Goal: Task Accomplishment & Management: Use online tool/utility

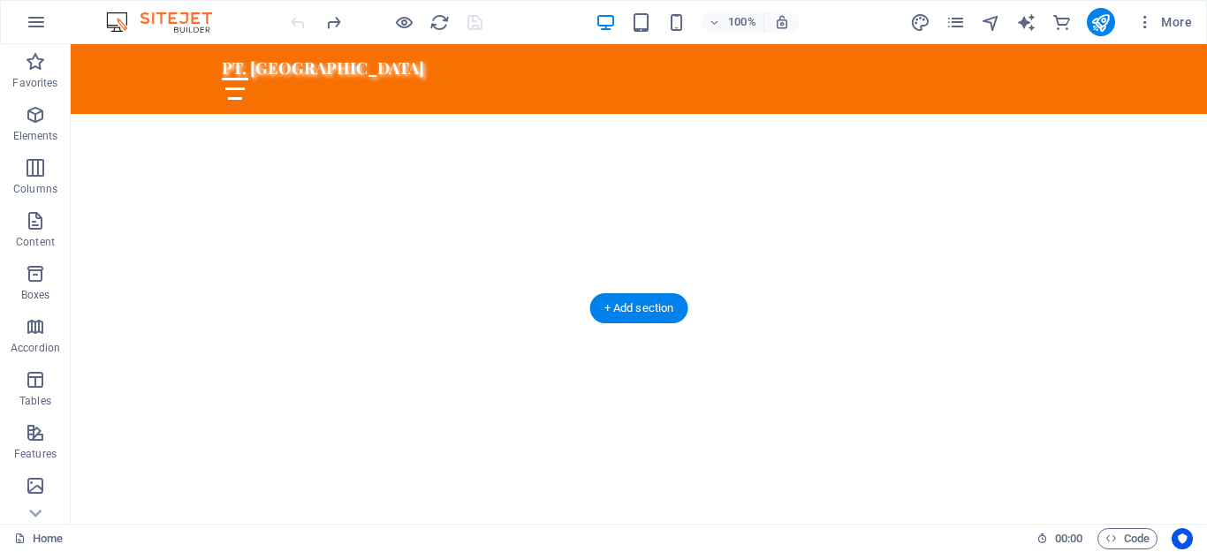
scroll to position [177, 0]
click at [1031, 25] on icon "text_generator" at bounding box center [1026, 22] width 20 height 20
select select "English"
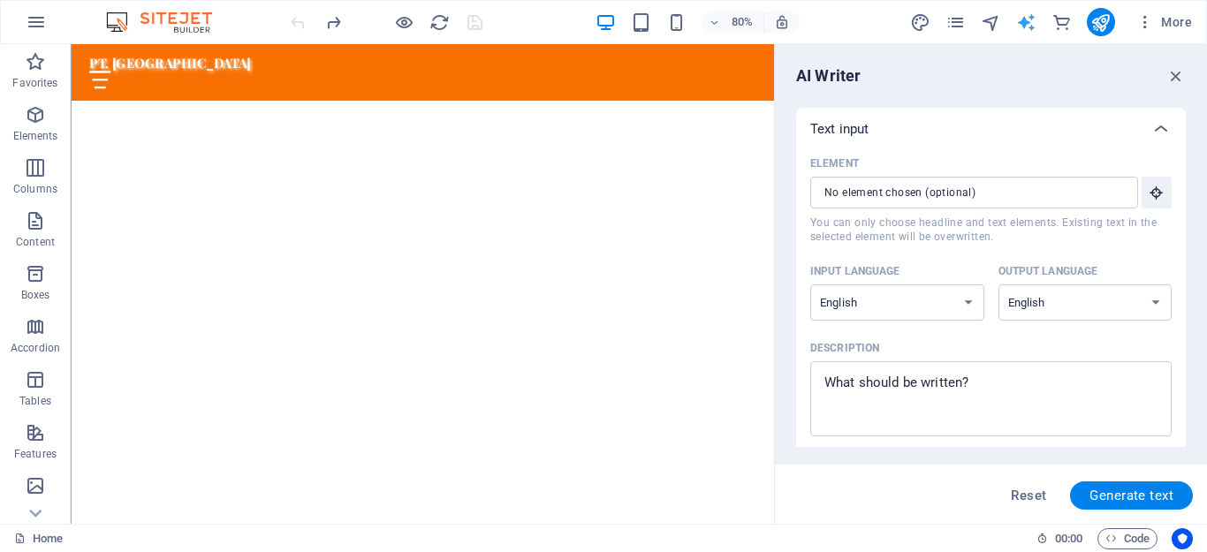
scroll to position [0, 0]
click at [967, 305] on select "Albanian Arabic Armenian Awadhi Azerbaijani Bashkir Basque Belarusian Bengali B…" at bounding box center [897, 302] width 174 height 36
select select "Indonesian"
click at [810, 284] on select "Albanian Arabic Armenian Awadhi Azerbaijani Bashkir Basque Belarusian Bengali B…" at bounding box center [897, 302] width 174 height 36
click at [1155, 298] on select "Albanian Arabic Armenian Awadhi Azerbaijani Bashkir Basque Belarusian Bengali B…" at bounding box center [1085, 302] width 174 height 36
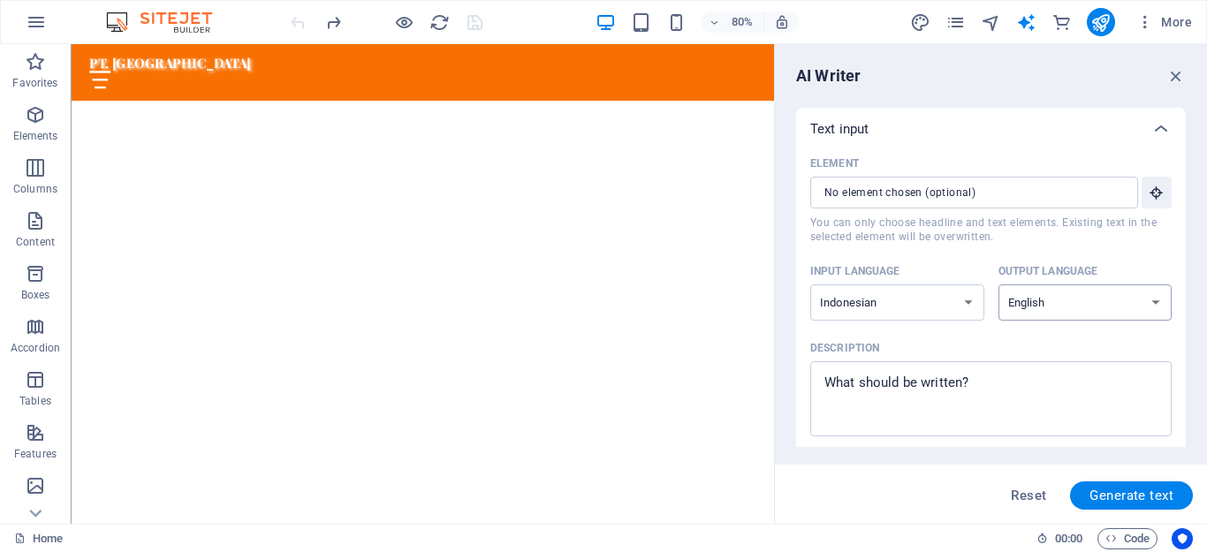
select select "Indonesian"
click at [998, 284] on select "Albanian Arabic Armenian Awadhi Azerbaijani Bashkir Basque Belarusian Bengali B…" at bounding box center [1085, 302] width 174 height 36
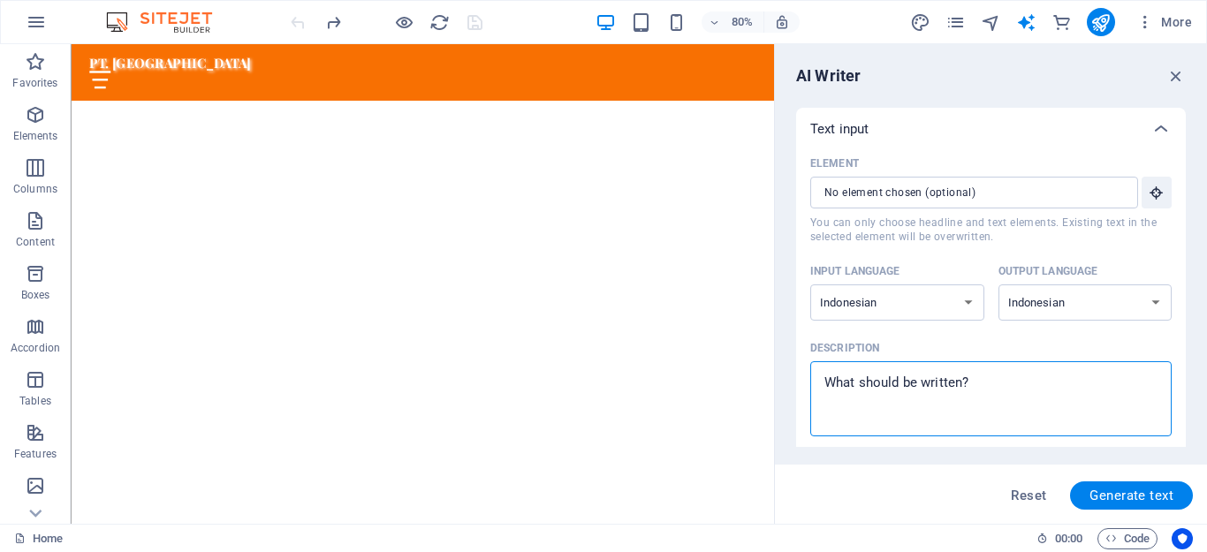
click at [1006, 409] on textarea "Description x ​" at bounding box center [991, 398] width 344 height 57
type textarea "x"
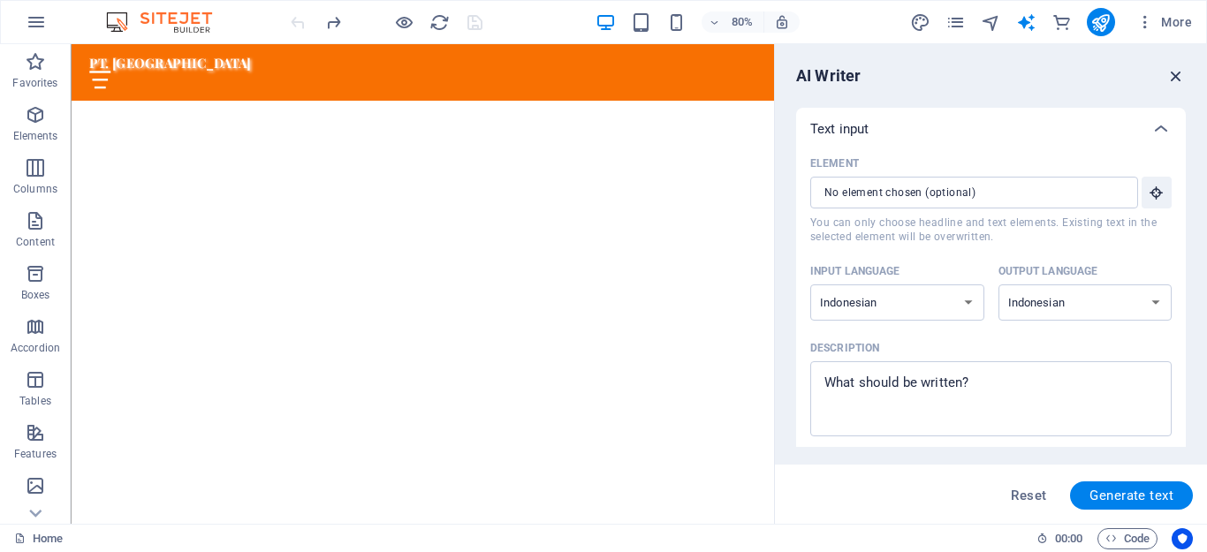
click at [1173, 68] on icon "button" at bounding box center [1175, 75] width 19 height 19
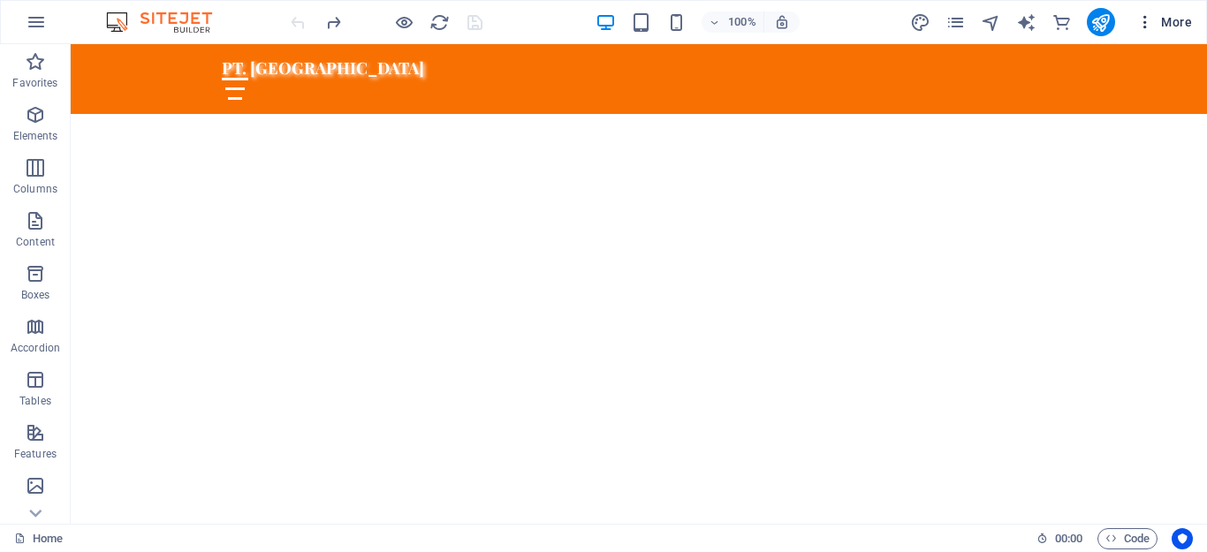
click at [1144, 21] on icon "button" at bounding box center [1145, 22] width 18 height 18
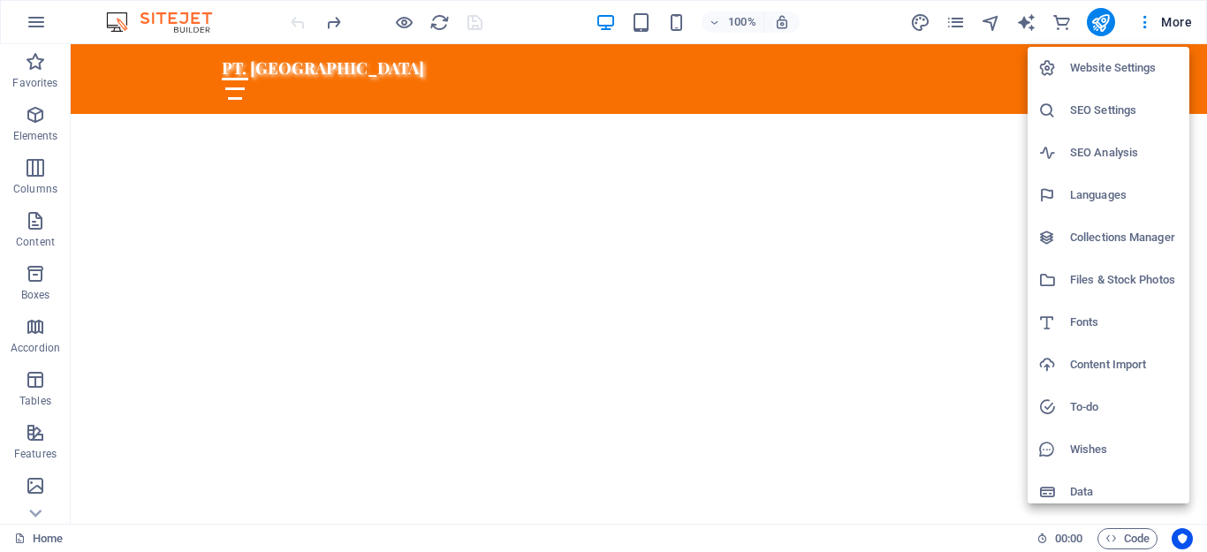
click at [863, 34] on div at bounding box center [603, 276] width 1207 height 552
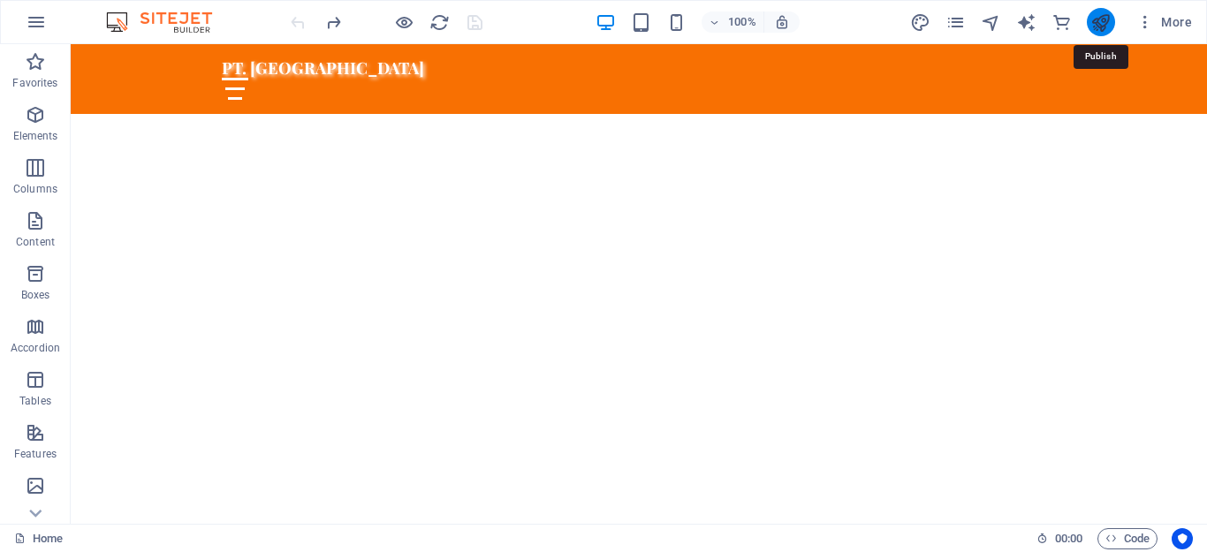
click at [1101, 21] on icon "publish" at bounding box center [1100, 22] width 20 height 20
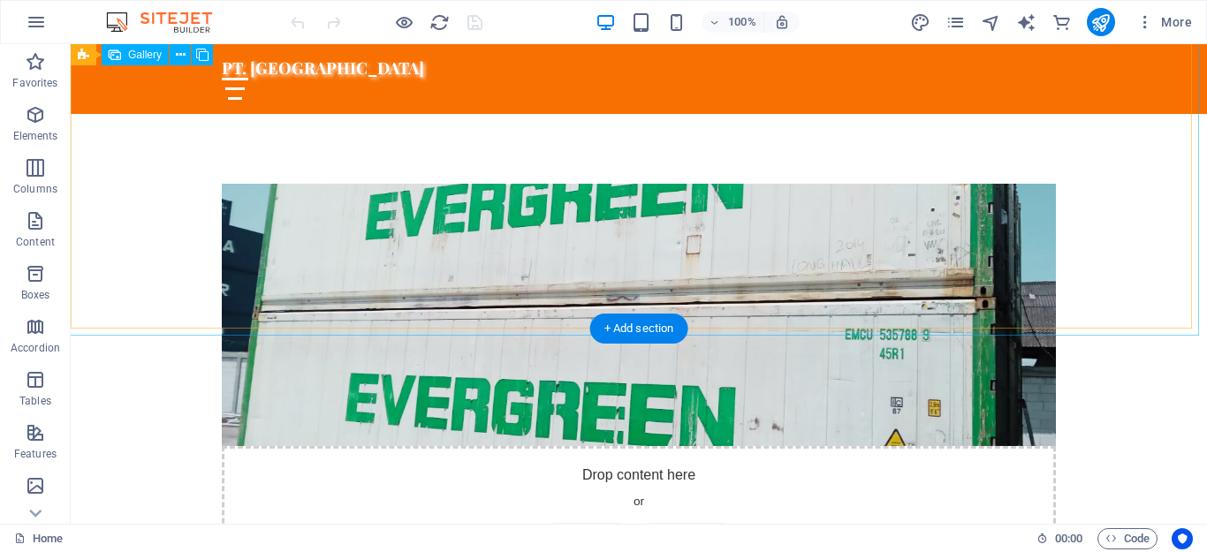
scroll to position [5653, 0]
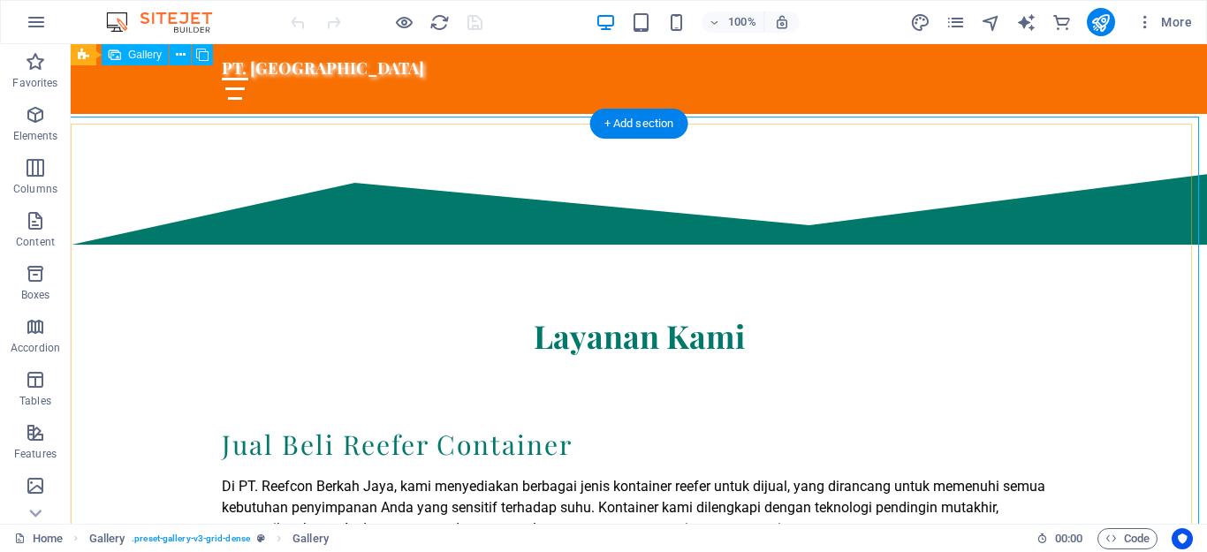
scroll to position [4946, 0]
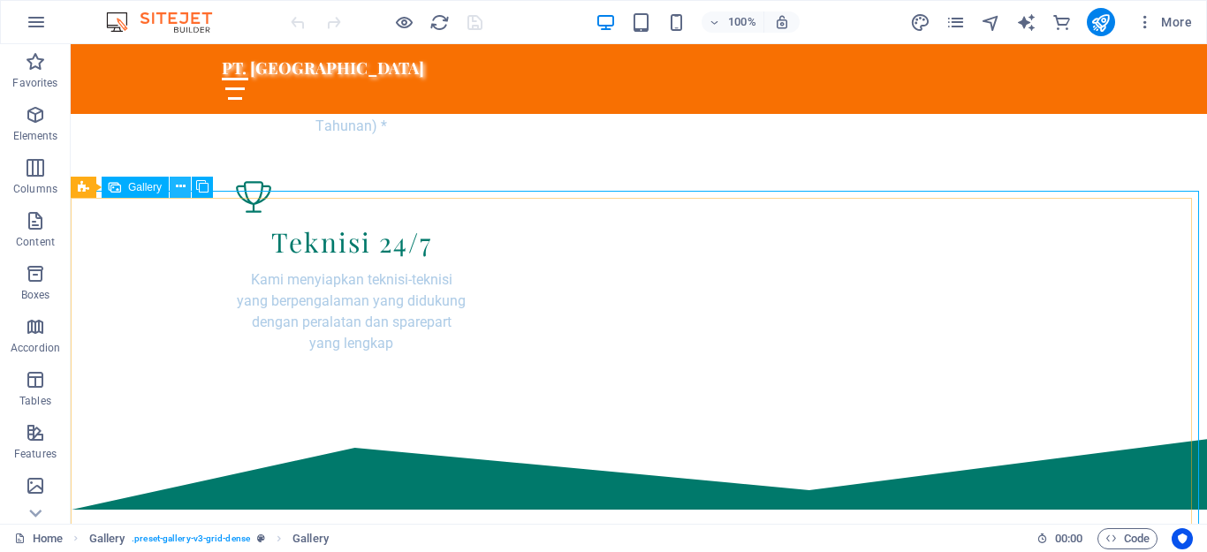
click at [179, 185] on icon at bounding box center [181, 187] width 10 height 19
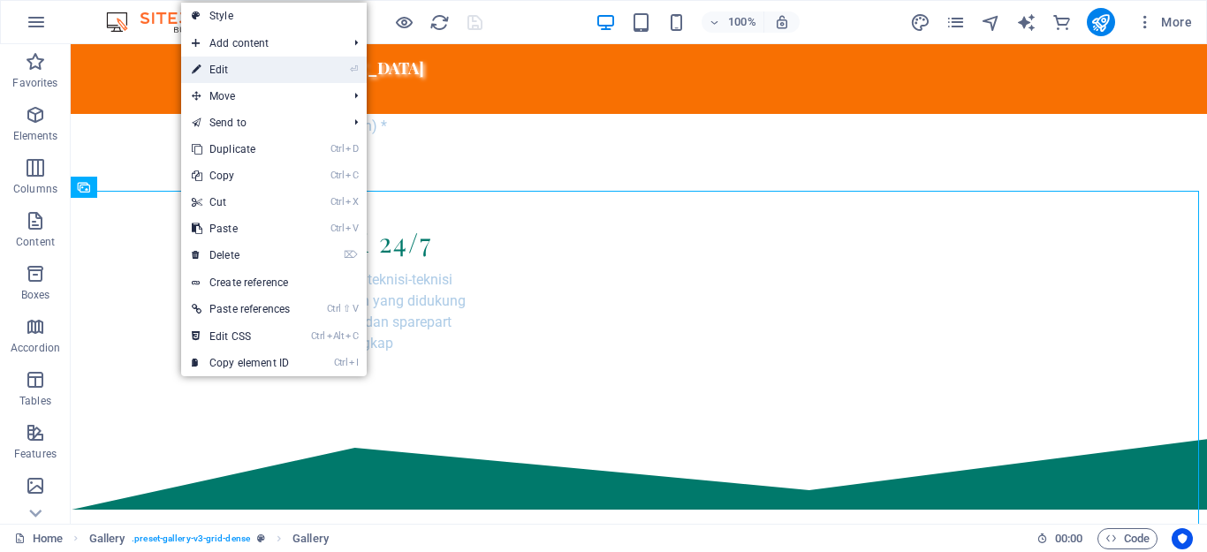
drag, startPoint x: 244, startPoint y: 67, endPoint x: 45, endPoint y: 287, distance: 296.4
click at [244, 67] on link "⏎ Edit" at bounding box center [240, 70] width 119 height 26
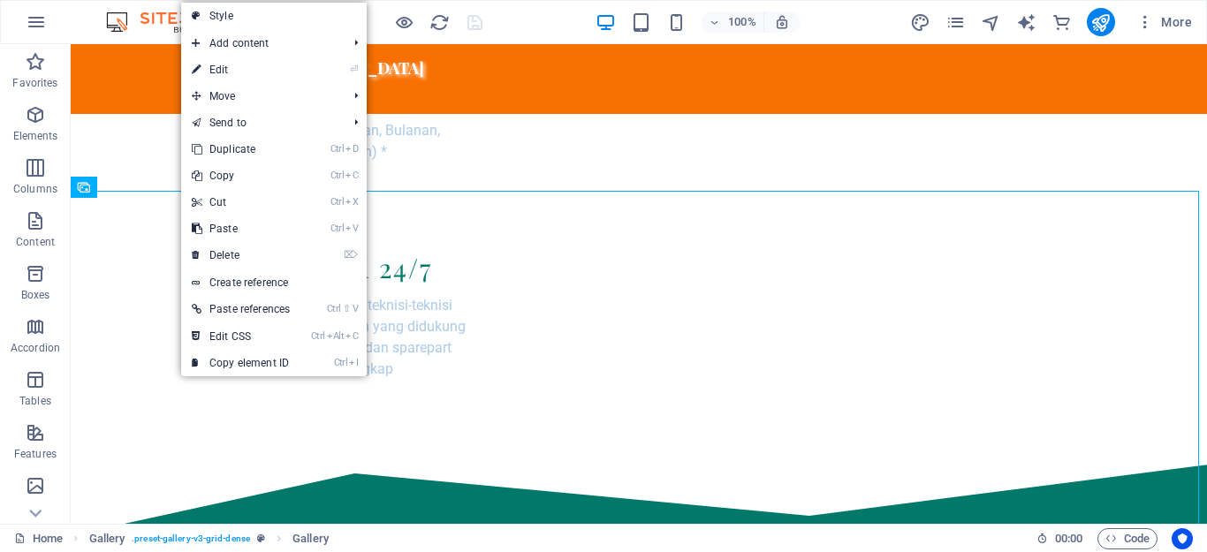
select select "4"
select select "px"
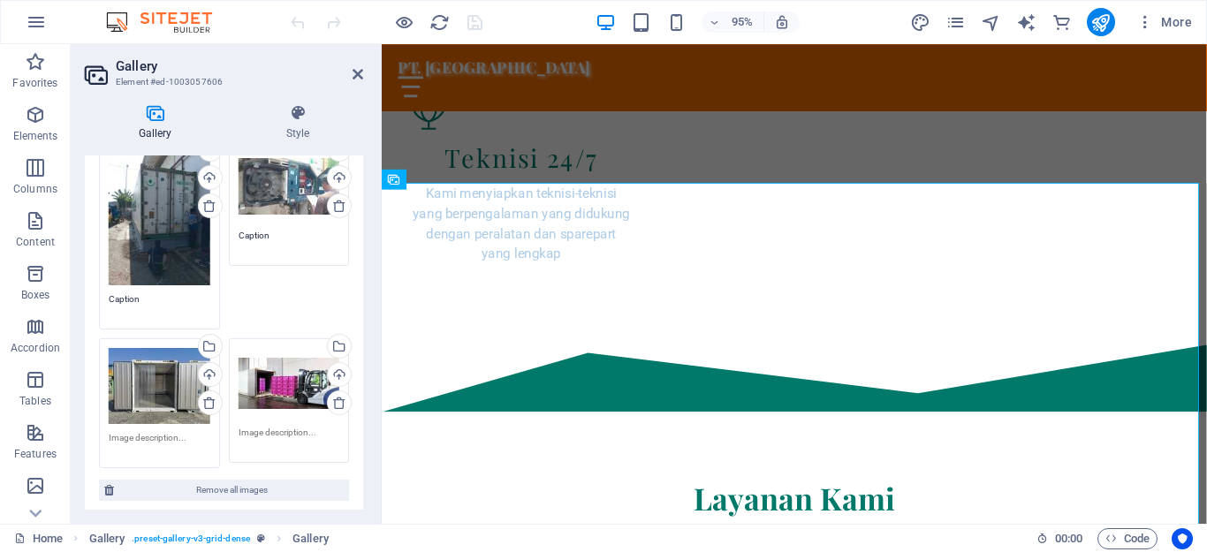
scroll to position [353, 0]
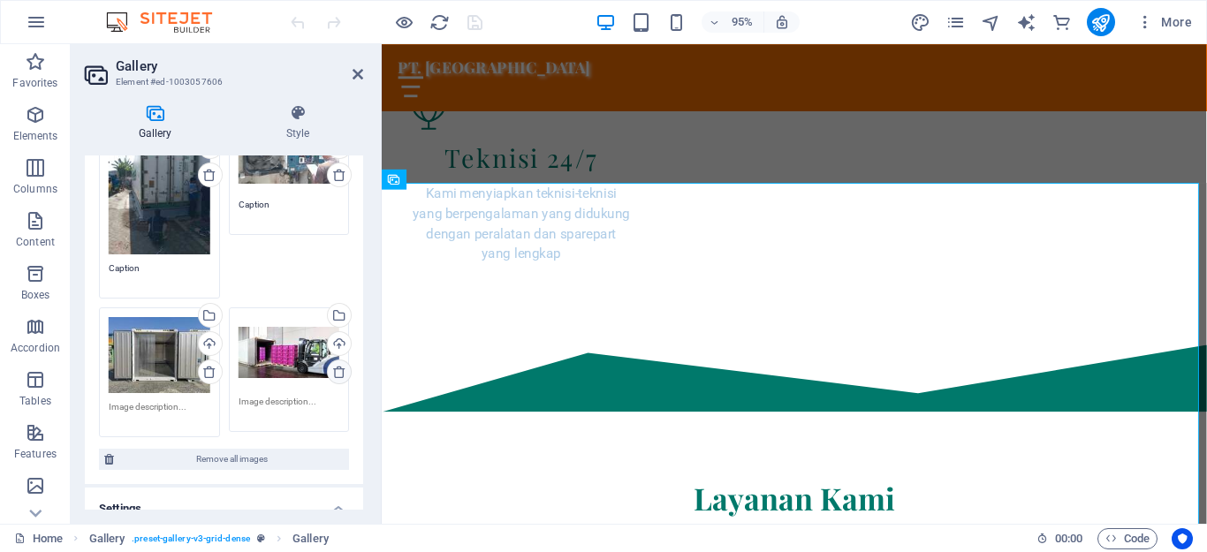
click at [332, 367] on icon at bounding box center [339, 372] width 14 height 14
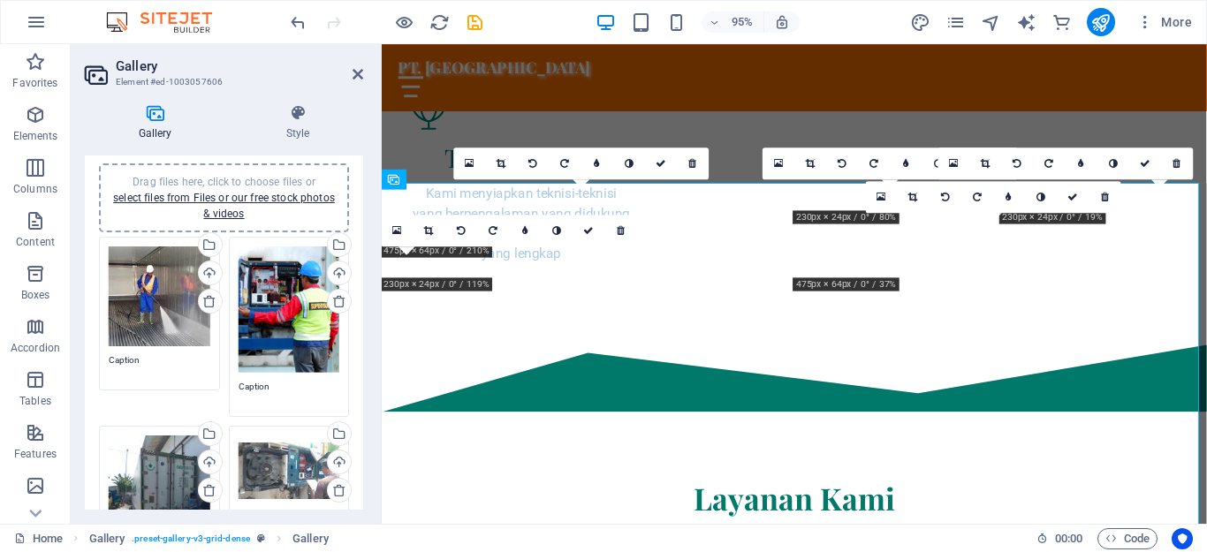
scroll to position [0, 0]
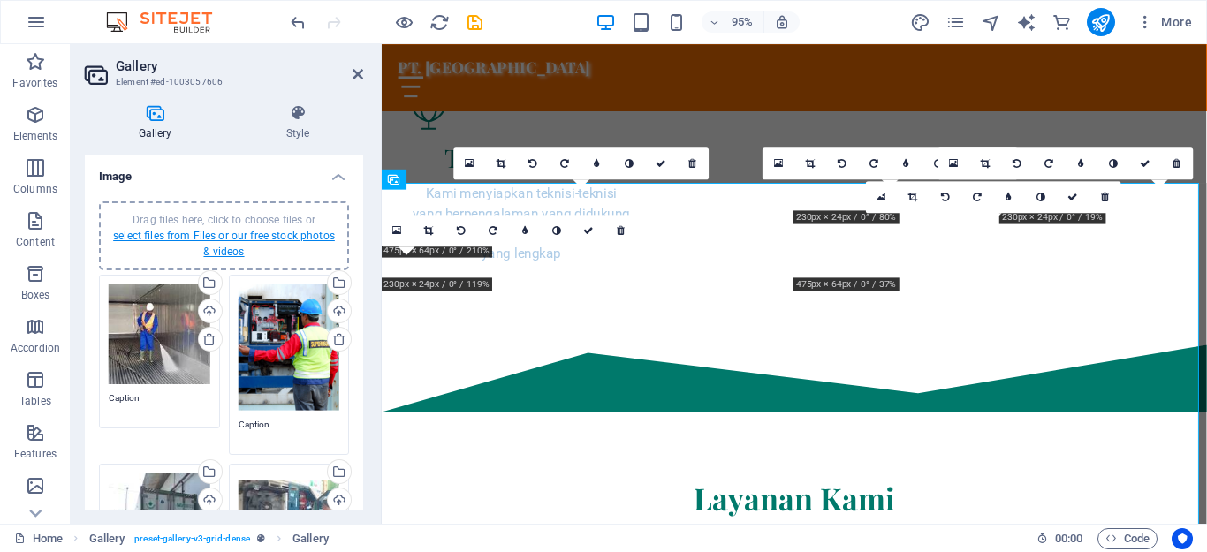
click at [228, 238] on link "select files from Files or our free stock photos & videos" at bounding box center [224, 244] width 222 height 28
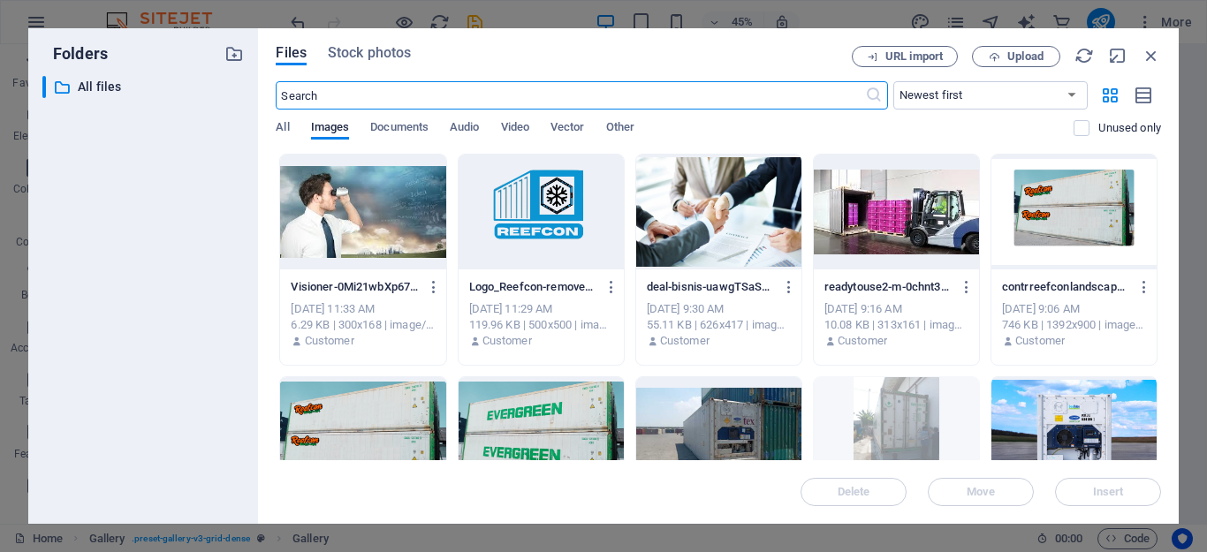
scroll to position [5612, 0]
click at [1016, 56] on span "Upload" at bounding box center [1025, 56] width 36 height 11
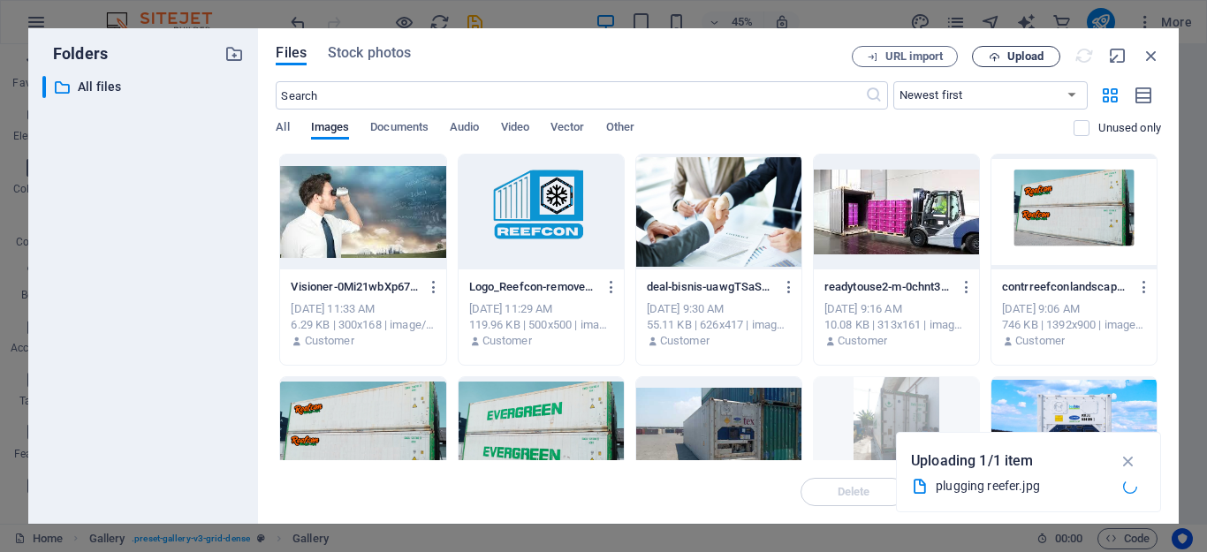
click at [1023, 60] on span "Upload" at bounding box center [1025, 56] width 36 height 11
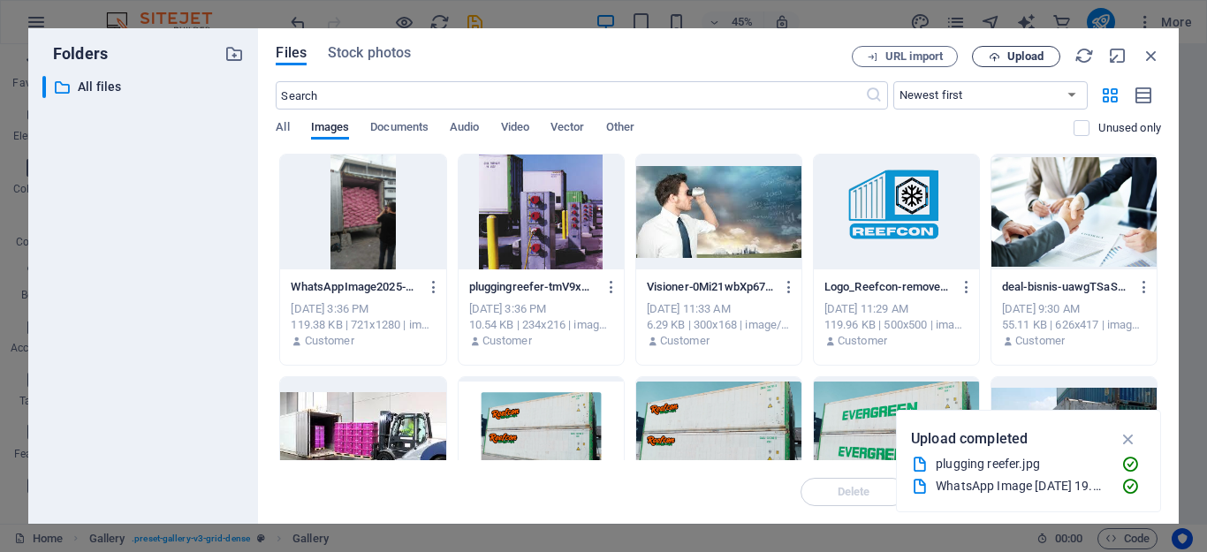
click at [1006, 53] on span "Upload" at bounding box center [1016, 56] width 72 height 11
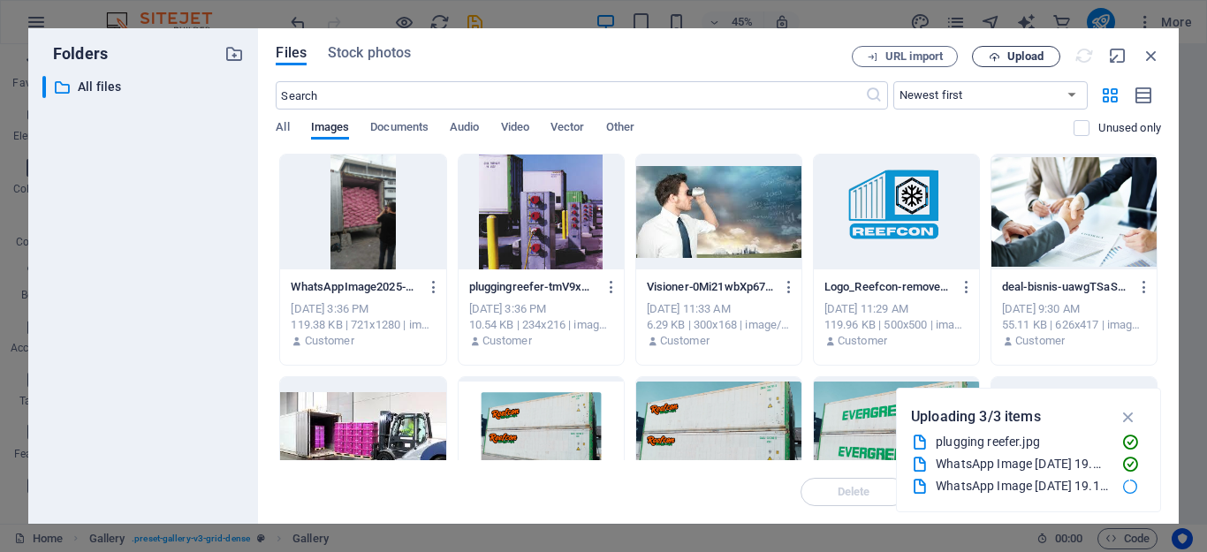
click at [1009, 54] on span "Upload" at bounding box center [1025, 56] width 36 height 11
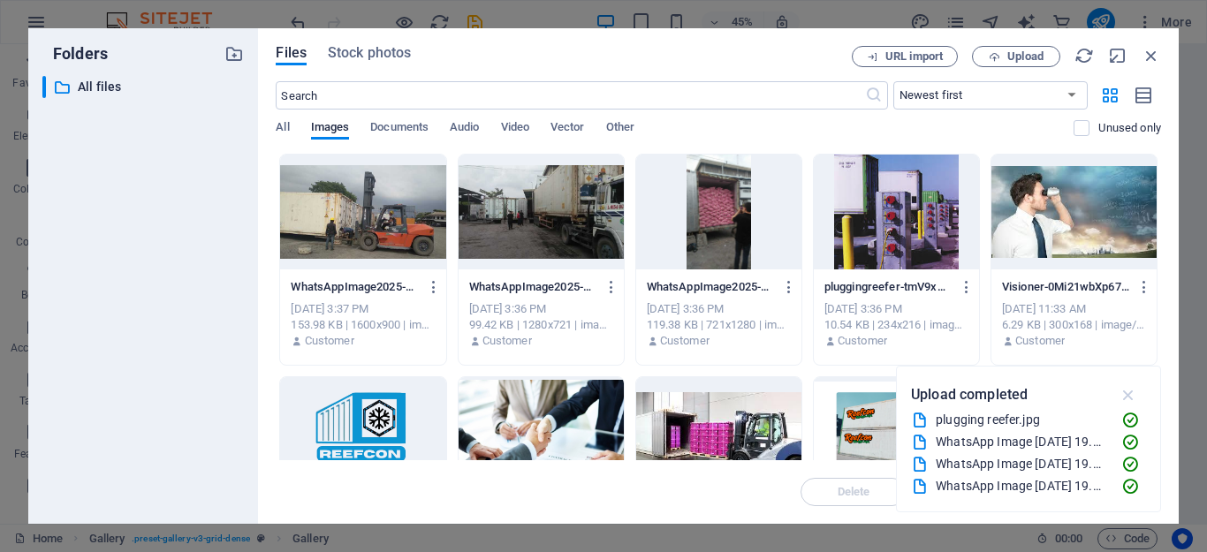
click at [1127, 393] on icon "button" at bounding box center [1128, 394] width 20 height 19
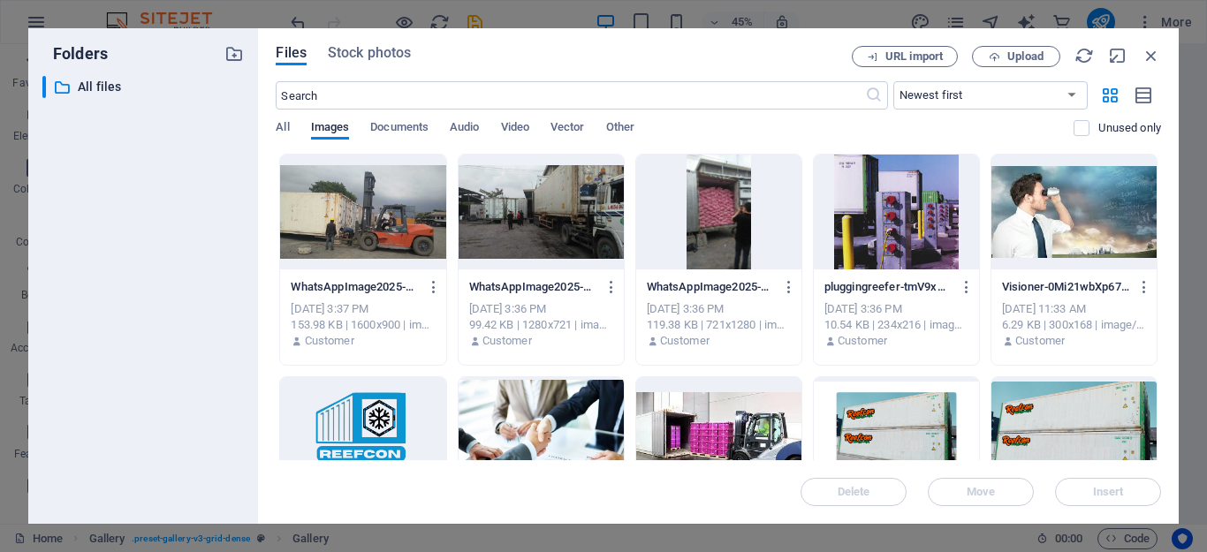
click at [728, 232] on div at bounding box center [718, 212] width 165 height 115
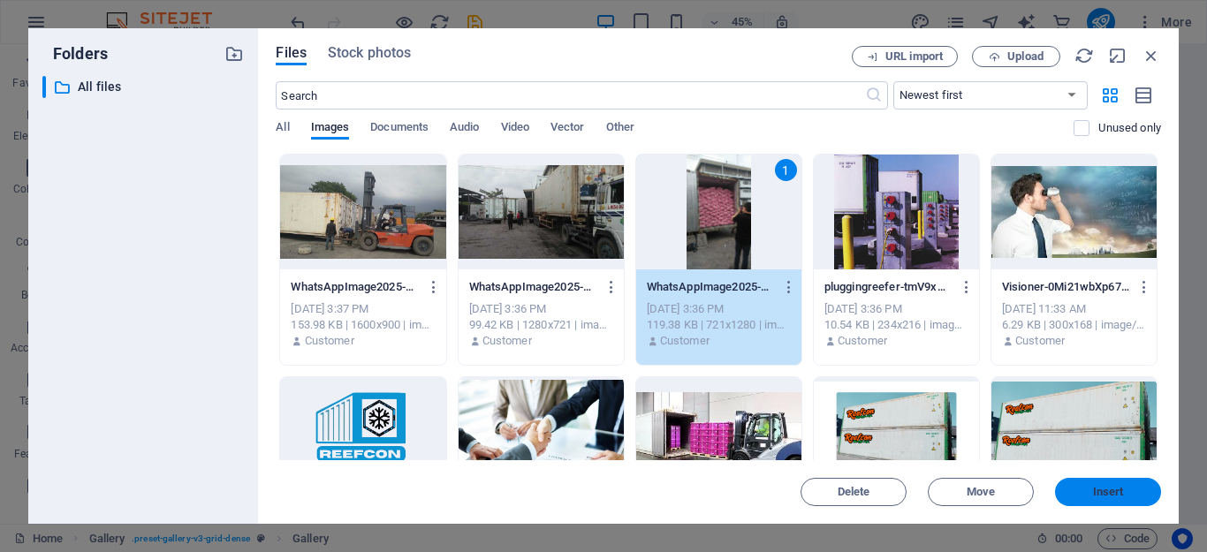
click at [1096, 491] on span "Insert" at bounding box center [1108, 492] width 31 height 11
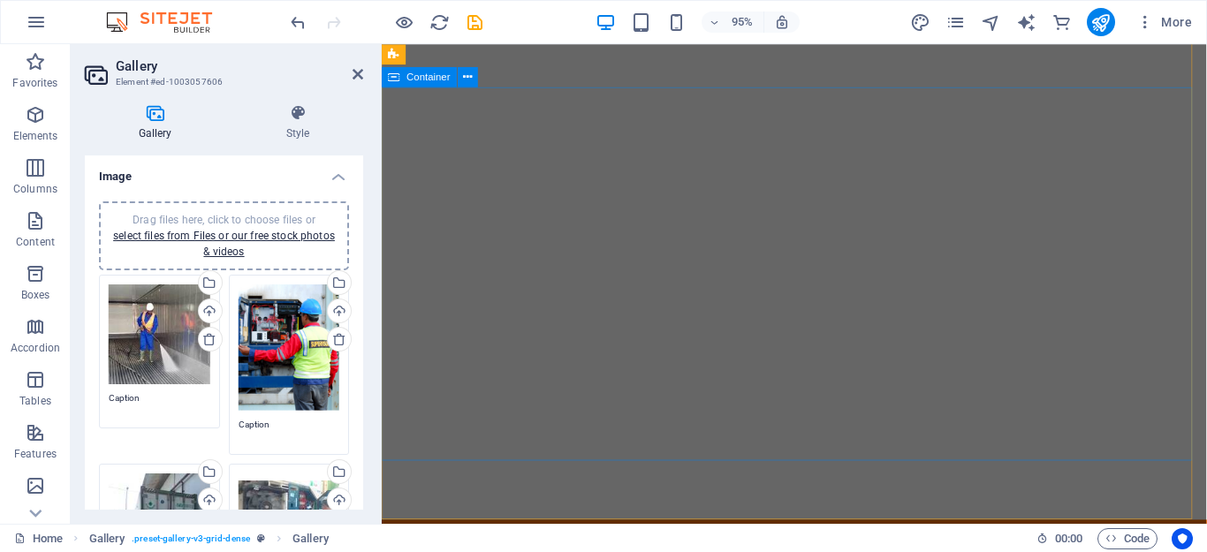
scroll to position [0, 0]
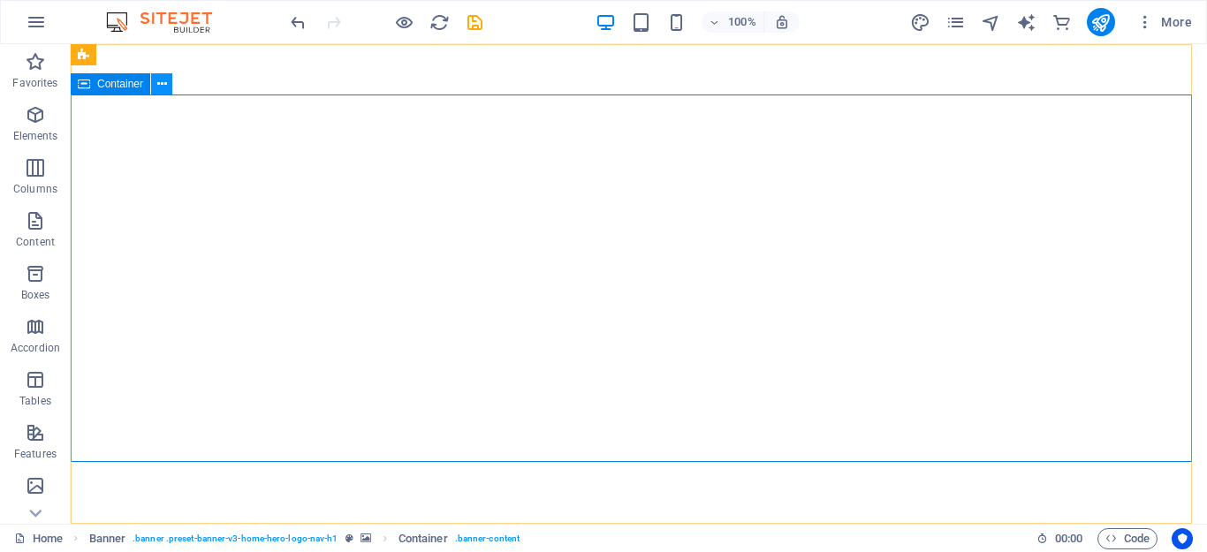
click at [158, 87] on icon at bounding box center [162, 84] width 10 height 19
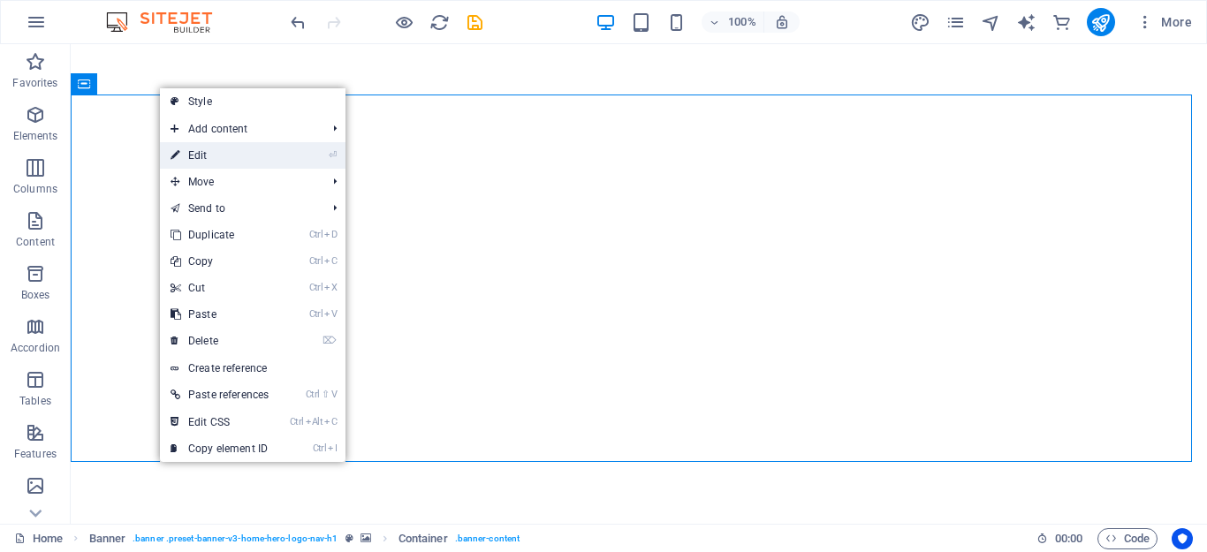
click at [210, 155] on link "⏎ Edit" at bounding box center [219, 155] width 119 height 26
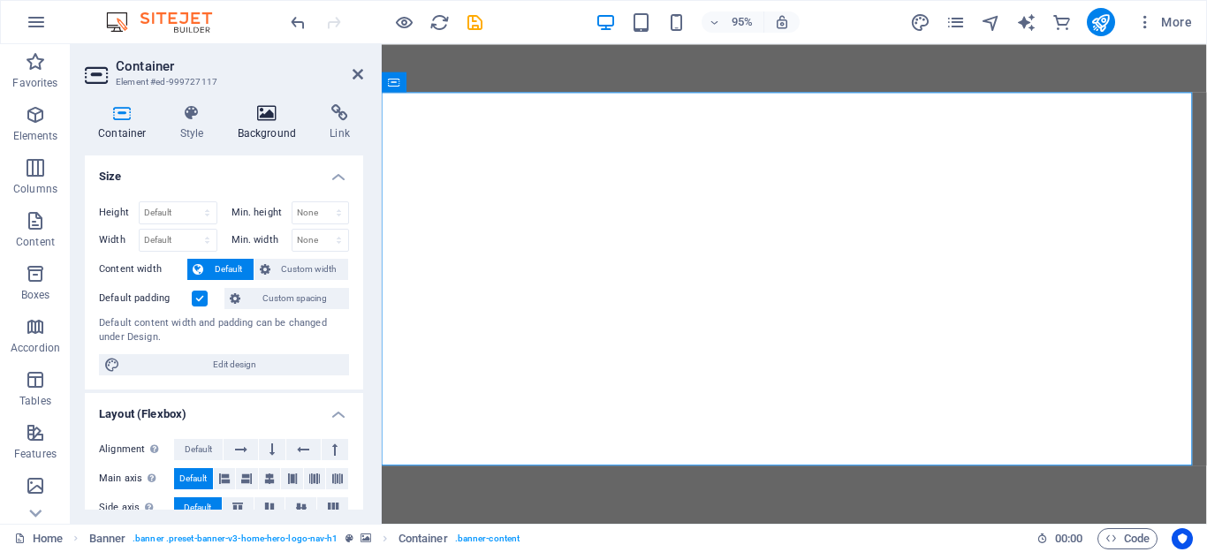
click at [253, 117] on icon at bounding box center [267, 113] width 86 height 18
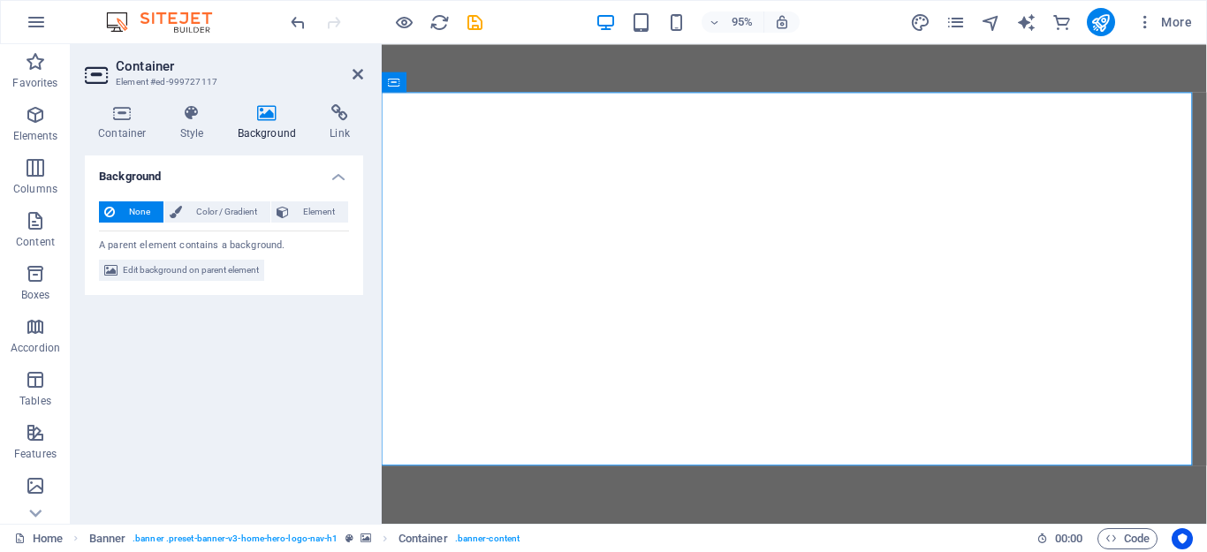
click at [264, 117] on icon at bounding box center [267, 113] width 86 height 18
click at [263, 119] on icon at bounding box center [267, 113] width 86 height 18
click at [357, 73] on icon at bounding box center [357, 74] width 11 height 14
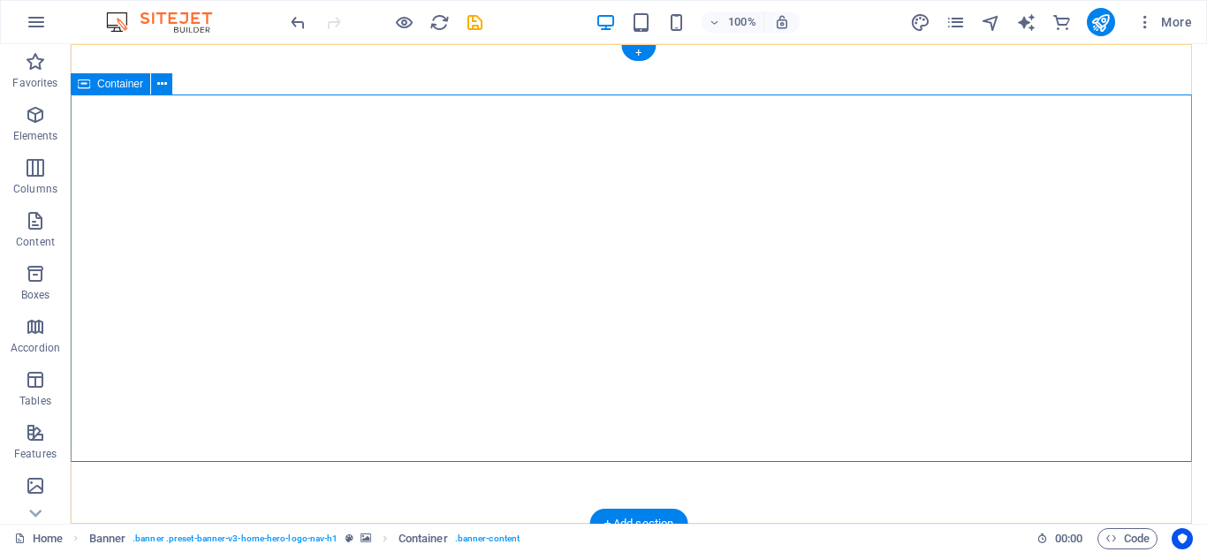
click at [159, 86] on icon at bounding box center [162, 84] width 10 height 19
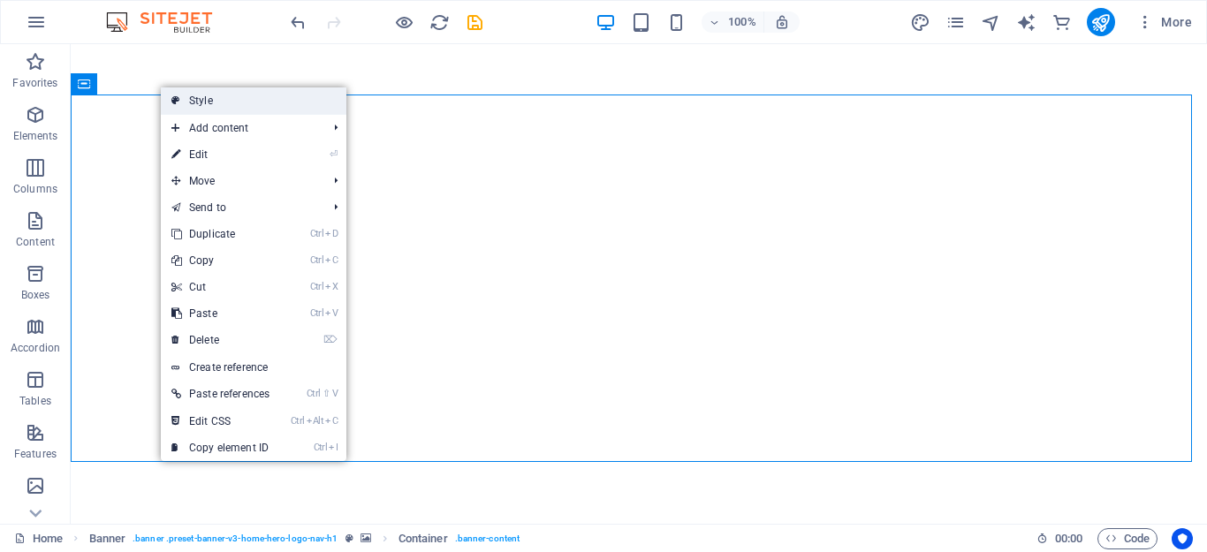
click at [183, 95] on link "Style" at bounding box center [253, 100] width 185 height 26
select select "ms"
select select "s"
select select "progressive"
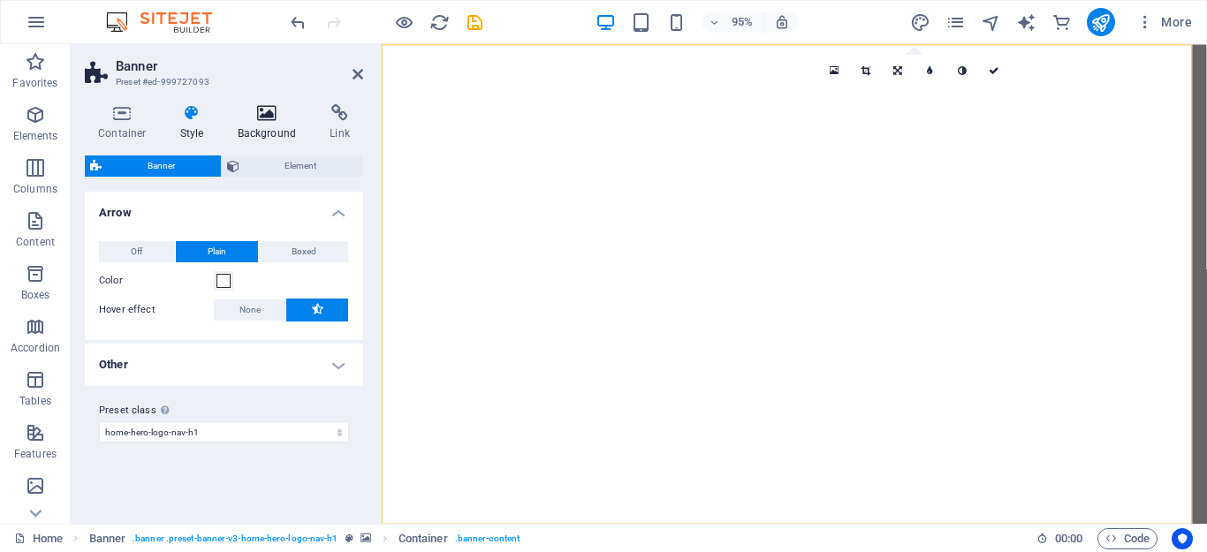
click at [260, 121] on icon at bounding box center [267, 113] width 86 height 18
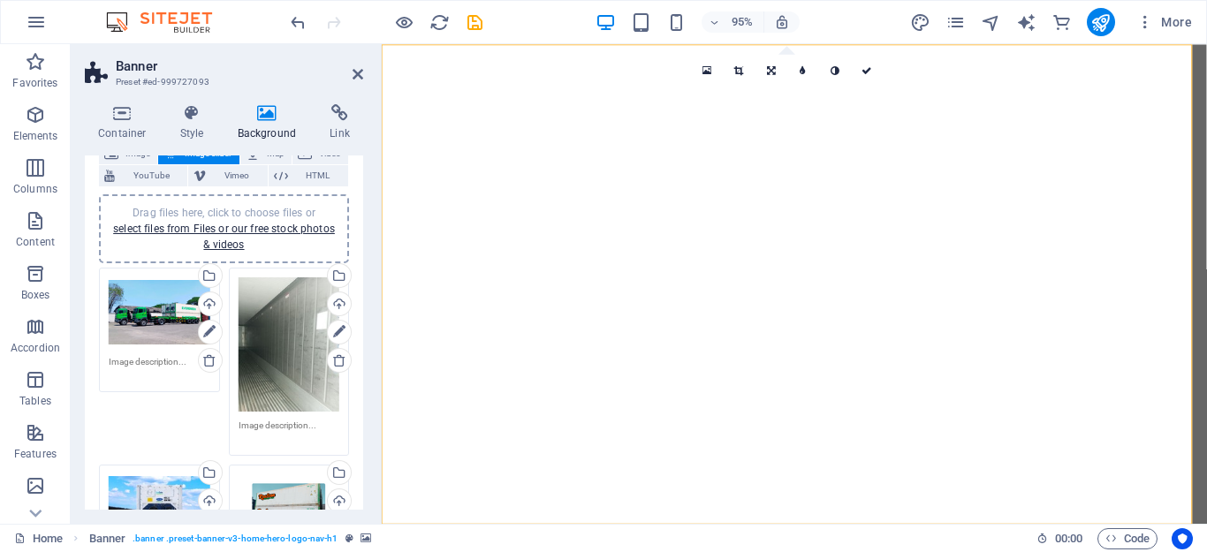
scroll to position [88, 0]
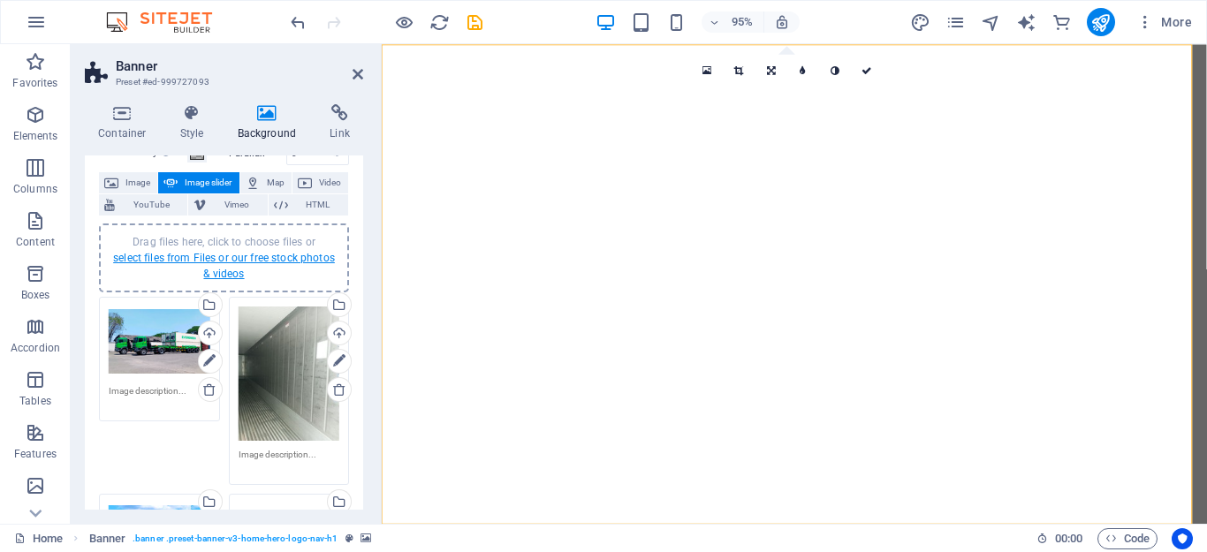
drag, startPoint x: 237, startPoint y: 255, endPoint x: 655, endPoint y: 720, distance: 625.4
click at [237, 255] on link "select files from Files or our free stock photos & videos" at bounding box center [224, 266] width 222 height 28
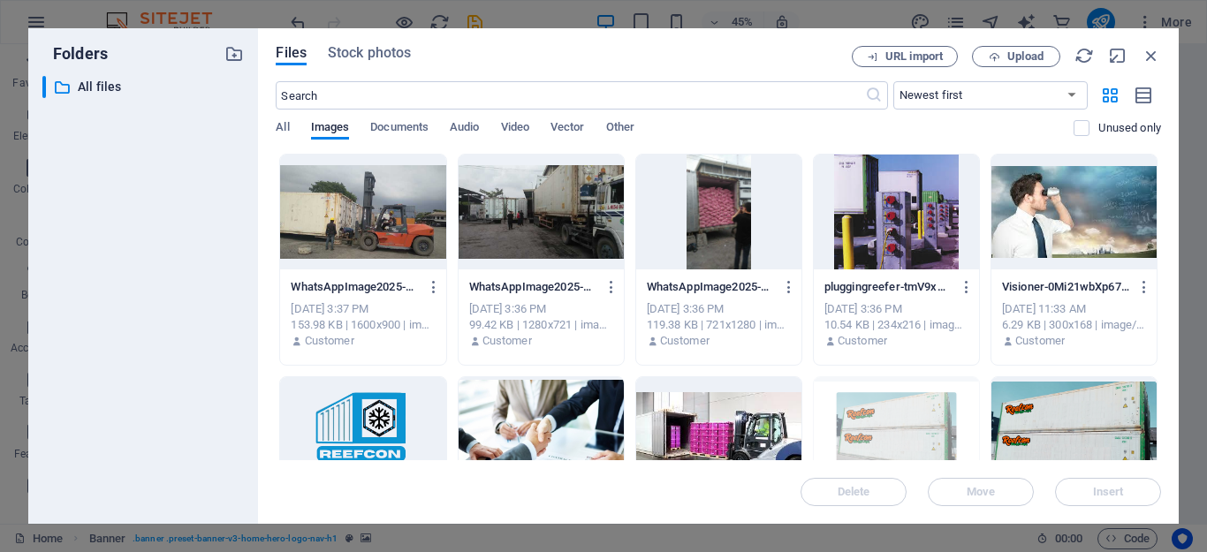
click at [885, 232] on div at bounding box center [895, 212] width 165 height 115
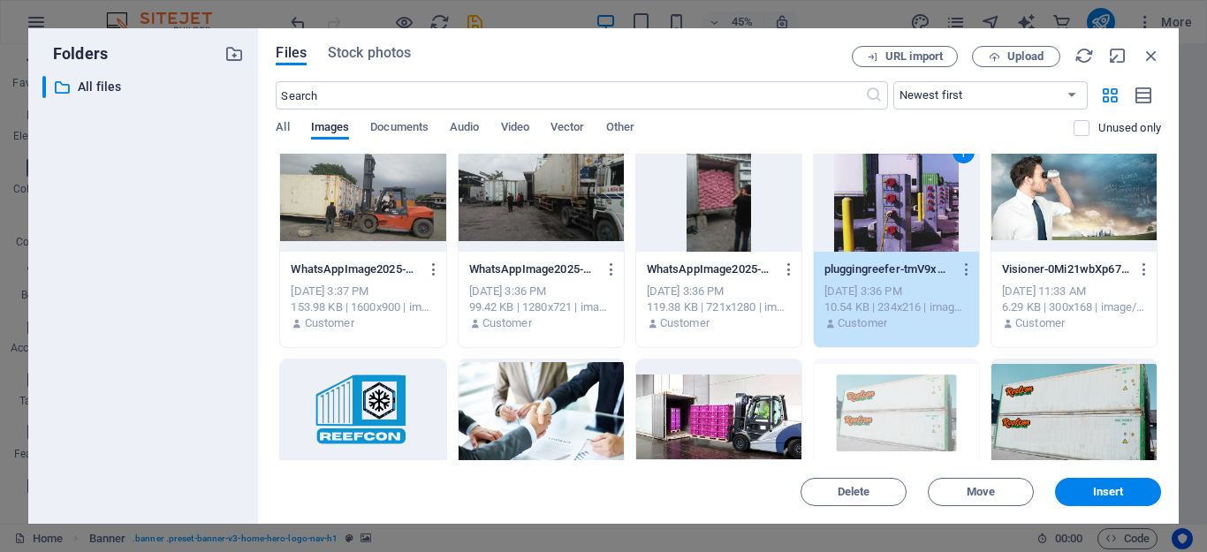
scroll to position [0, 0]
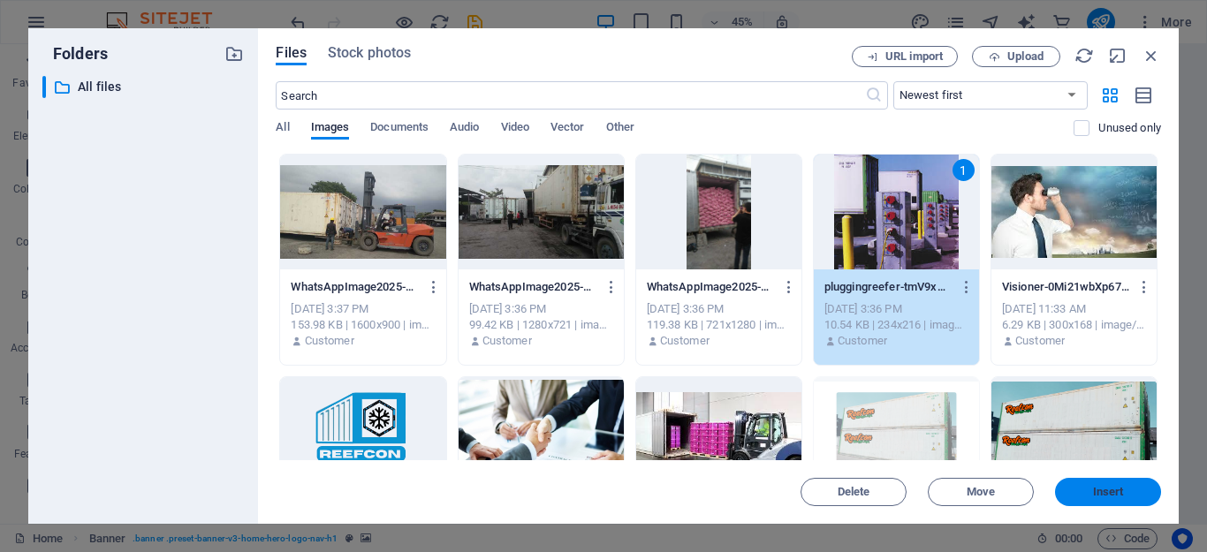
click at [1095, 496] on span "Insert" at bounding box center [1108, 492] width 31 height 11
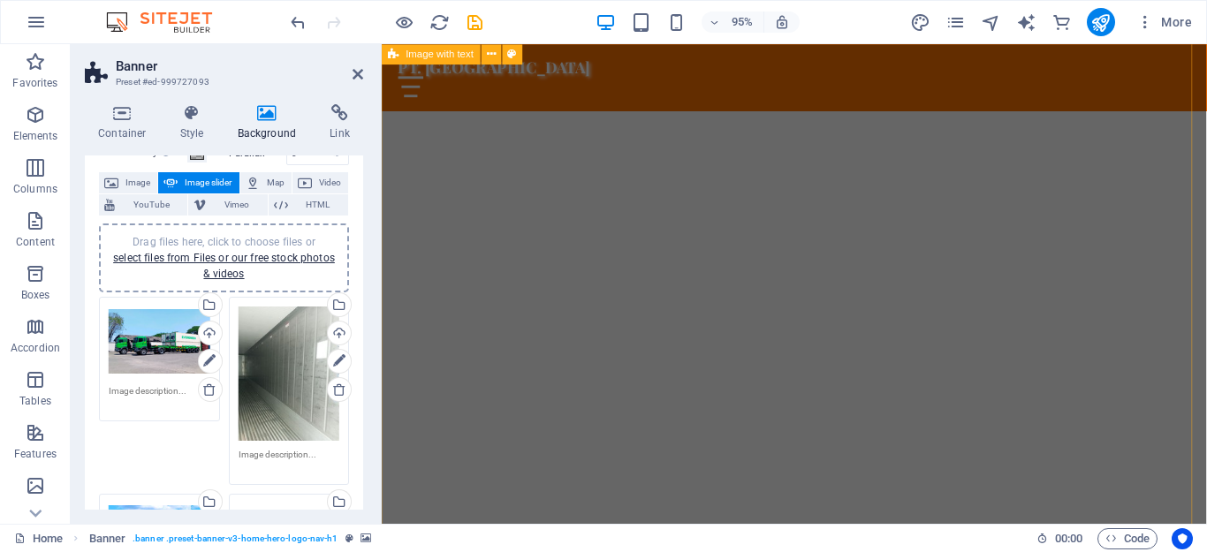
scroll to position [530, 0]
click at [469, 23] on icon "save" at bounding box center [475, 22] width 20 height 20
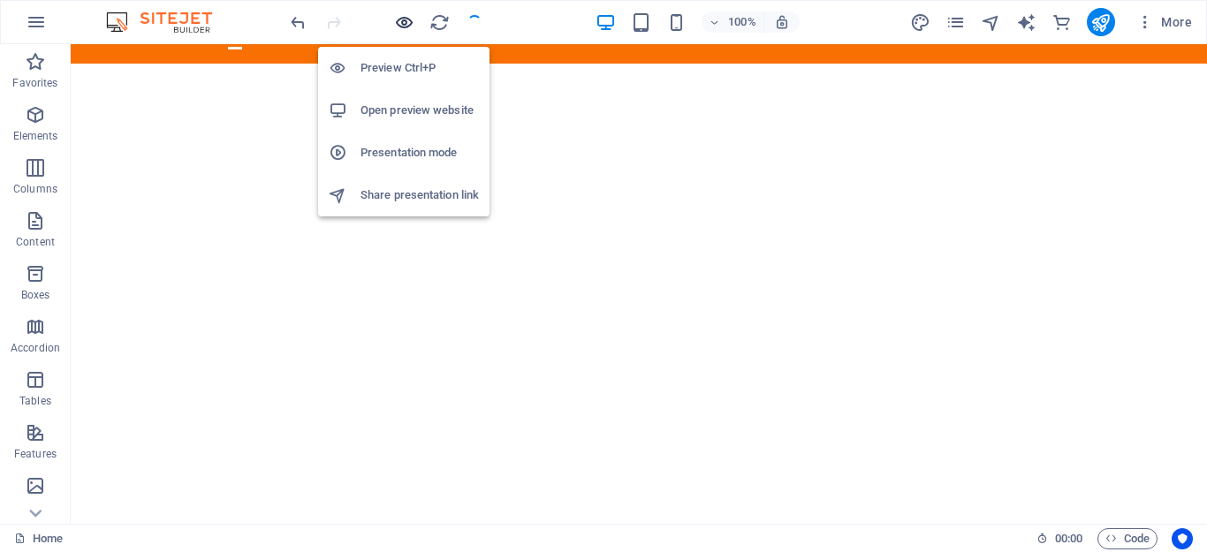
scroll to position [0, 0]
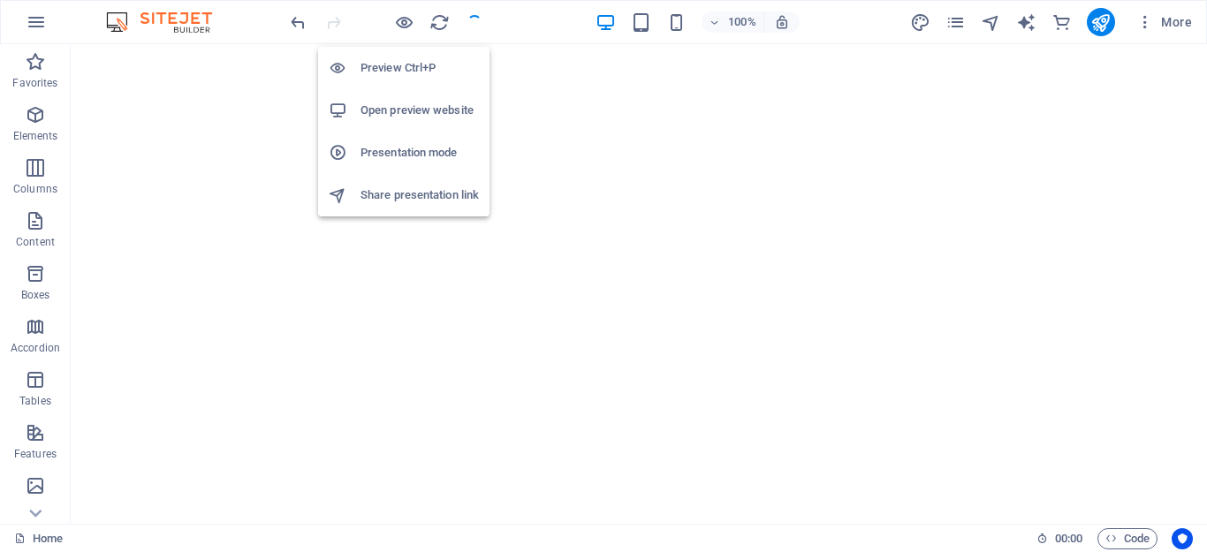
click at [385, 118] on h6 "Open preview website" at bounding box center [419, 110] width 118 height 21
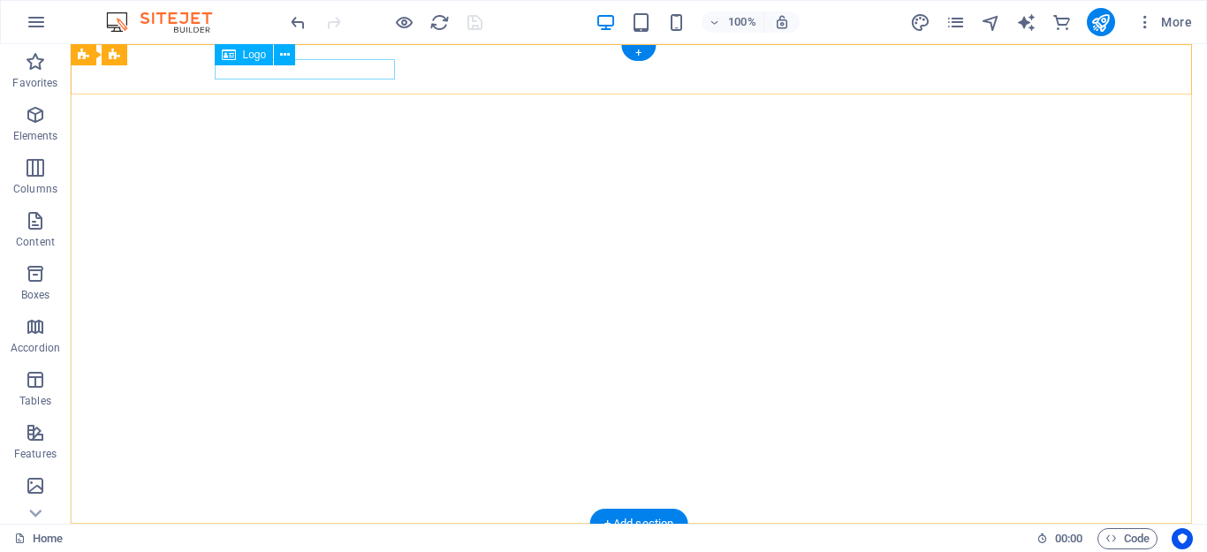
click at [308, 538] on div "PT. [GEOGRAPHIC_DATA]" at bounding box center [639, 547] width 834 height 19
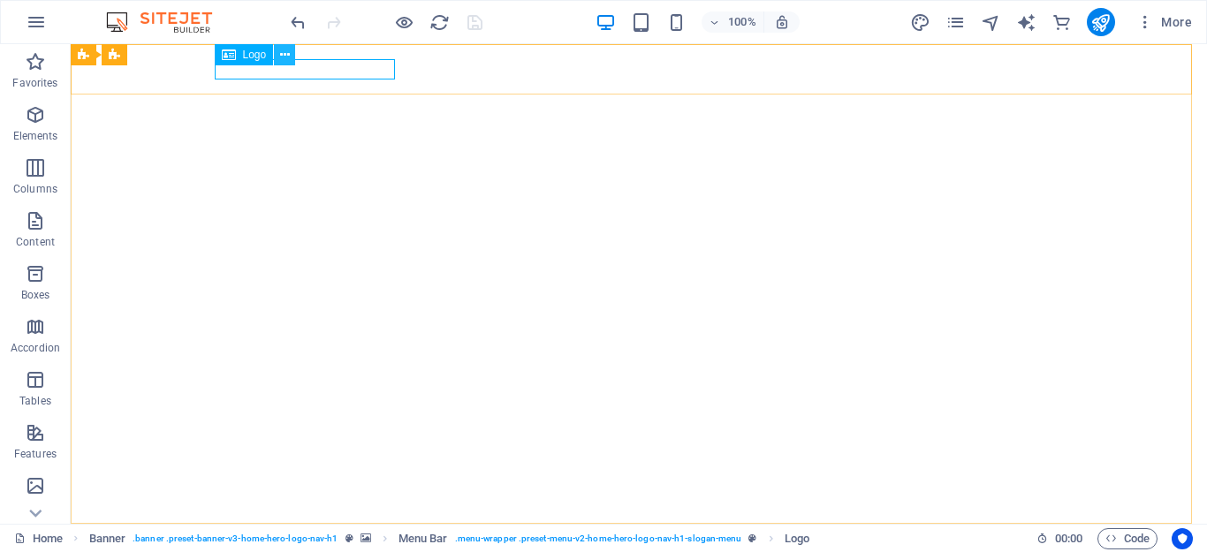
click at [284, 50] on icon at bounding box center [285, 55] width 10 height 19
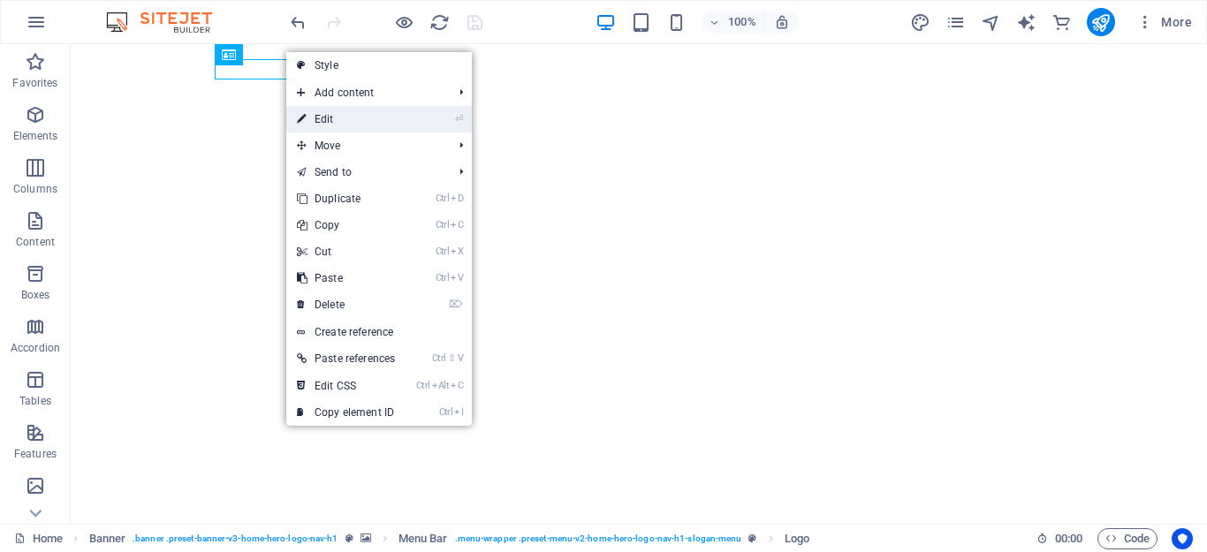
click at [356, 117] on link "⏎ Edit" at bounding box center [345, 119] width 119 height 26
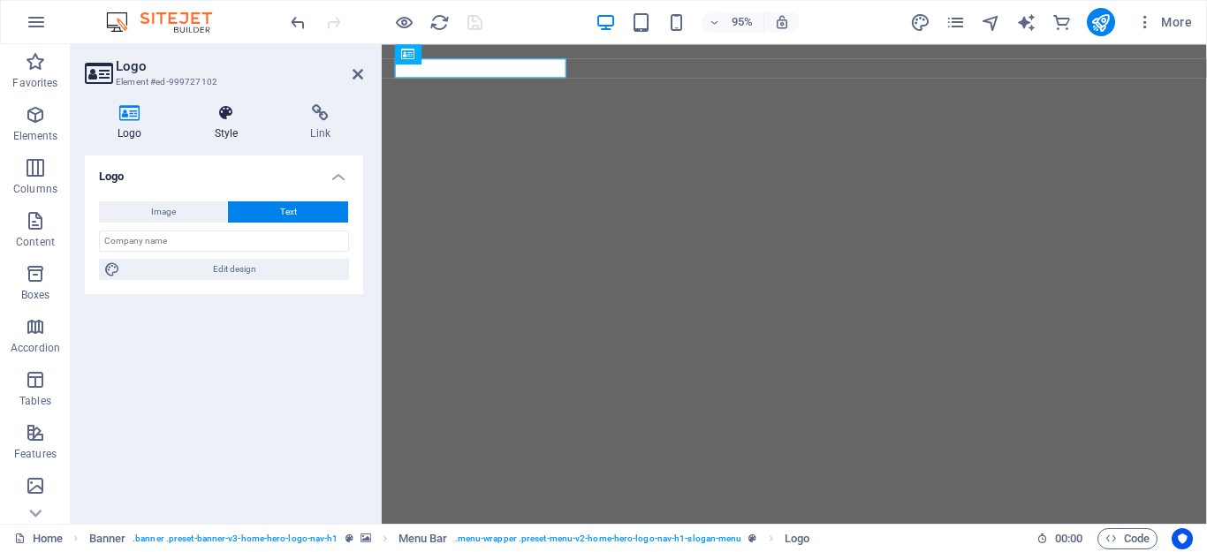
click at [221, 121] on icon at bounding box center [226, 113] width 89 height 18
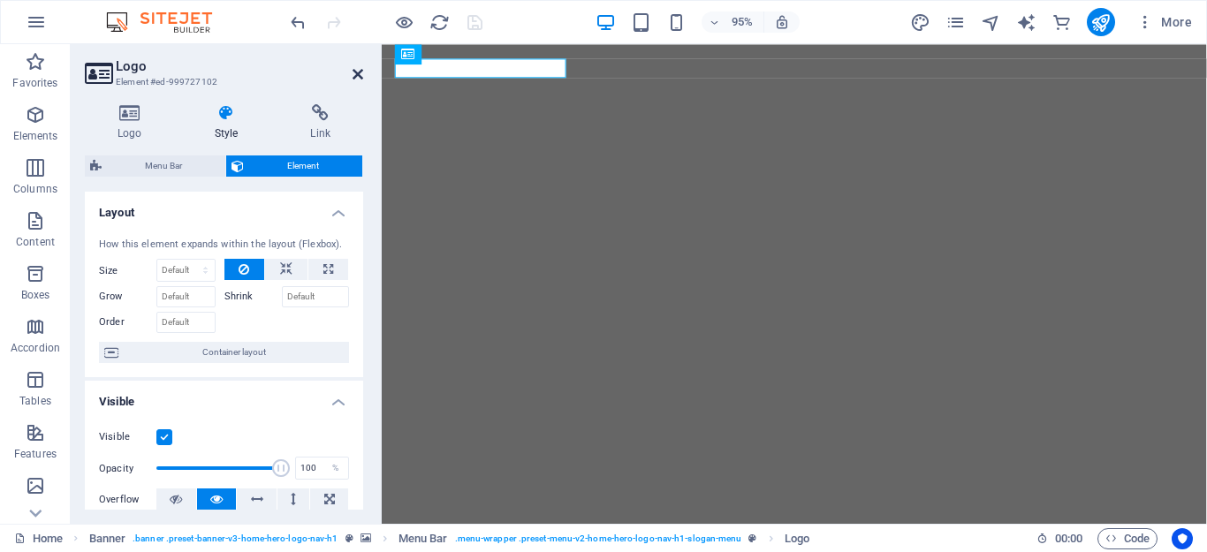
click at [352, 70] on icon at bounding box center [357, 74] width 11 height 14
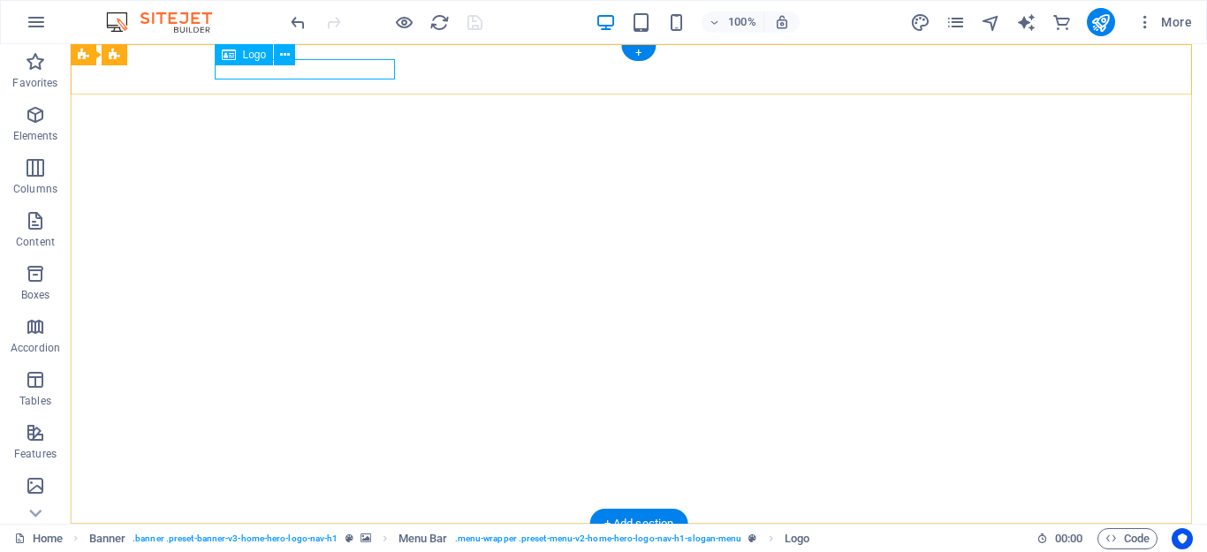
click at [352, 538] on div "PT. [GEOGRAPHIC_DATA]" at bounding box center [639, 547] width 834 height 19
click at [332, 538] on div "PT. [GEOGRAPHIC_DATA]" at bounding box center [639, 547] width 834 height 19
click at [278, 56] on button at bounding box center [284, 54] width 21 height 21
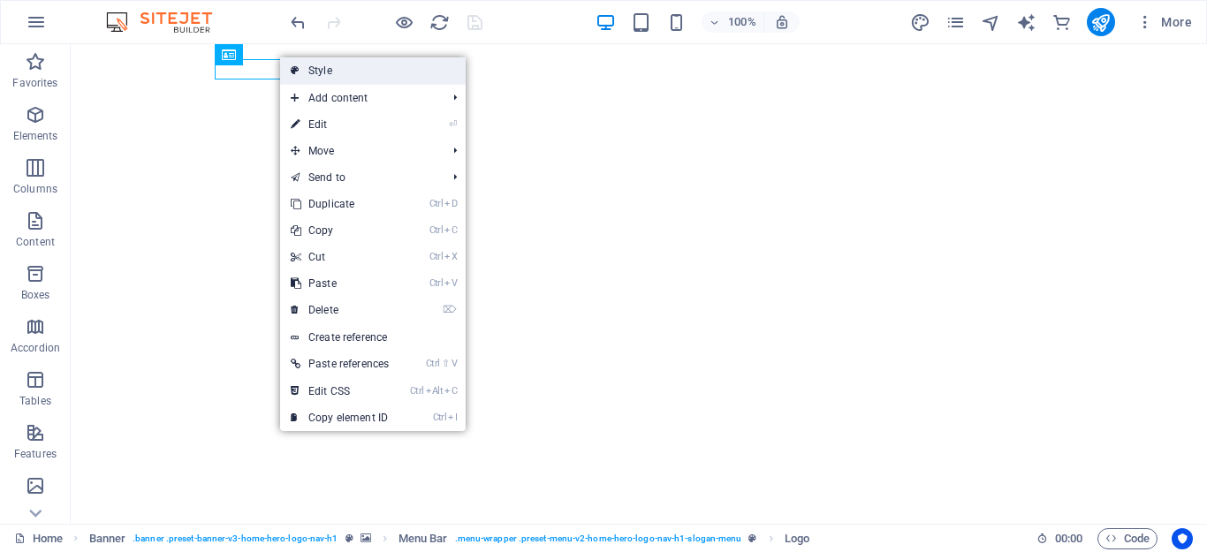
click at [302, 69] on link "Style" at bounding box center [372, 70] width 185 height 26
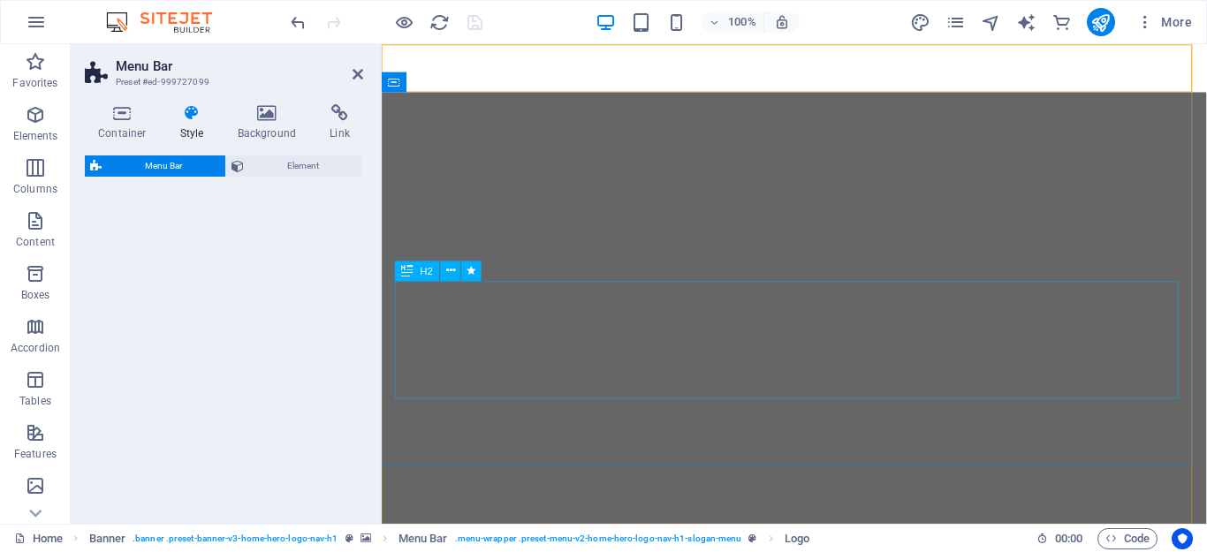
select select "rem"
select select "preset-menu-v2-home-hero-logo-nav-h1-slogan-menu"
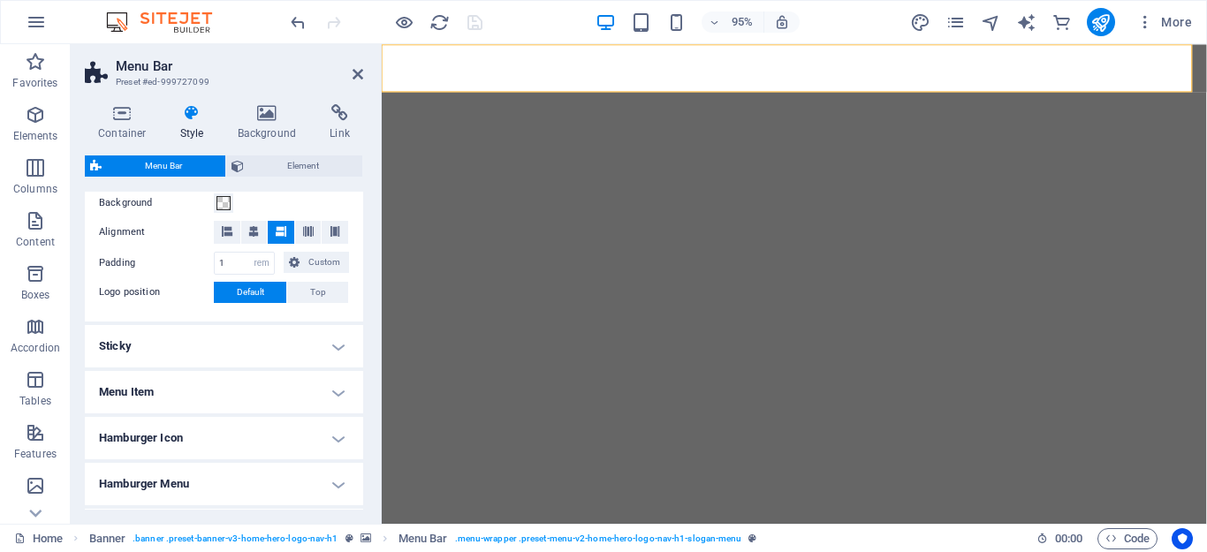
scroll to position [353, 0]
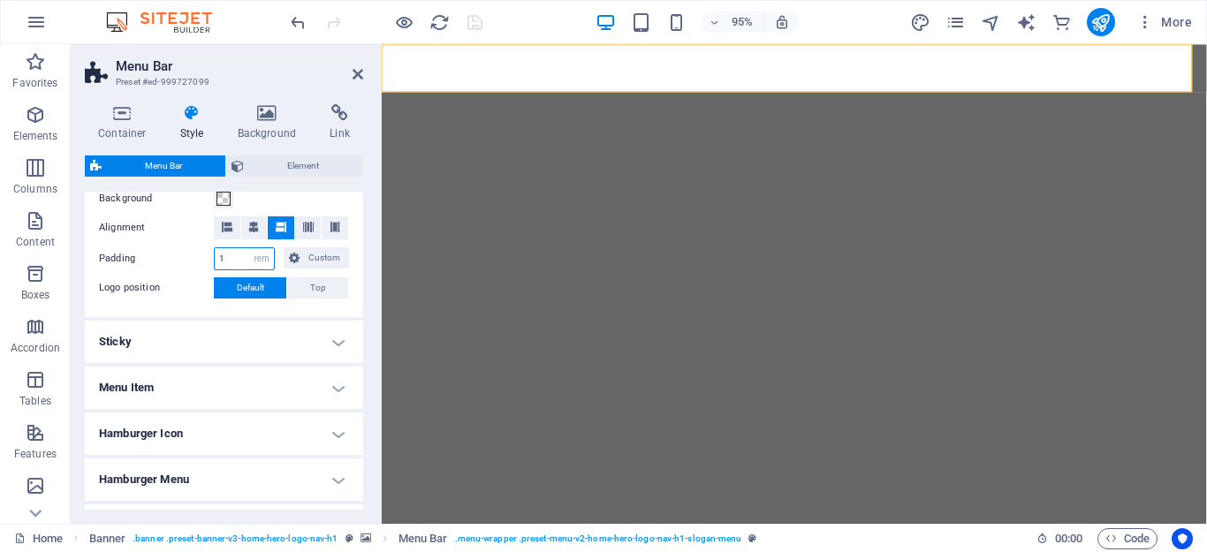
drag, startPoint x: 230, startPoint y: 260, endPoint x: 211, endPoint y: 263, distance: 18.9
click at [211, 263] on div "Padding 1 px rem % vh vw Custom Custom" at bounding box center [224, 258] width 250 height 23
click at [169, 272] on div "Background Alignment Padding 5 px rem % vh vw Custom Custom 5 px rem % vh vw 5 …" at bounding box center [223, 243] width 285 height 147
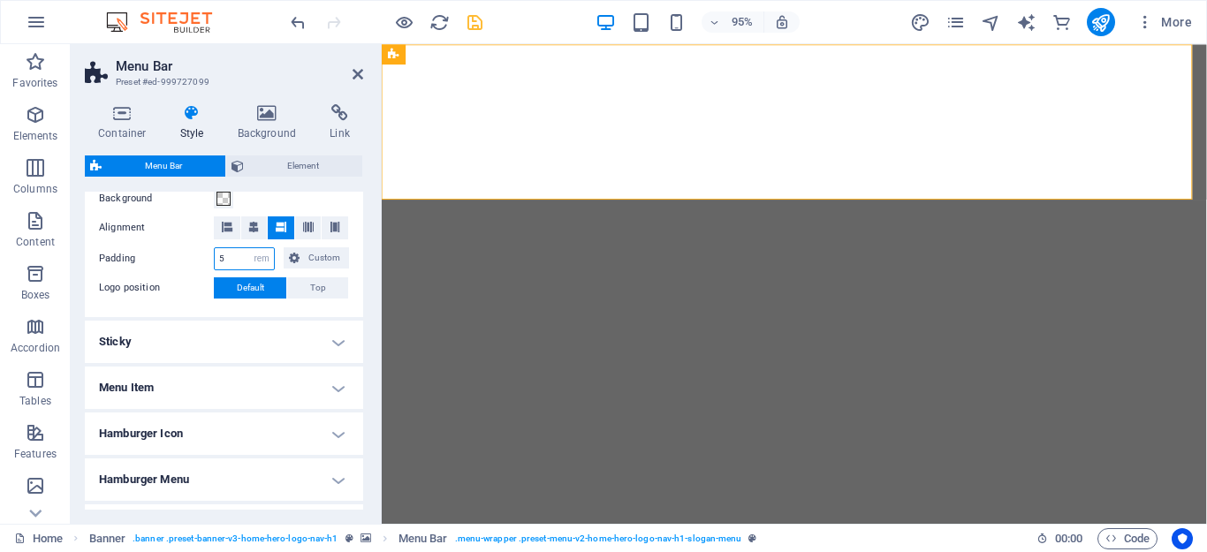
drag, startPoint x: 225, startPoint y: 256, endPoint x: 199, endPoint y: 253, distance: 26.7
click at [199, 253] on div "Padding 5 px rem % vh vw Custom Custom" at bounding box center [224, 258] width 250 height 23
type input "1"
click at [193, 291] on label "Logo position" at bounding box center [156, 287] width 115 height 21
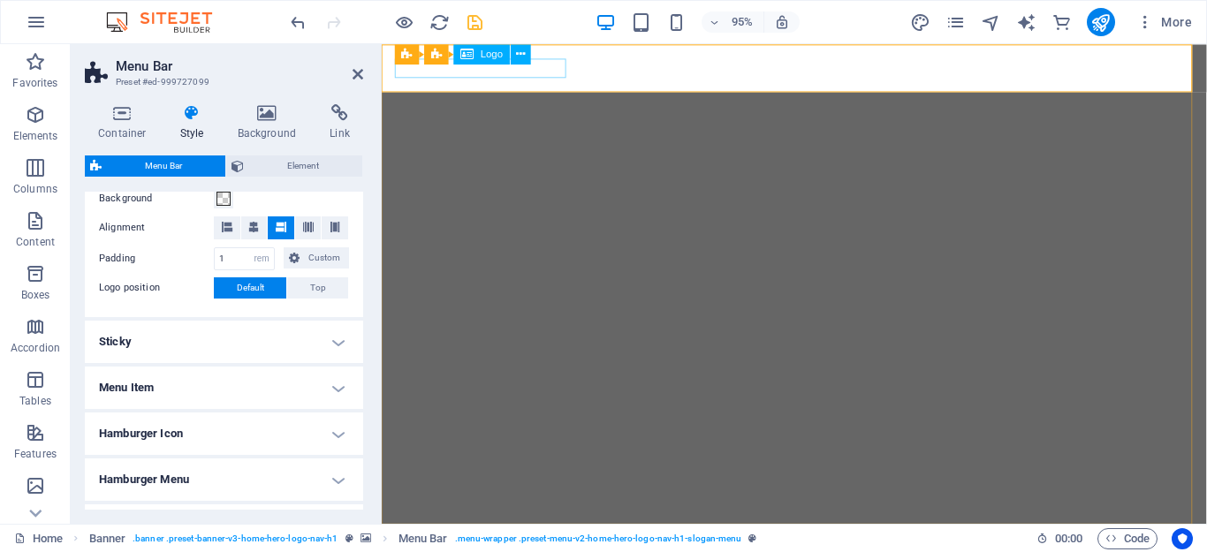
click at [359, 80] on icon at bounding box center [357, 74] width 11 height 14
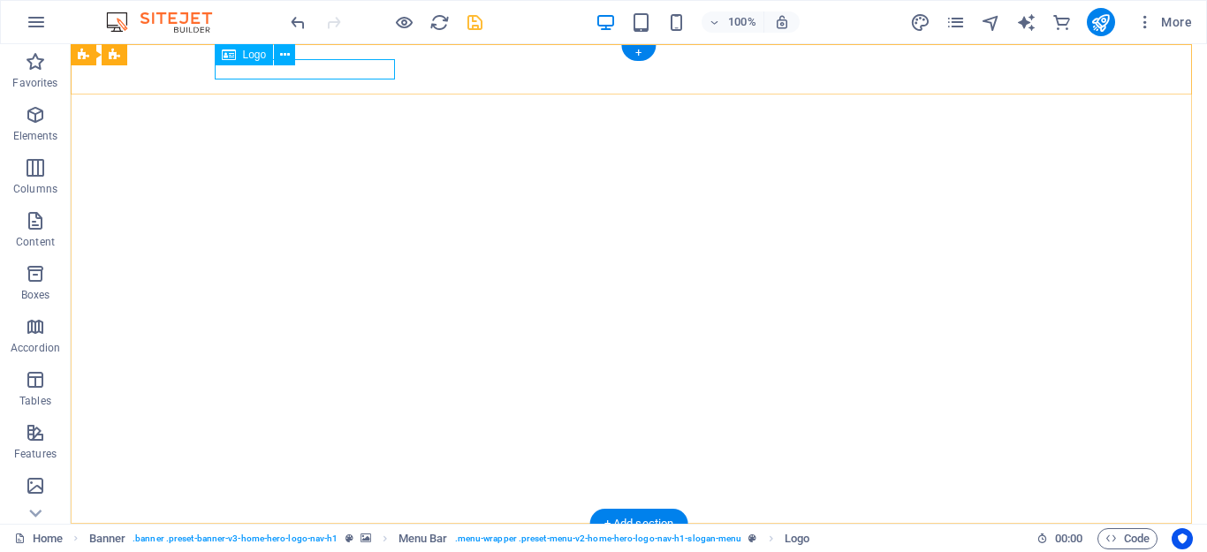
click at [361, 538] on div "PT. [GEOGRAPHIC_DATA]" at bounding box center [639, 547] width 834 height 19
click at [365, 538] on div "PT. [GEOGRAPHIC_DATA]" at bounding box center [639, 547] width 834 height 19
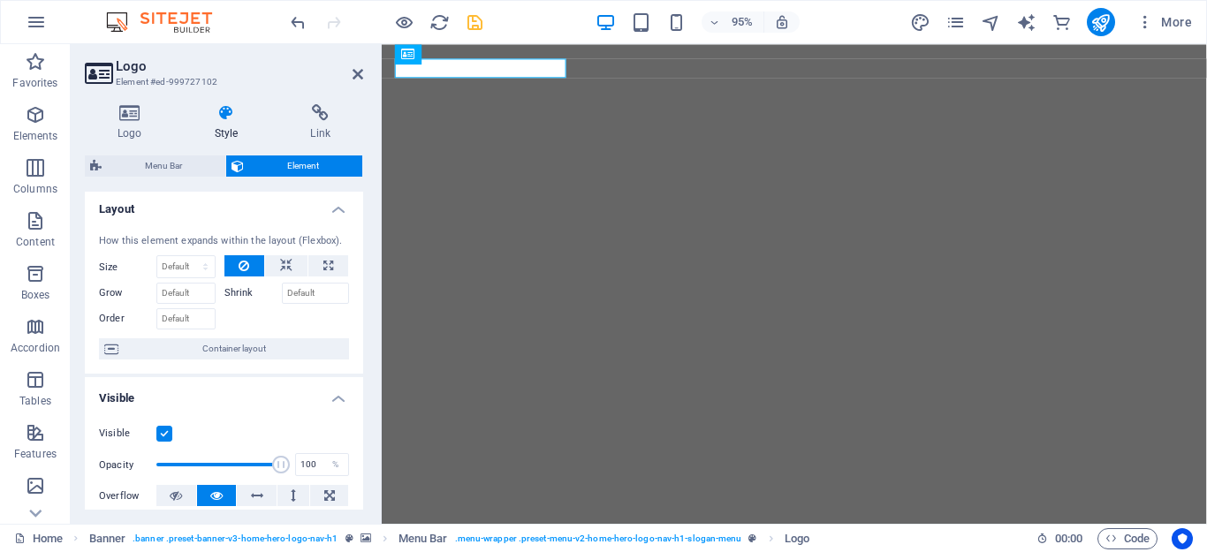
scroll to position [0, 0]
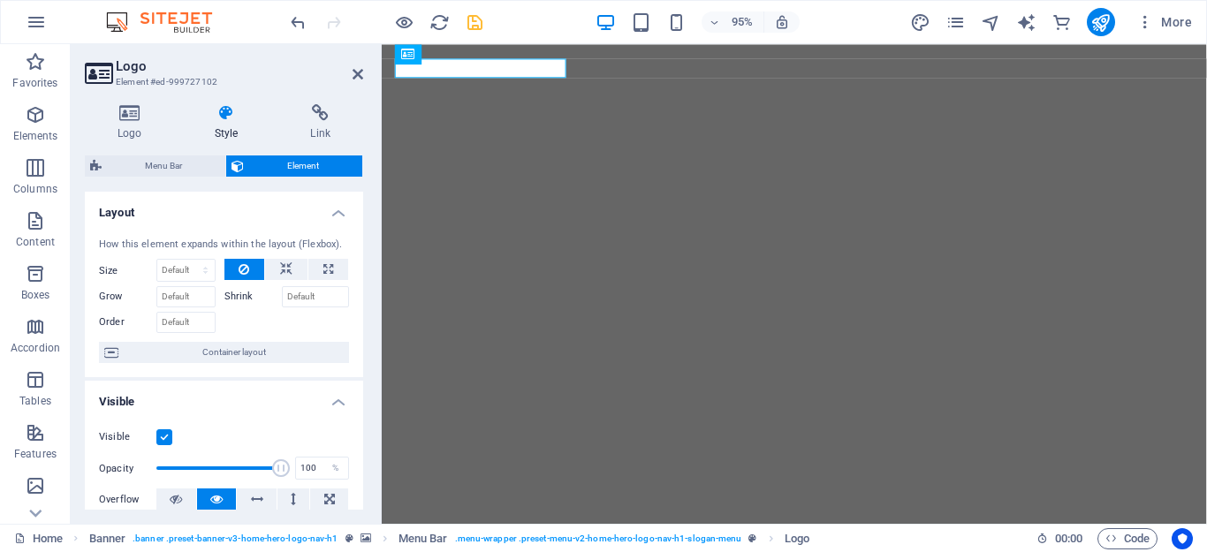
click at [292, 159] on span "Element" at bounding box center [303, 165] width 108 height 21
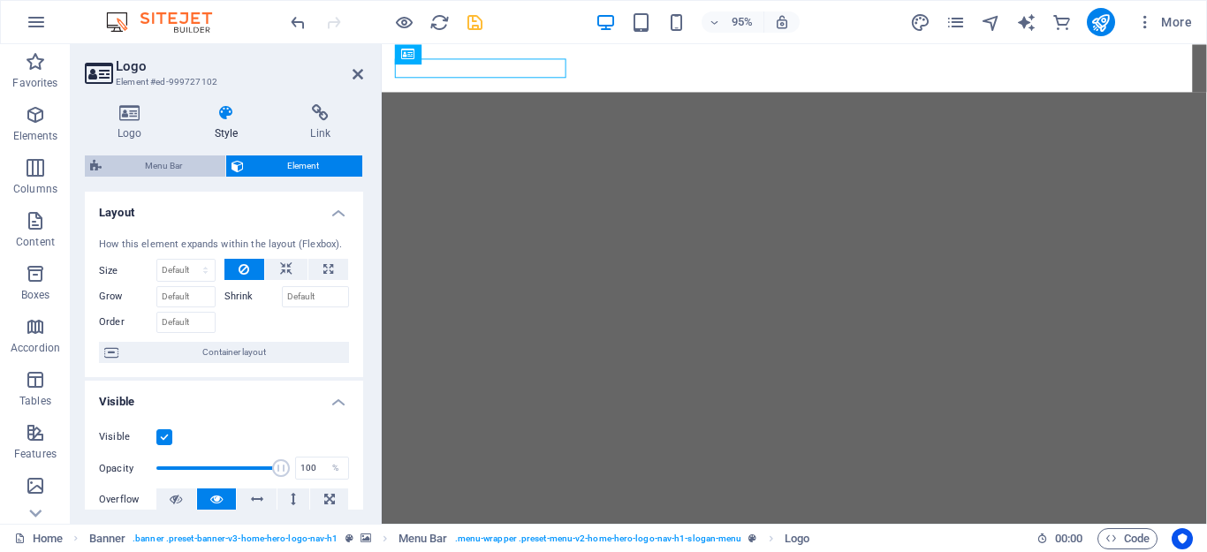
click at [163, 163] on span "Menu Bar" at bounding box center [163, 165] width 113 height 21
select select "rem"
select select "preset-menu-v2-home-hero-logo-nav-h1-slogan-menu"
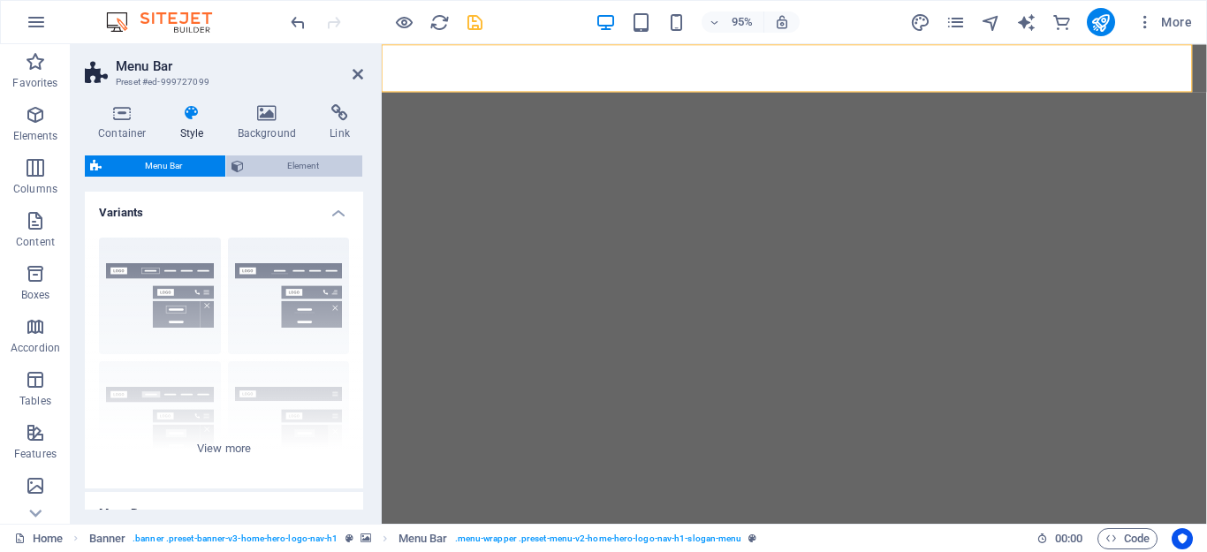
click at [293, 163] on span "Element" at bounding box center [303, 165] width 108 height 21
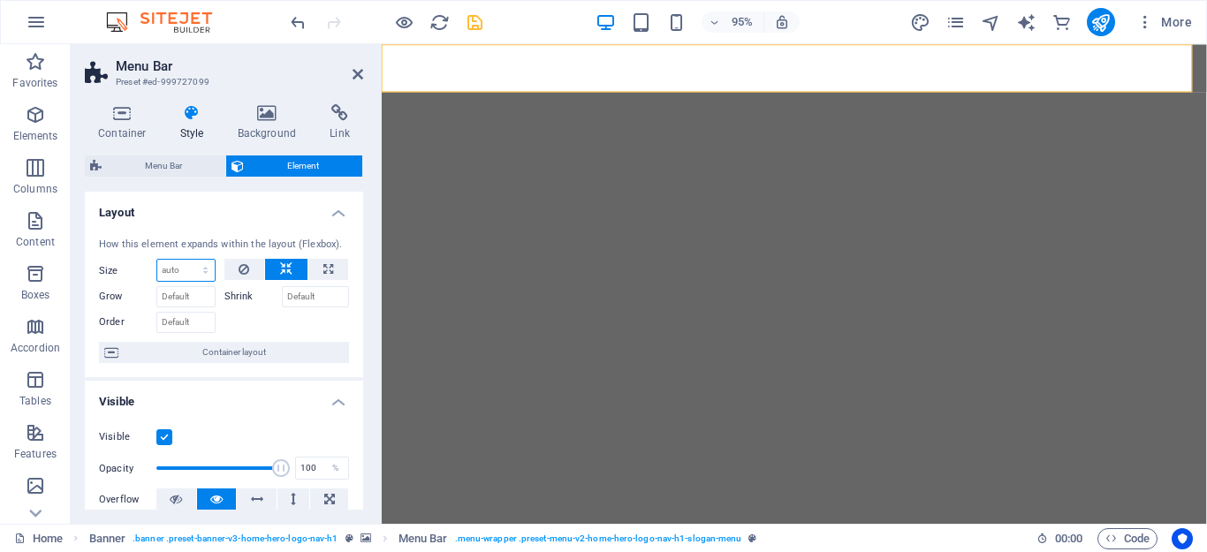
click at [203, 265] on select "Default auto px % 1/1 1/2 1/3 1/4 1/5 1/6 1/7 1/8 1/9 1/10" at bounding box center [185, 270] width 57 height 21
select select "1/5"
click at [187, 260] on select "Default auto px % 1/1 1/2 1/3 1/4 1/5 1/6 1/7 1/8 1/9 1/10" at bounding box center [185, 270] width 57 height 21
type input "20"
click at [146, 281] on div "Size 20 Default auto px % 1/1 1/2 1/3 1/4 1/5 1/6 1/7 1/8 1/9 1/10" at bounding box center [157, 270] width 117 height 23
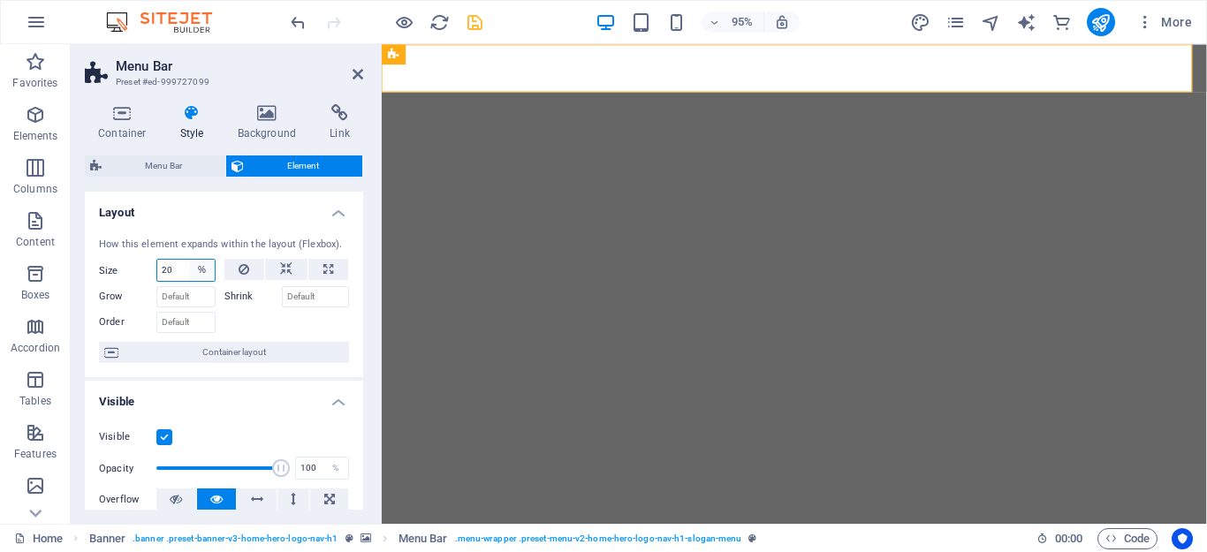
click at [199, 270] on select "Default auto px % 1/1 1/2 1/3 1/4 1/5 1/6 1/7 1/8 1/9 1/10" at bounding box center [202, 270] width 25 height 21
select select "auto"
click at [190, 260] on select "Default auto px % 1/1 1/2 1/3 1/4 1/5 1/6 1/7 1/8 1/9 1/10" at bounding box center [202, 270] width 25 height 21
select select "DISABLED_OPTION_VALUE"
click at [255, 327] on div at bounding box center [286, 320] width 125 height 26
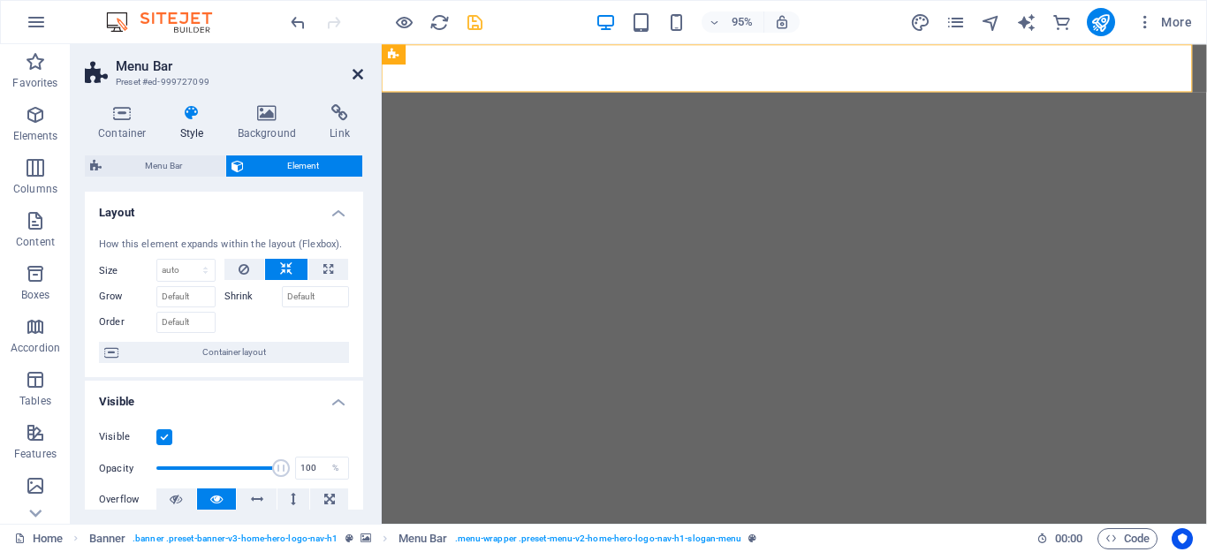
click at [359, 76] on icon at bounding box center [357, 74] width 11 height 14
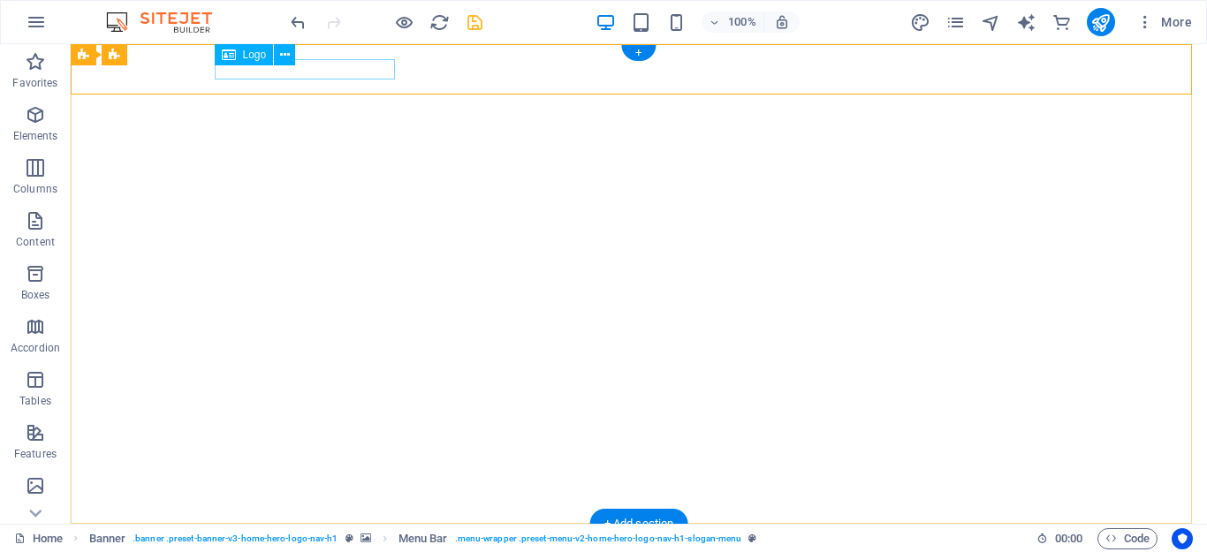
click at [322, 538] on div "PT. [GEOGRAPHIC_DATA]" at bounding box center [639, 547] width 834 height 19
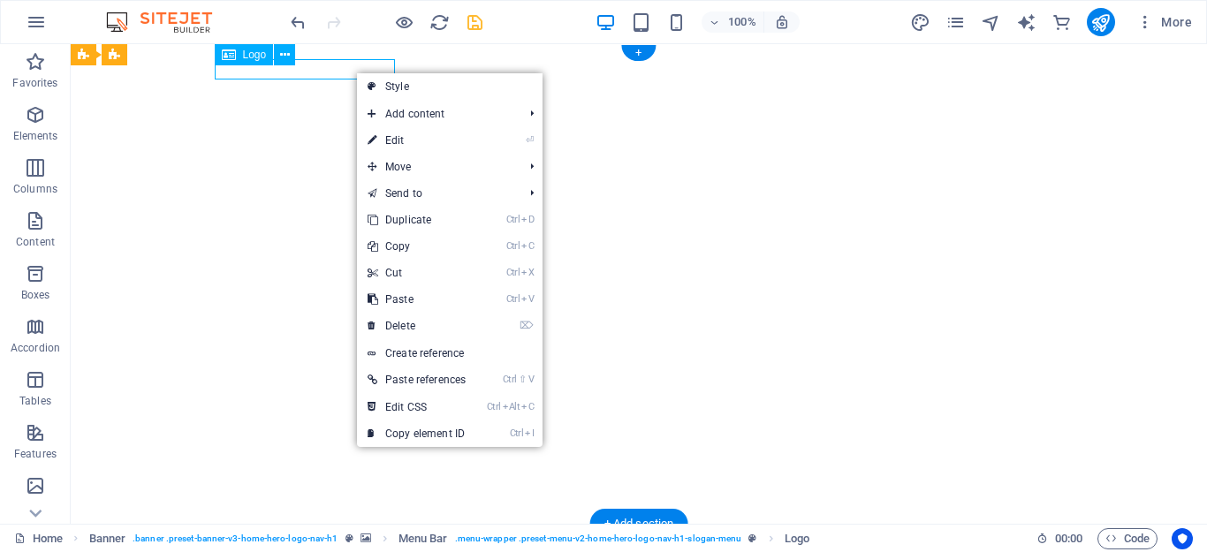
click at [312, 538] on div "PT. [GEOGRAPHIC_DATA]" at bounding box center [639, 547] width 834 height 19
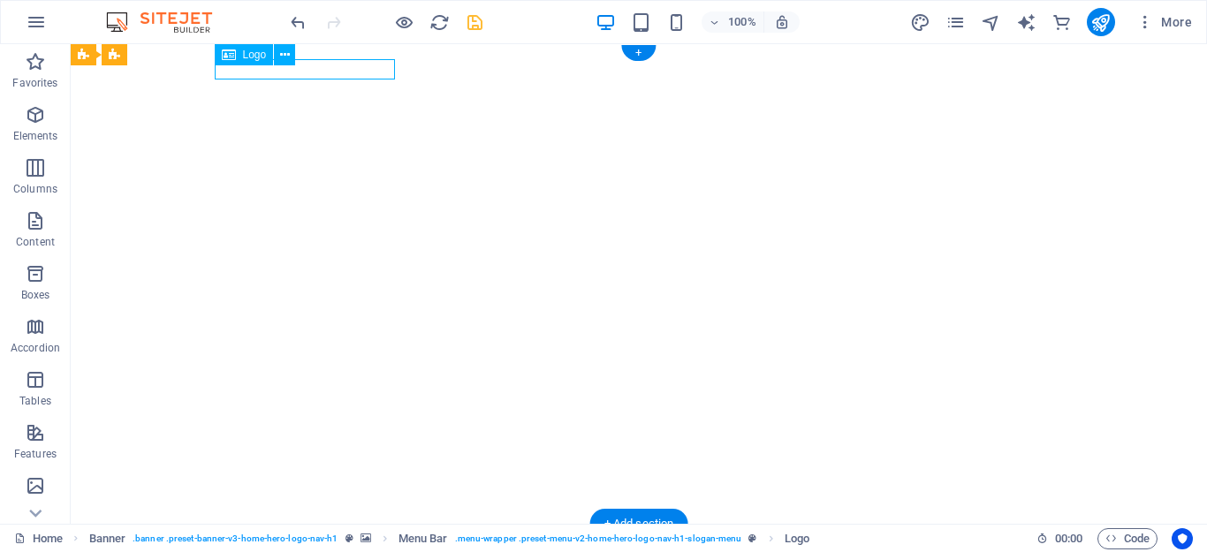
click at [312, 538] on div "PT. [GEOGRAPHIC_DATA]" at bounding box center [639, 547] width 834 height 19
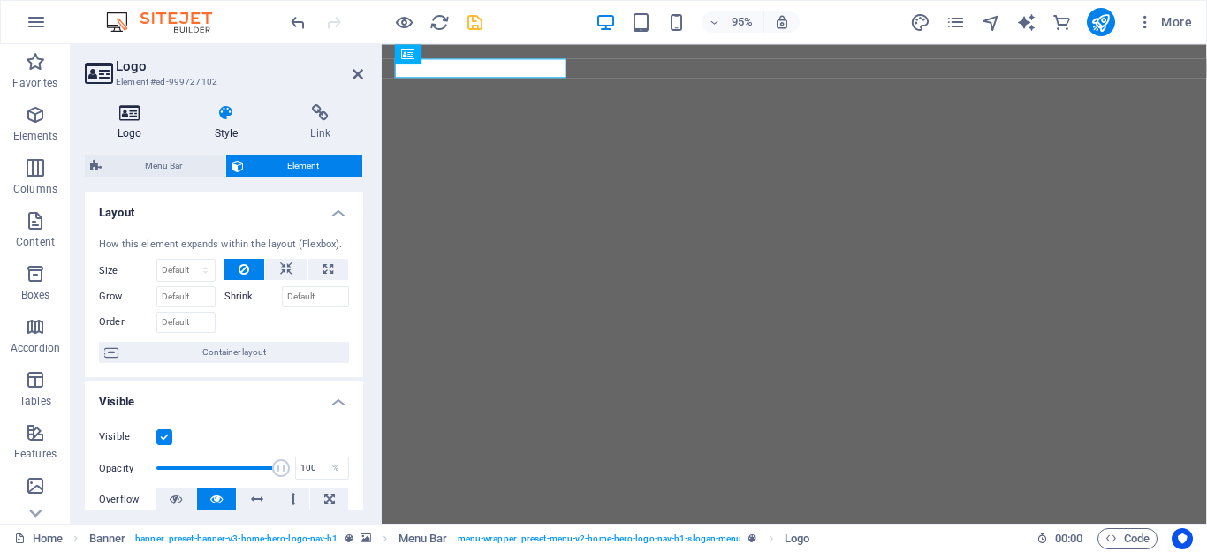
click at [129, 117] on icon at bounding box center [130, 113] width 90 height 18
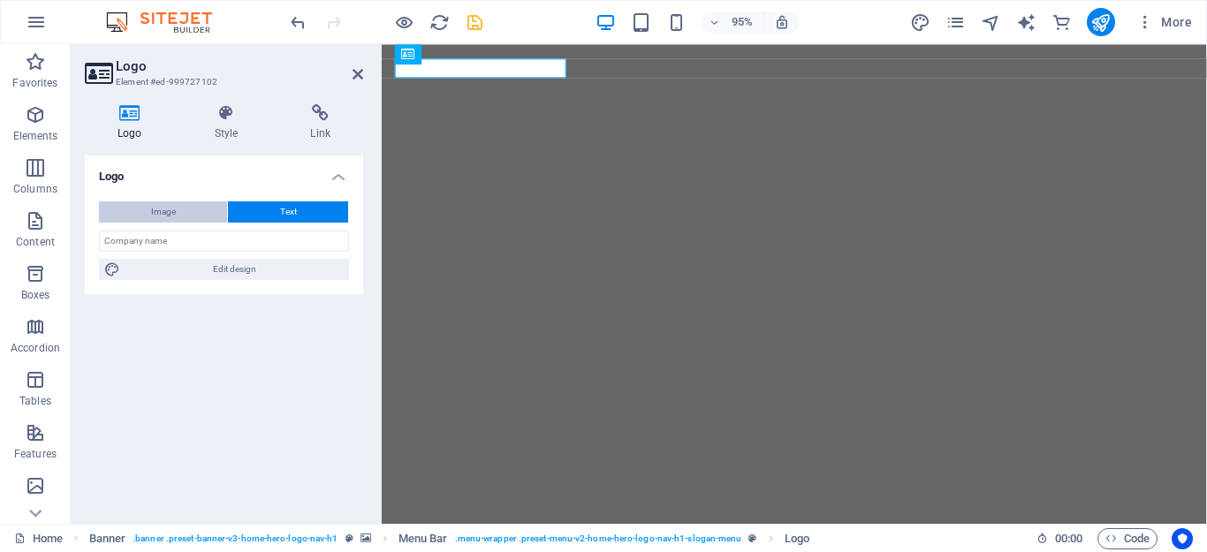
click at [177, 214] on button "Image" at bounding box center [163, 211] width 128 height 21
select select "DISABLED_OPTION_VALUE"
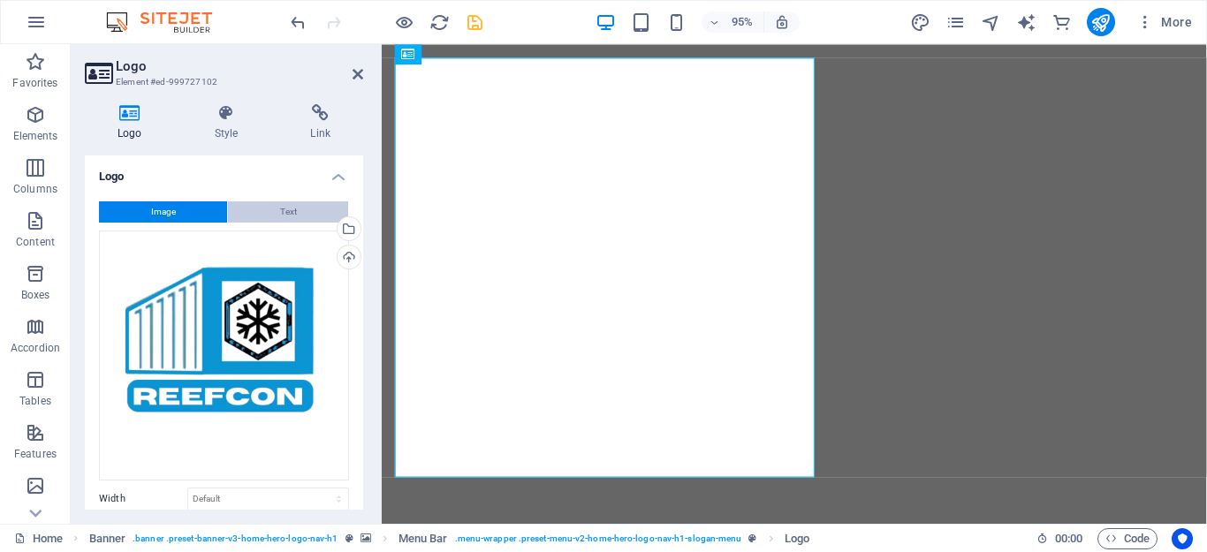
click at [299, 209] on button "Text" at bounding box center [288, 211] width 120 height 21
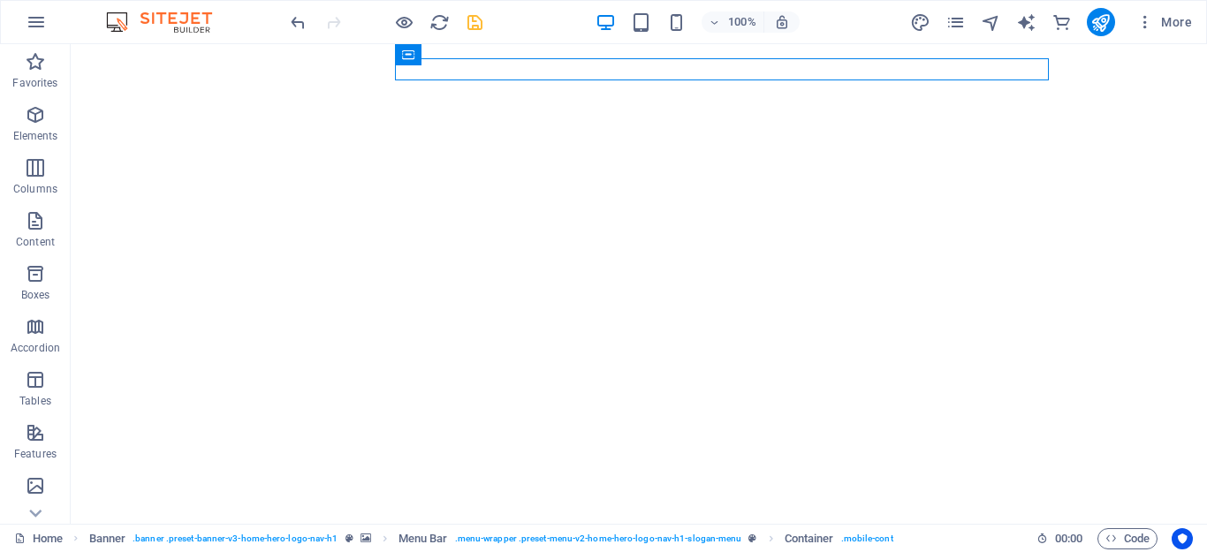
click at [517, 23] on div "100% More" at bounding box center [743, 22] width 912 height 28
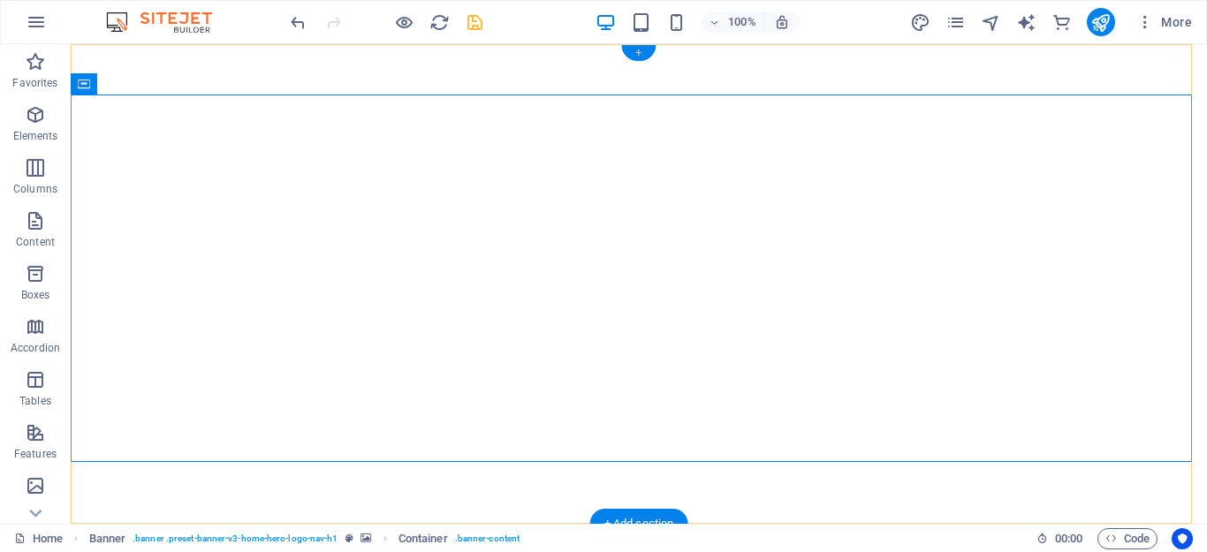
click at [638, 57] on div "+" at bounding box center [638, 53] width 34 height 16
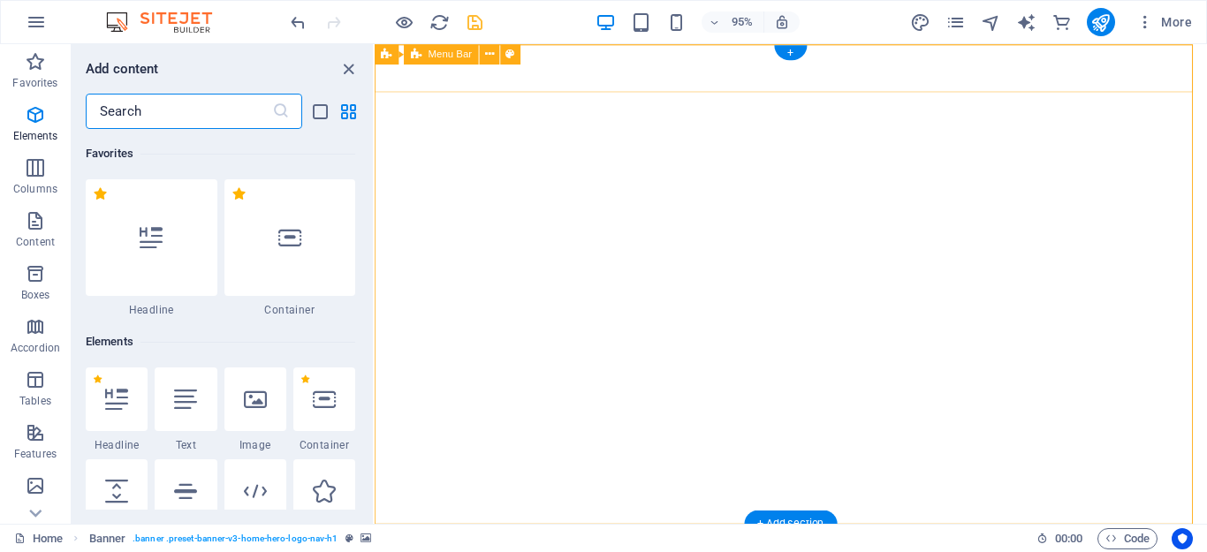
scroll to position [3091, 0]
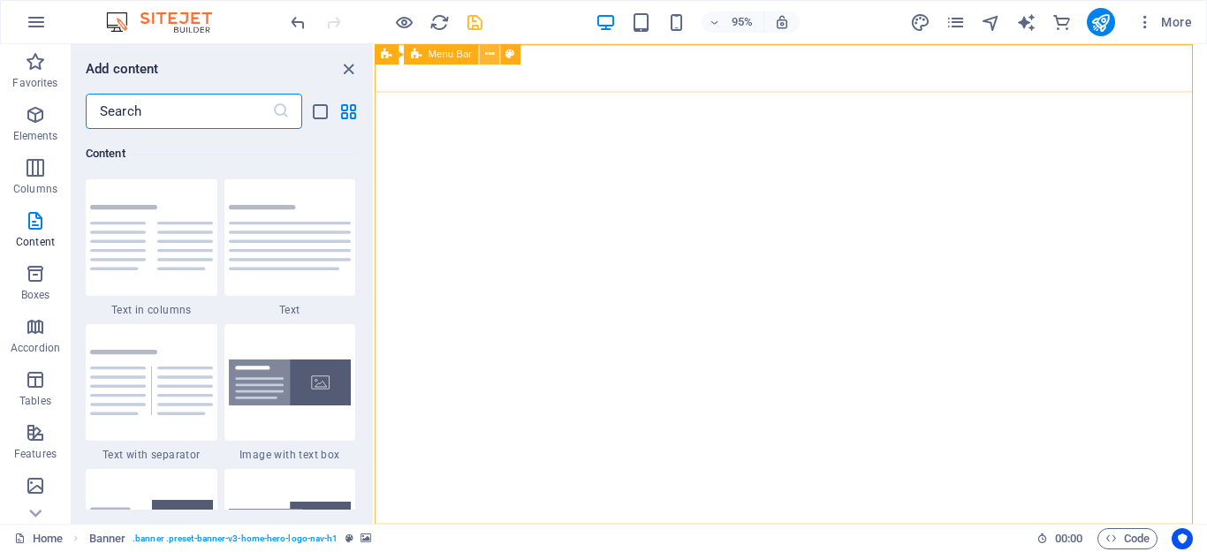
click at [487, 55] on icon at bounding box center [489, 54] width 9 height 18
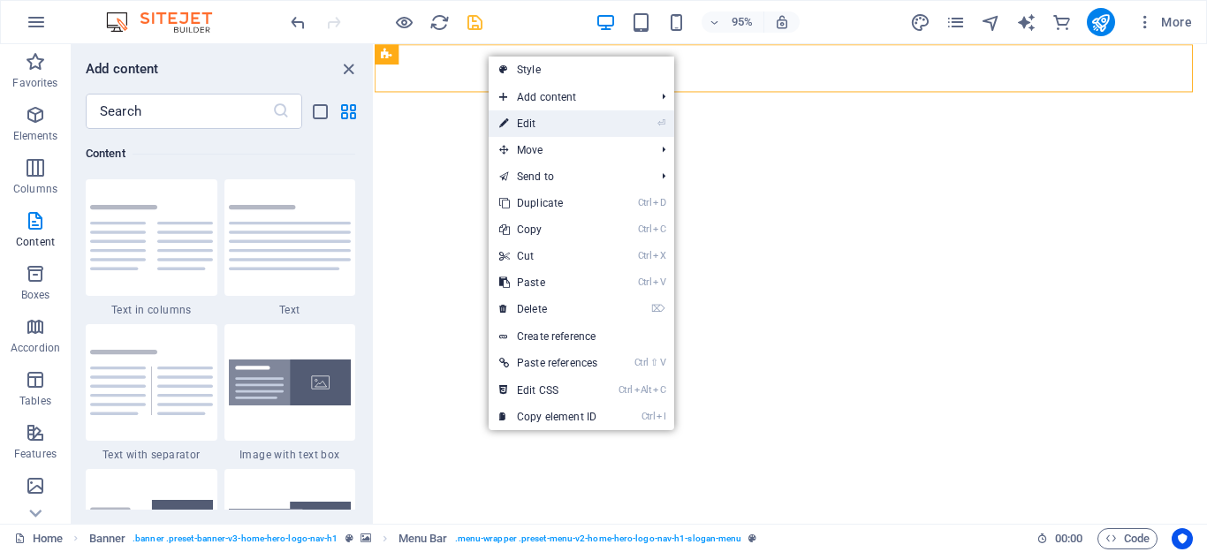
click at [556, 132] on link "⏎ Edit" at bounding box center [547, 123] width 119 height 26
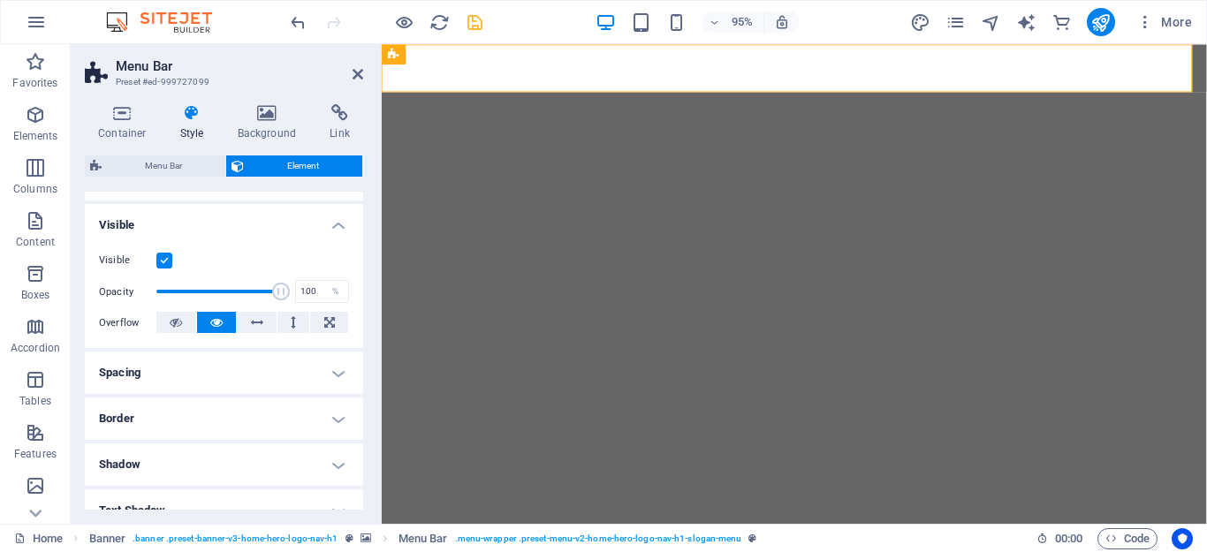
scroll to position [265, 0]
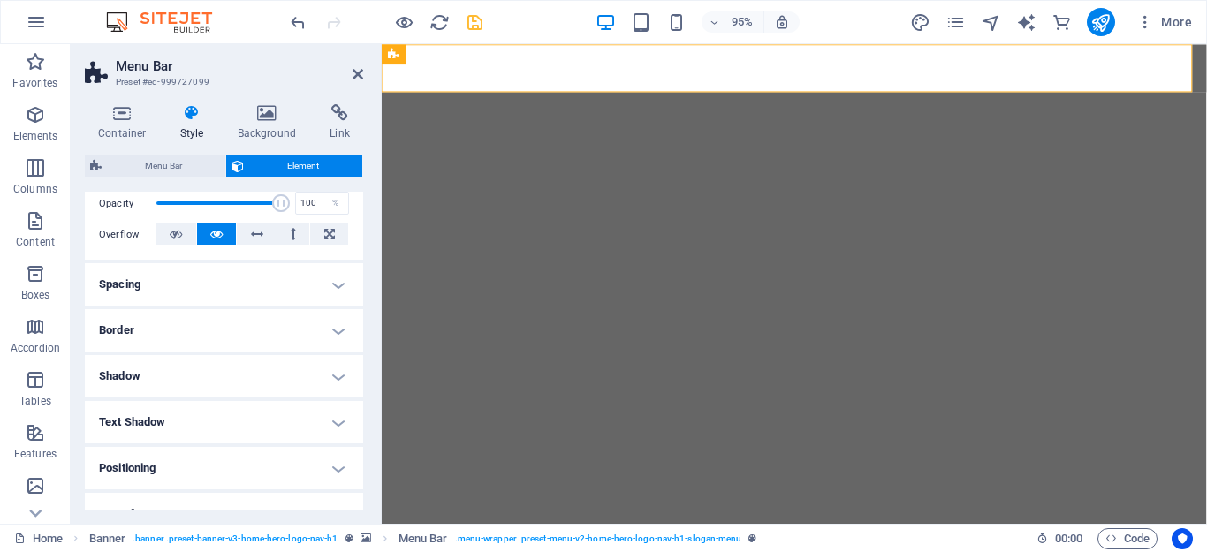
click at [333, 333] on h4 "Border" at bounding box center [224, 330] width 278 height 42
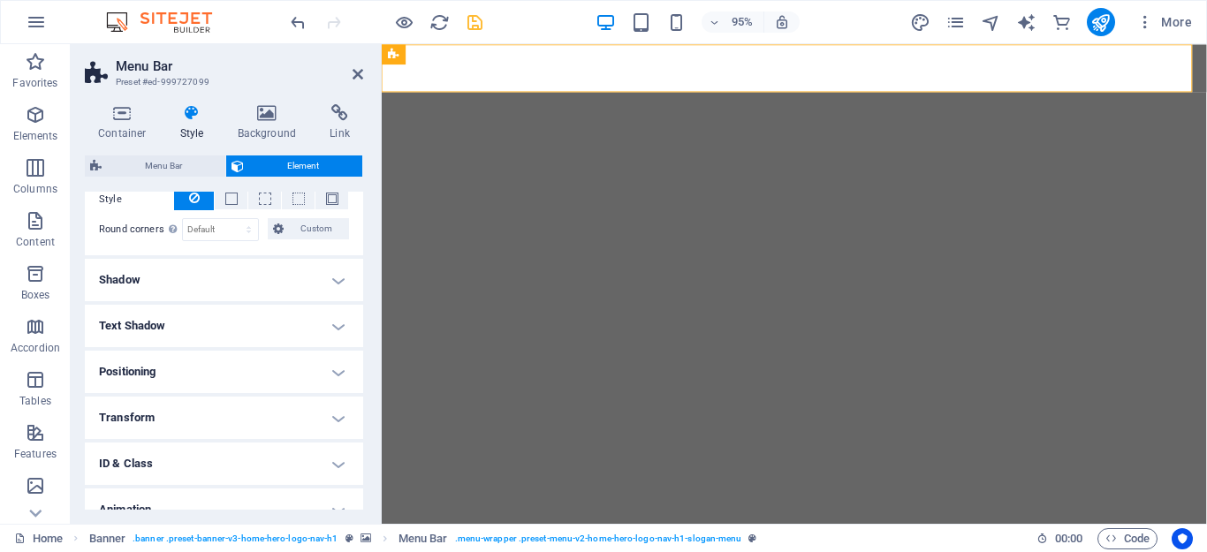
scroll to position [442, 0]
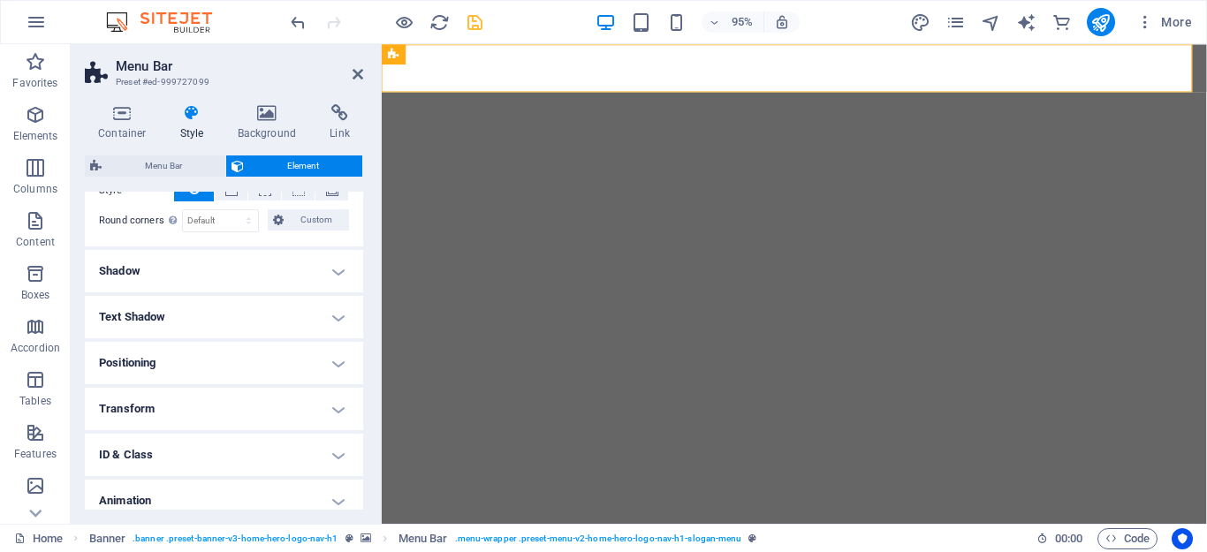
click at [331, 321] on h4 "Text Shadow" at bounding box center [224, 317] width 278 height 42
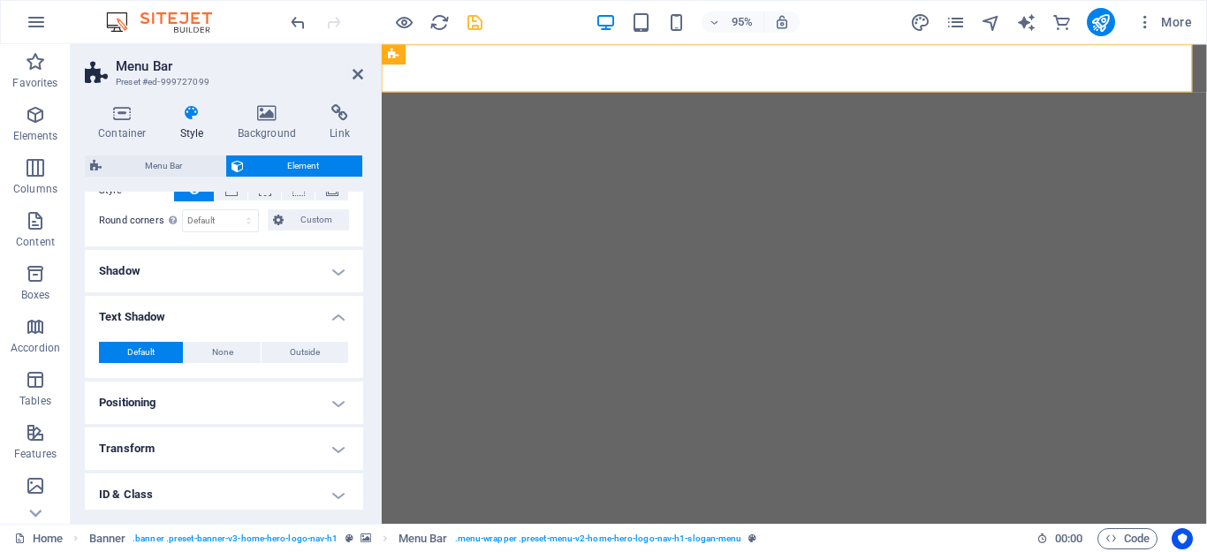
click at [331, 404] on h4 "Positioning" at bounding box center [224, 403] width 278 height 42
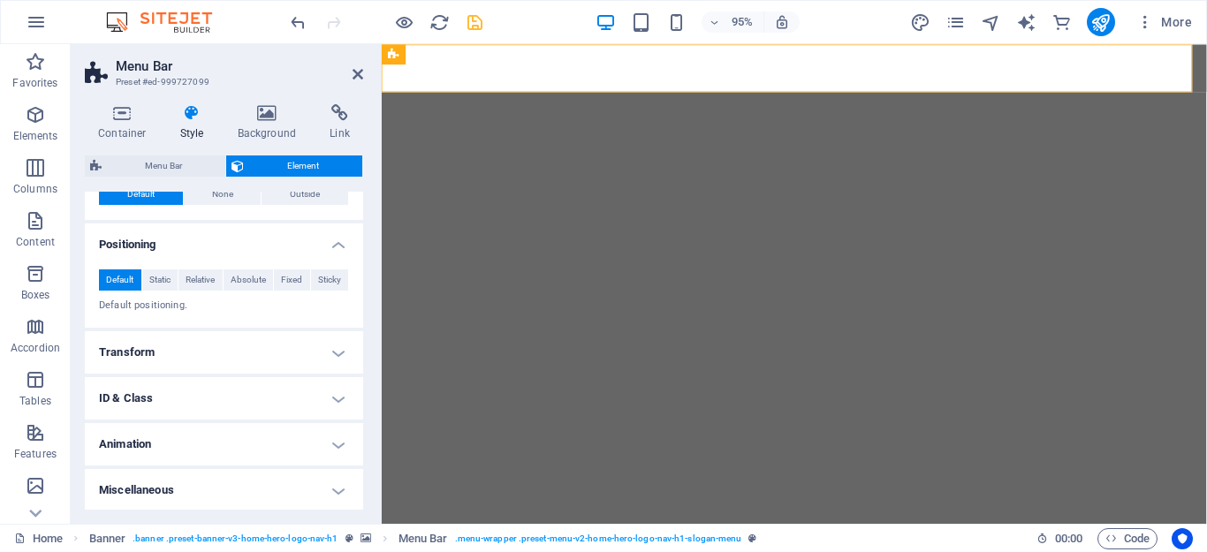
scroll to position [602, 0]
click at [331, 354] on h4 "Transform" at bounding box center [224, 350] width 278 height 42
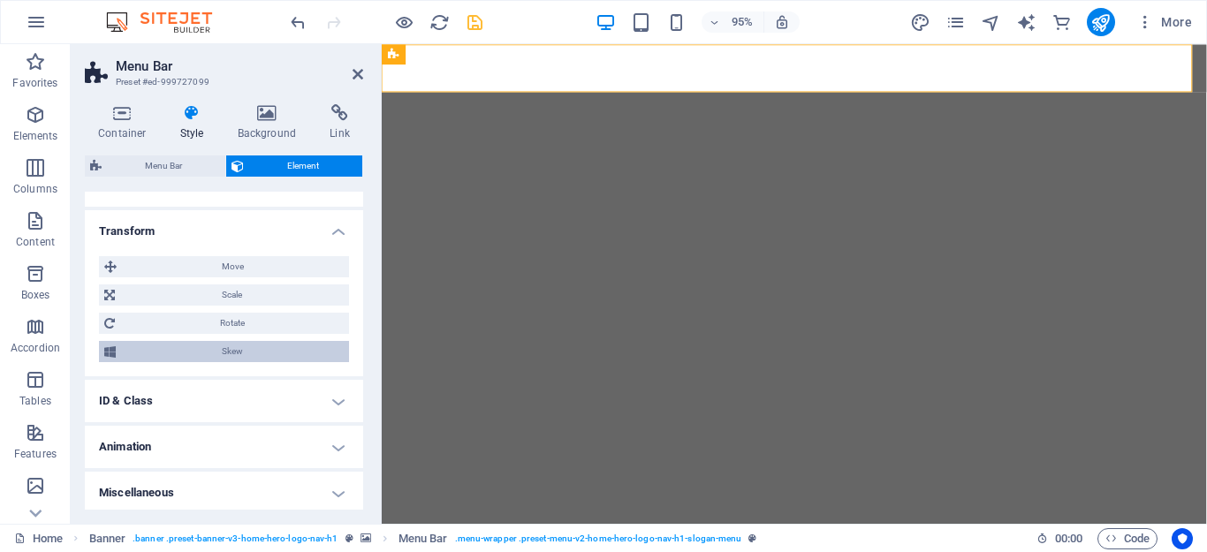
scroll to position [725, 0]
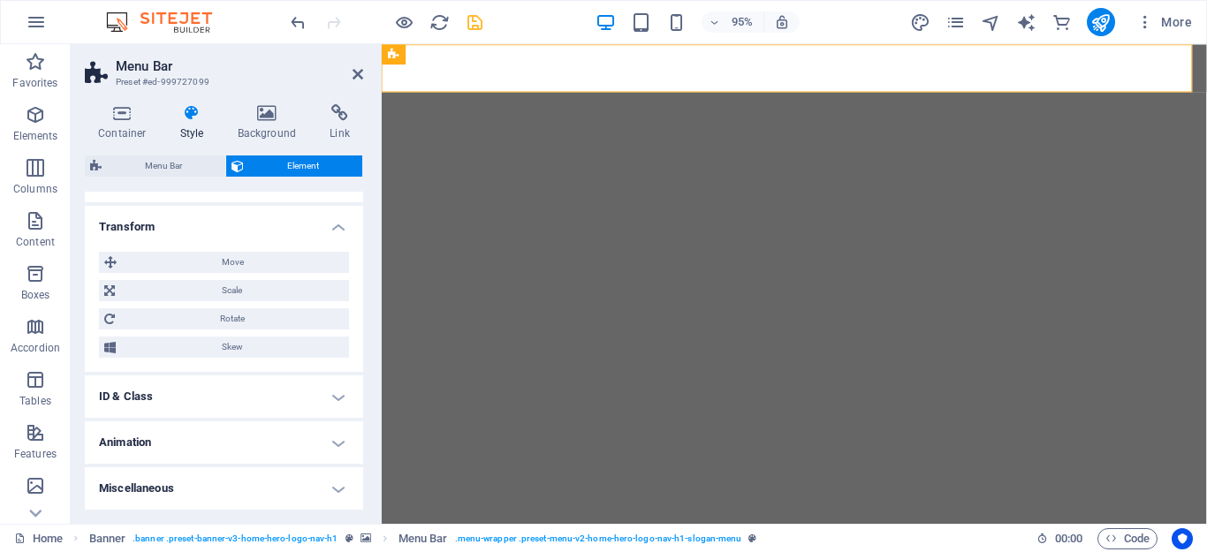
click at [337, 389] on h4 "ID & Class" at bounding box center [224, 396] width 278 height 42
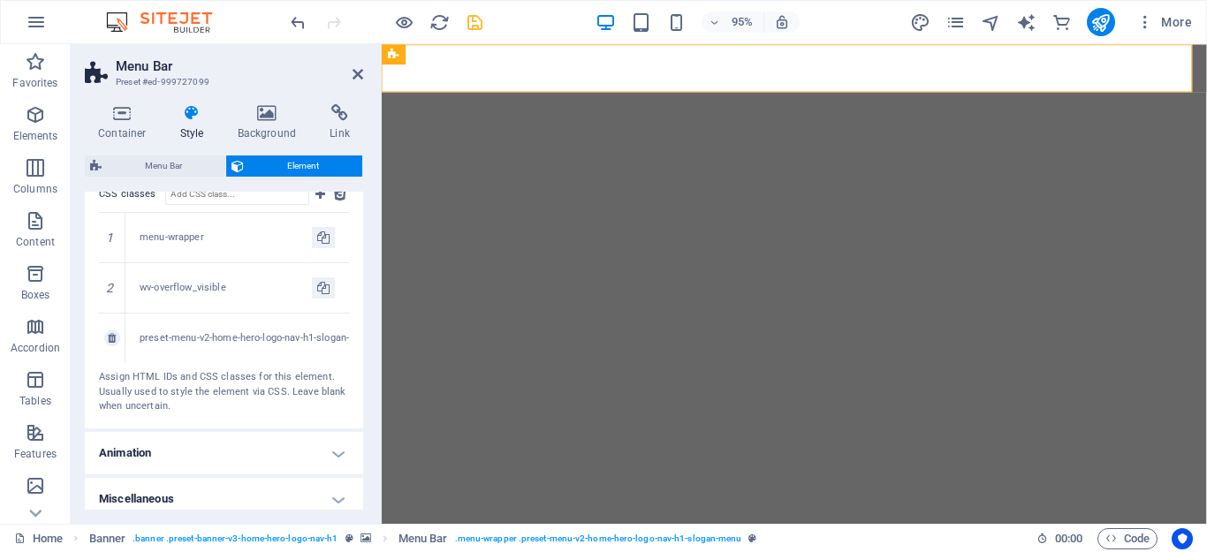
scroll to position [1034, 0]
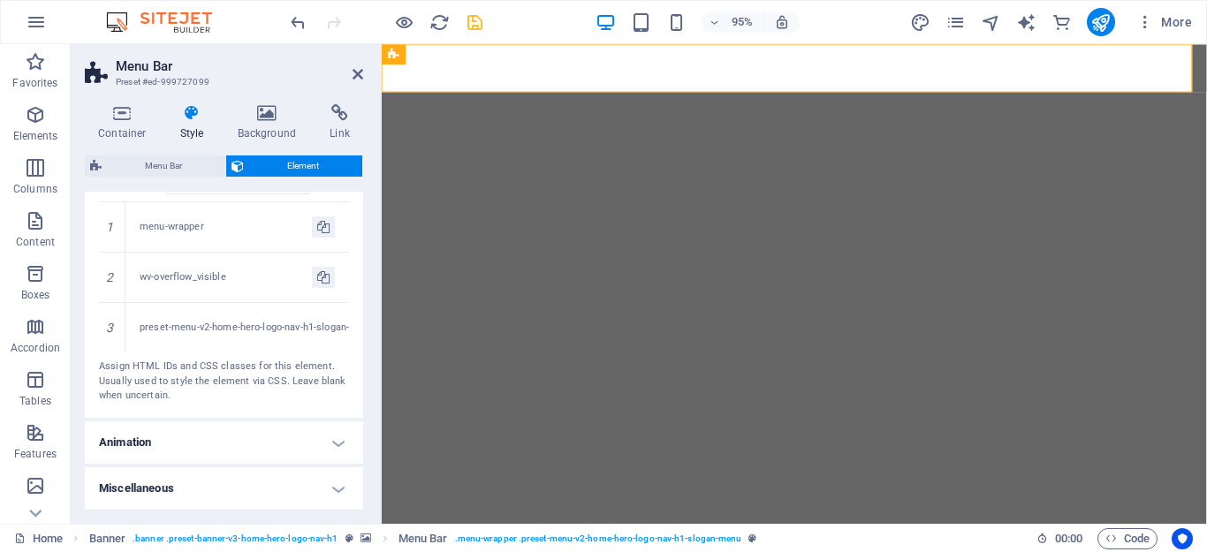
click at [337, 443] on h4 "Animation" at bounding box center [224, 442] width 278 height 42
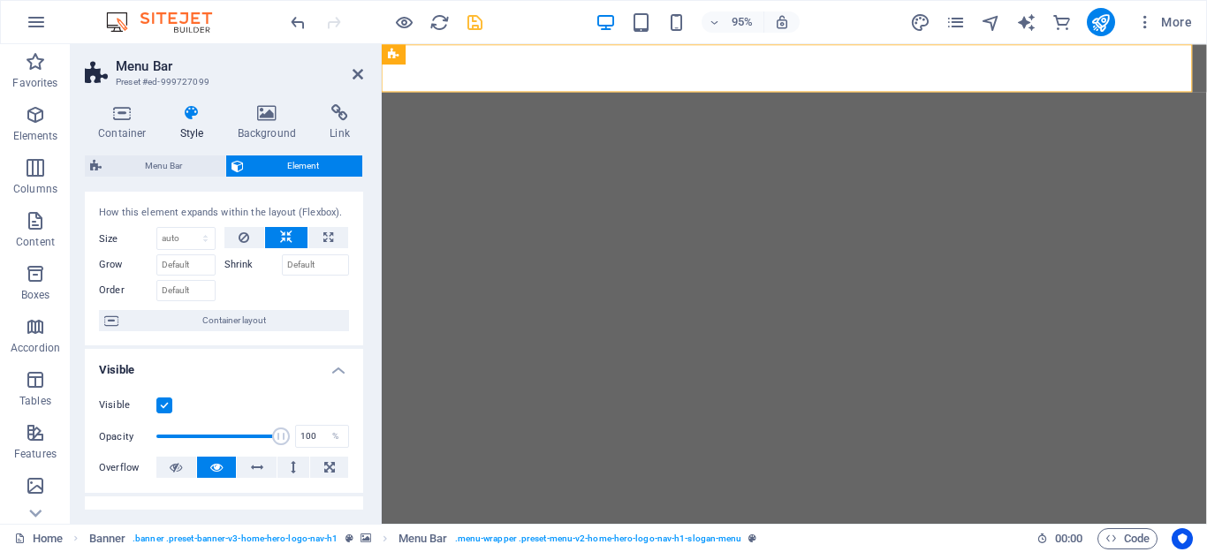
scroll to position [0, 0]
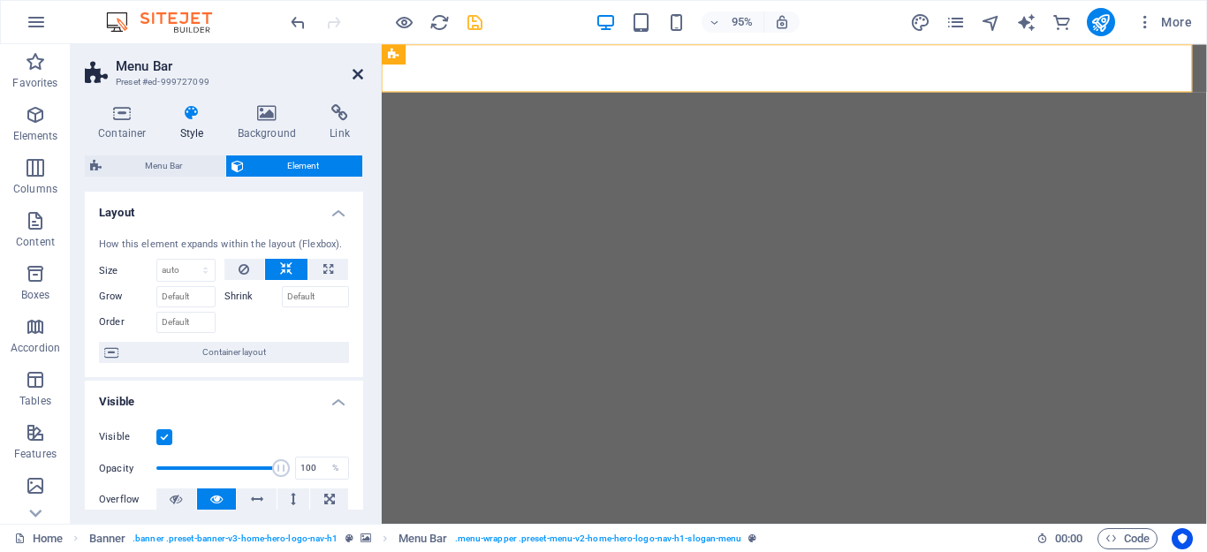
click at [352, 72] on icon at bounding box center [357, 74] width 11 height 14
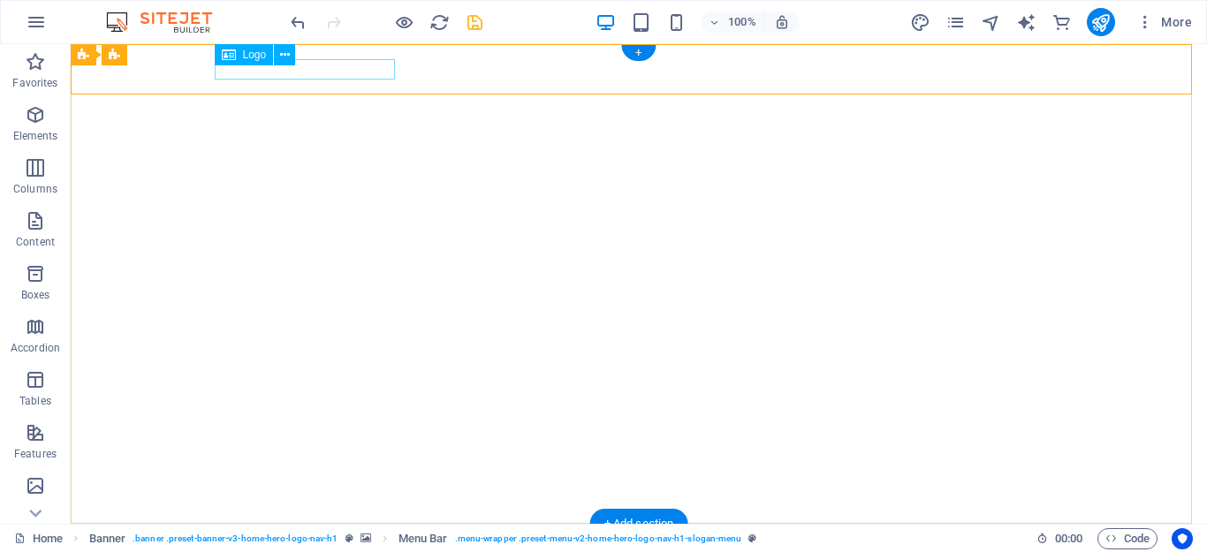
click at [313, 538] on div "PT. [GEOGRAPHIC_DATA]" at bounding box center [639, 547] width 834 height 19
click at [390, 538] on div "PT. [GEOGRAPHIC_DATA]" at bounding box center [639, 547] width 834 height 19
click at [366, 538] on div "PT. [GEOGRAPHIC_DATA]" at bounding box center [639, 547] width 834 height 19
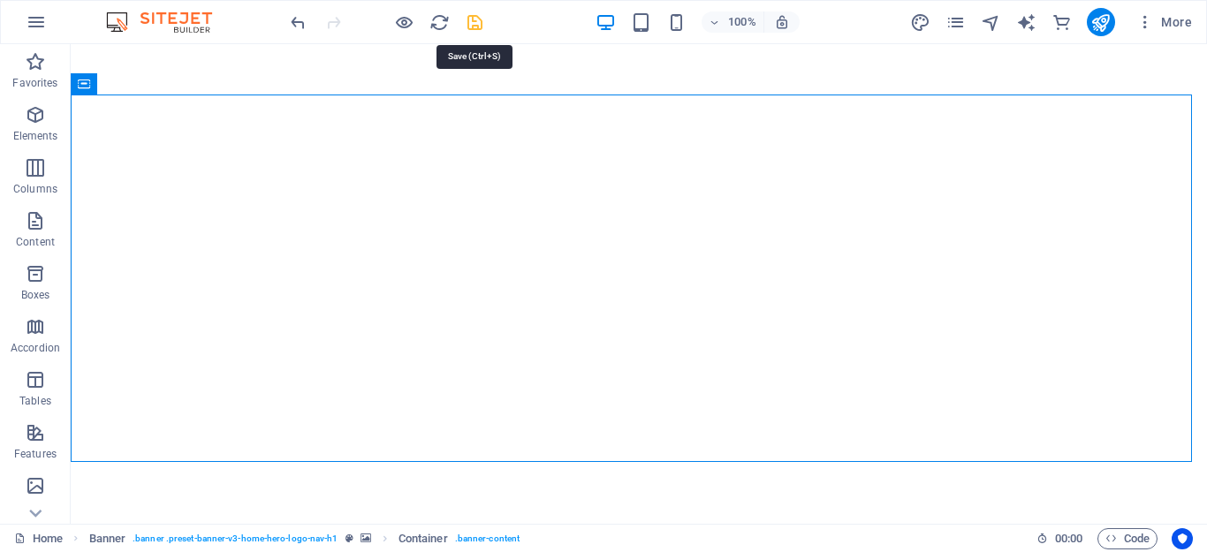
drag, startPoint x: 477, startPoint y: 22, endPoint x: 412, endPoint y: 96, distance: 98.9
click at [477, 22] on icon "save" at bounding box center [475, 22] width 20 height 20
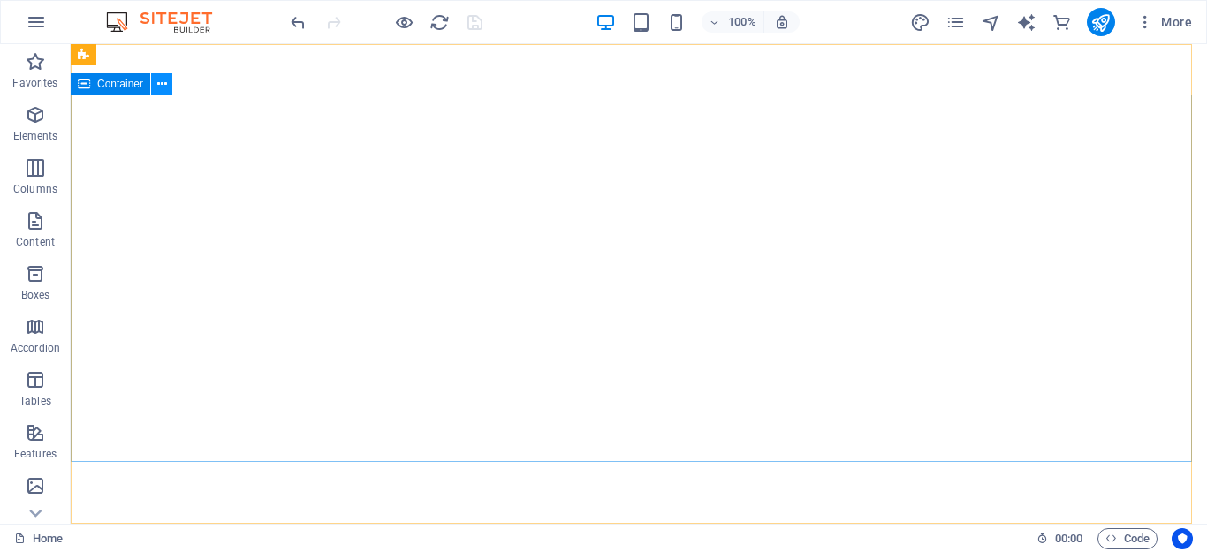
click at [164, 86] on icon at bounding box center [162, 84] width 10 height 19
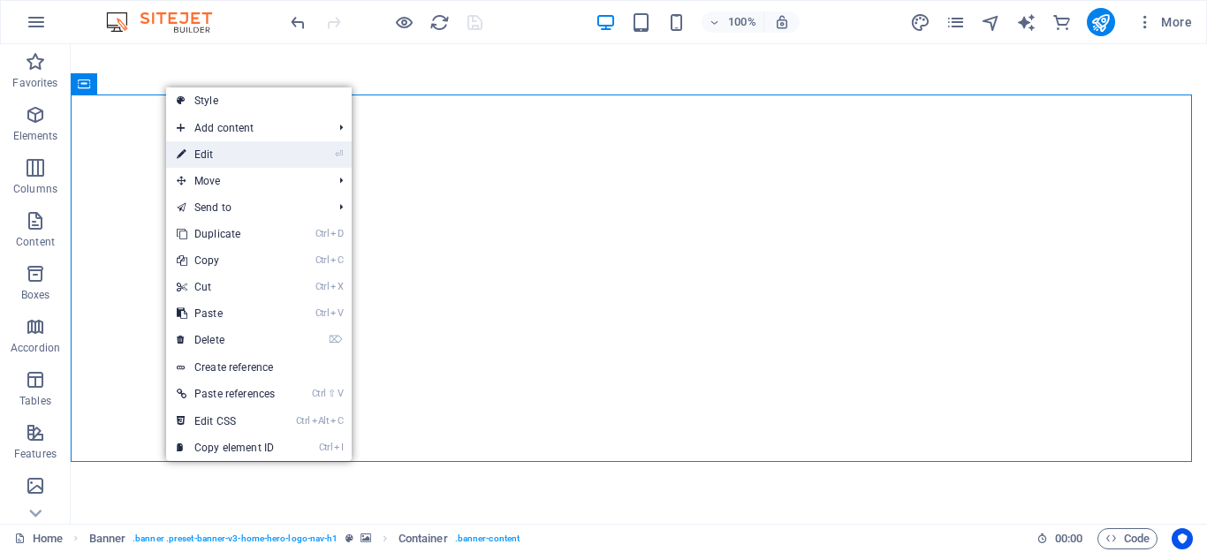
click at [248, 161] on link "⏎ Edit" at bounding box center [225, 154] width 119 height 26
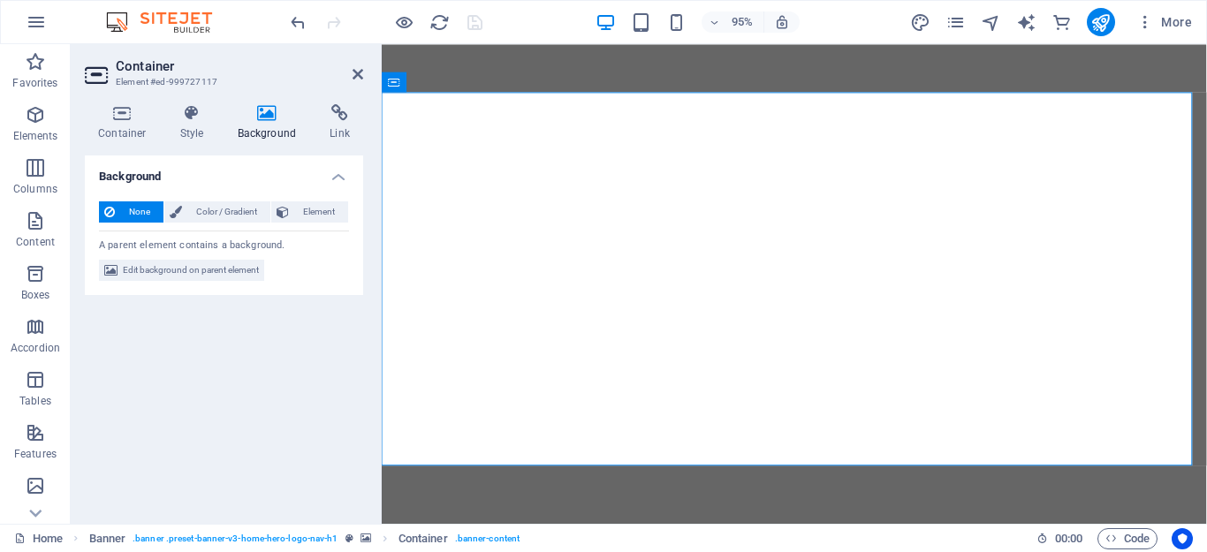
click at [280, 124] on h4 "Background" at bounding box center [270, 122] width 93 height 37
click at [183, 116] on icon at bounding box center [192, 113] width 50 height 18
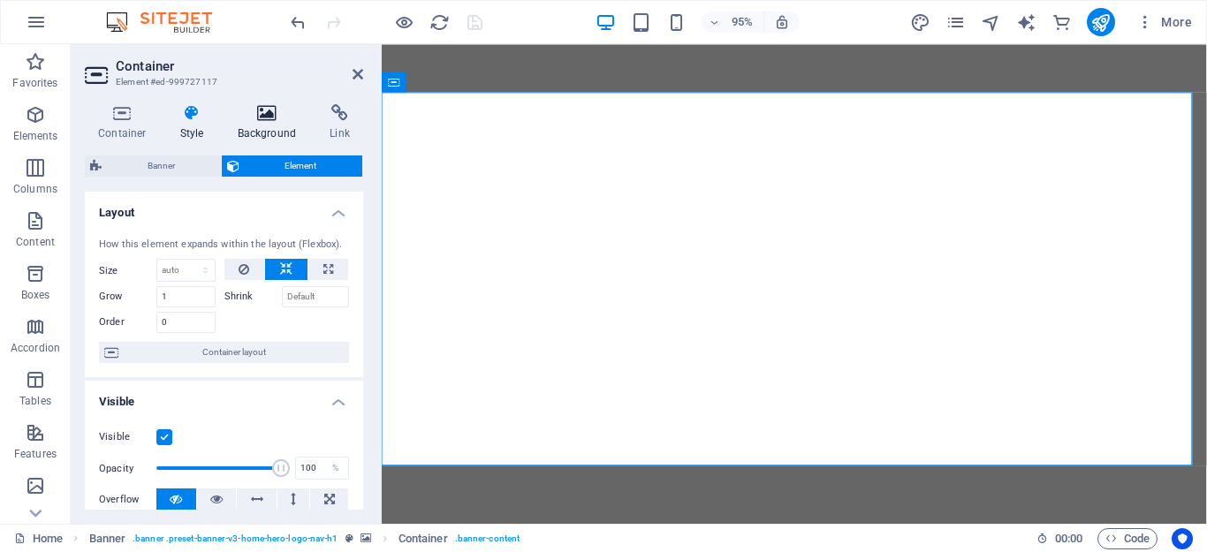
click at [258, 122] on h4 "Background" at bounding box center [270, 122] width 93 height 37
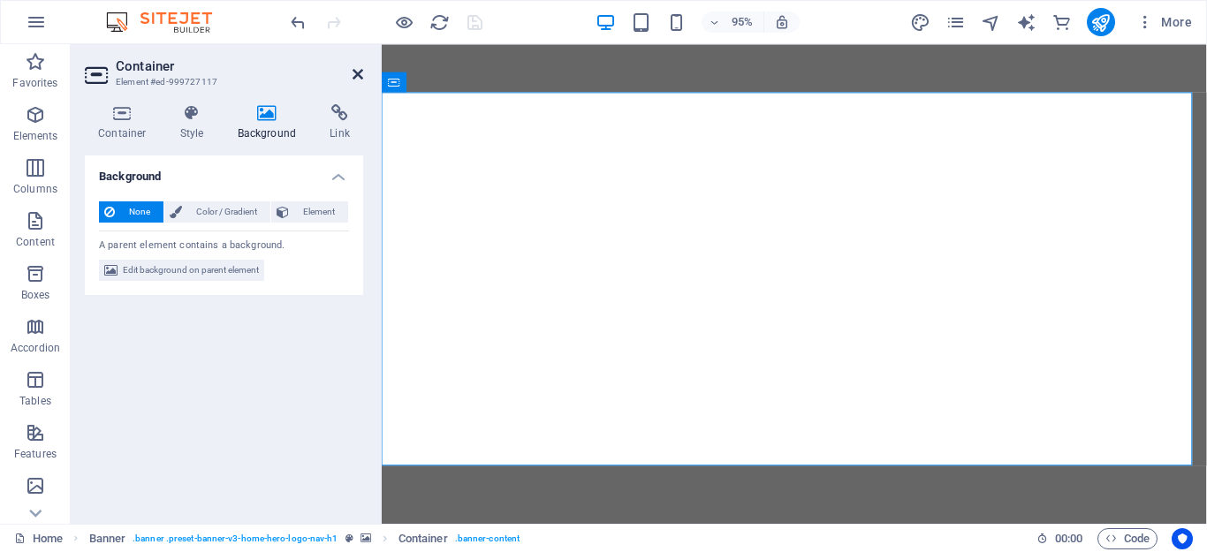
click at [357, 73] on icon at bounding box center [357, 74] width 11 height 14
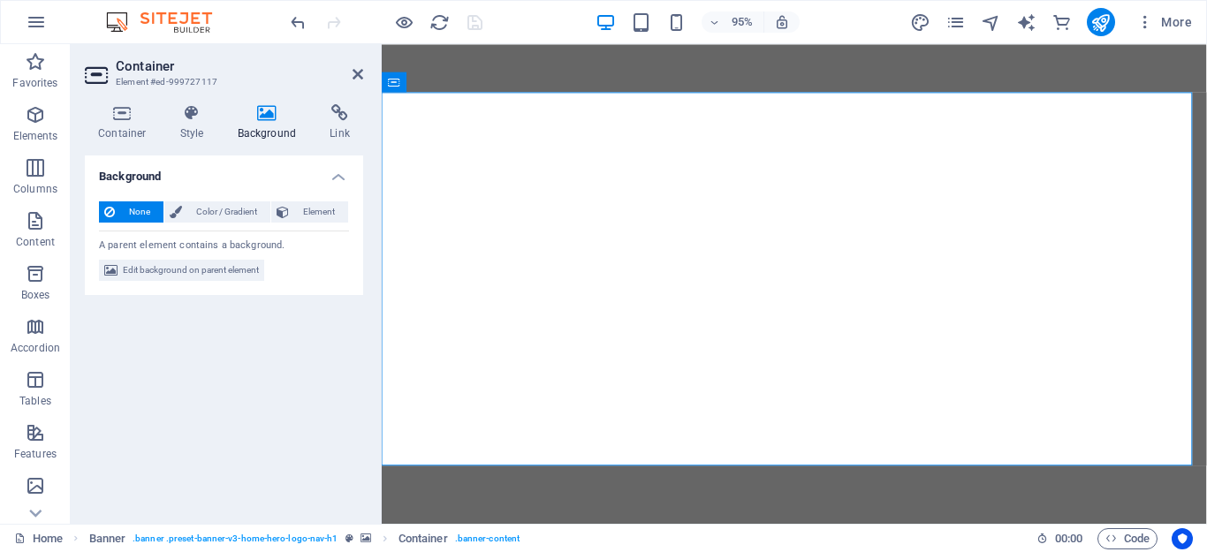
click at [272, 121] on icon at bounding box center [267, 113] width 86 height 18
click at [355, 72] on icon at bounding box center [357, 74] width 11 height 14
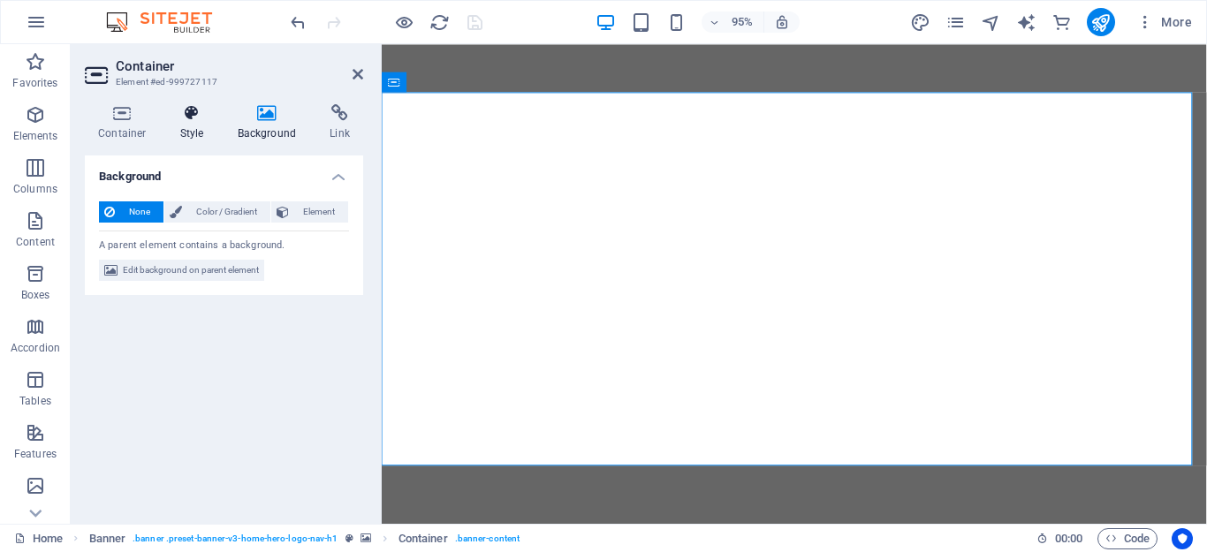
click at [189, 114] on icon at bounding box center [192, 113] width 50 height 18
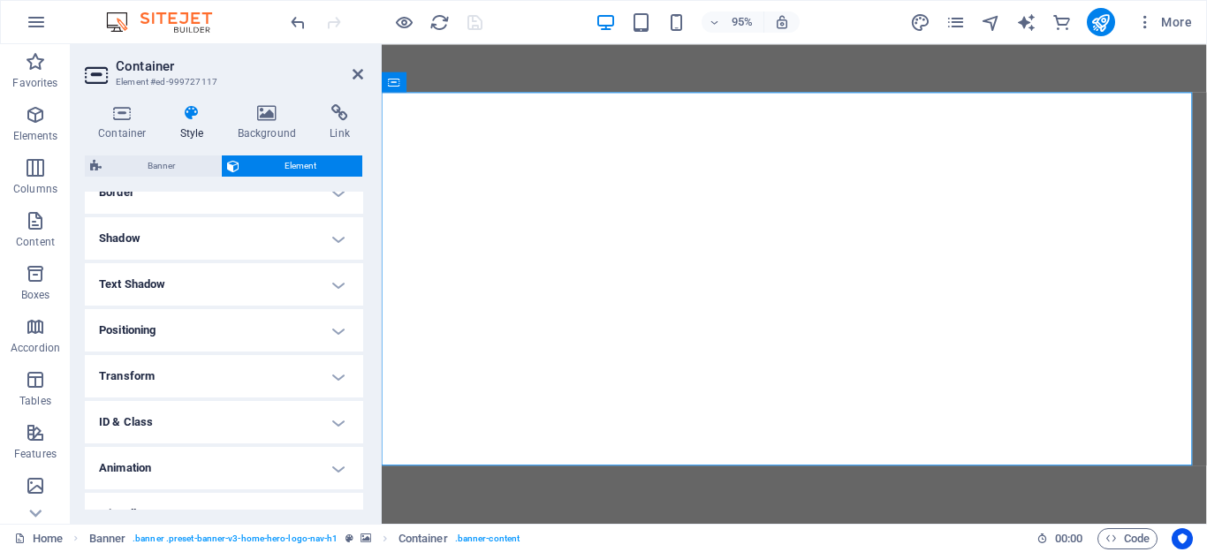
scroll to position [428, 0]
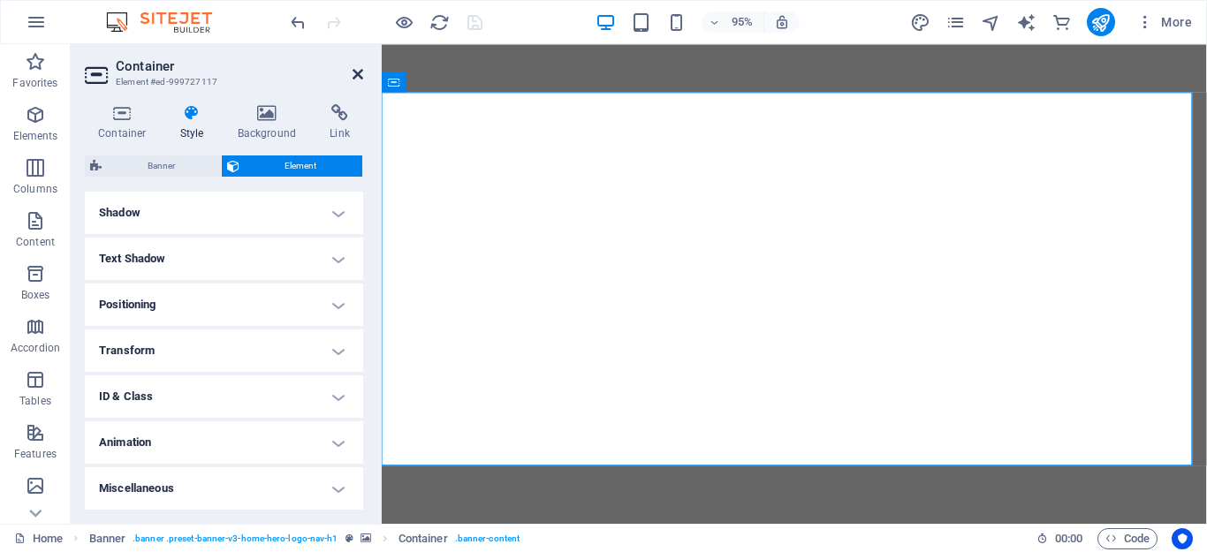
click at [361, 72] on icon at bounding box center [357, 74] width 11 height 14
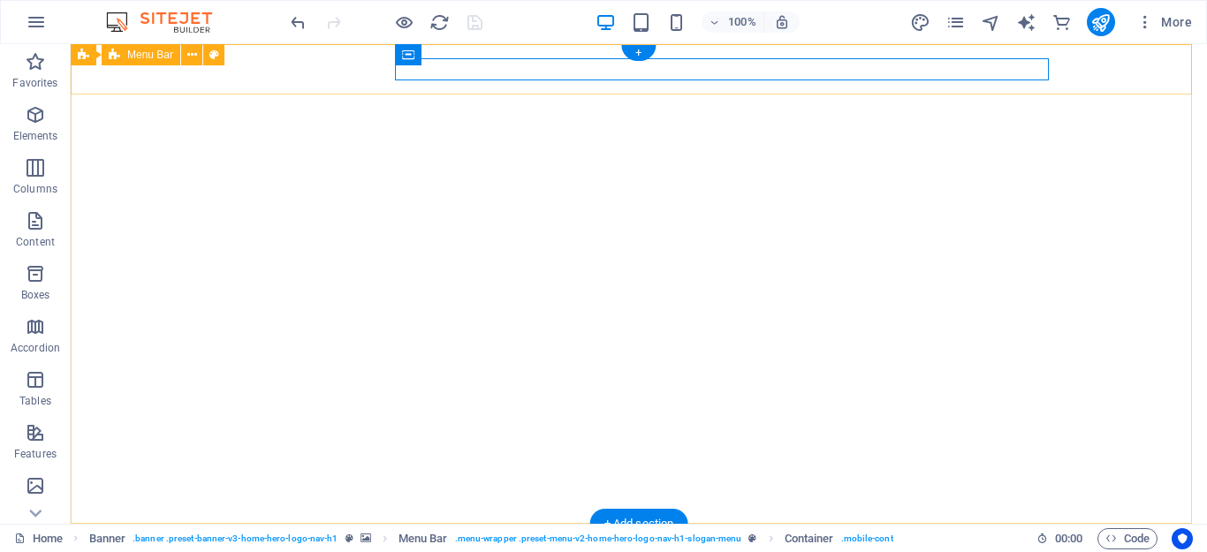
click at [172, 524] on div "PT. Reefcon Berkah Jaya Beranda Tentang [PERSON_NAME] & Misi Sekilas Reefer Con…" at bounding box center [639, 559] width 1136 height 70
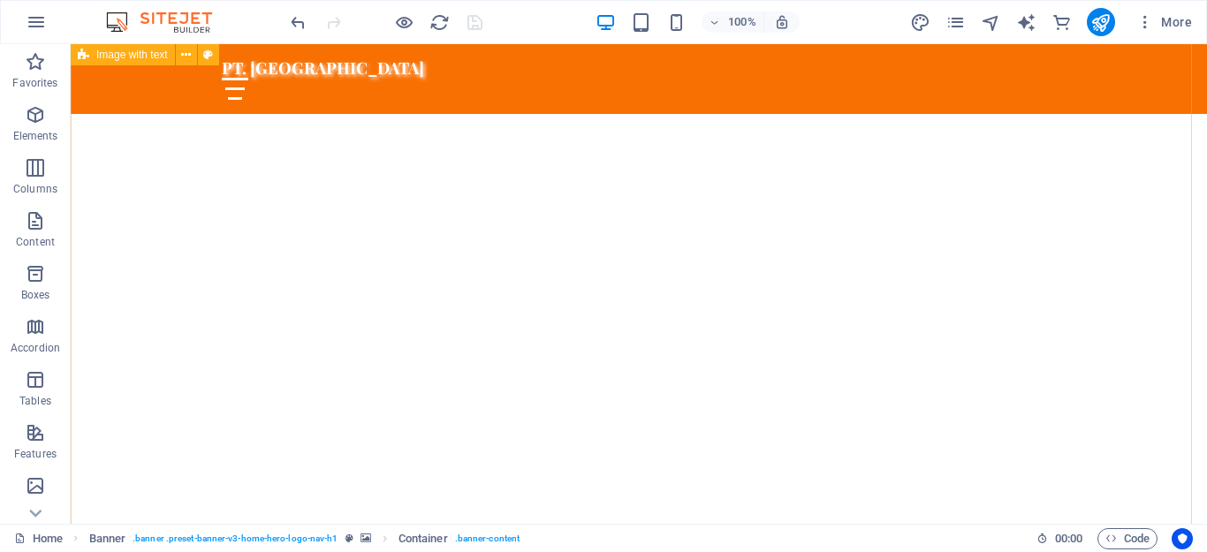
scroll to position [530, 0]
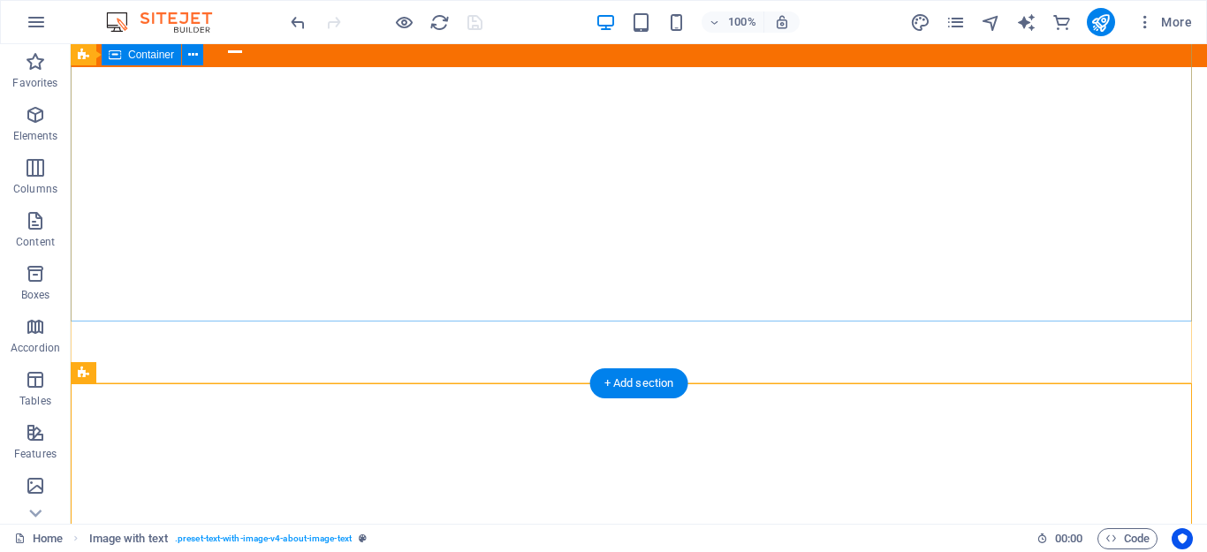
scroll to position [0, 0]
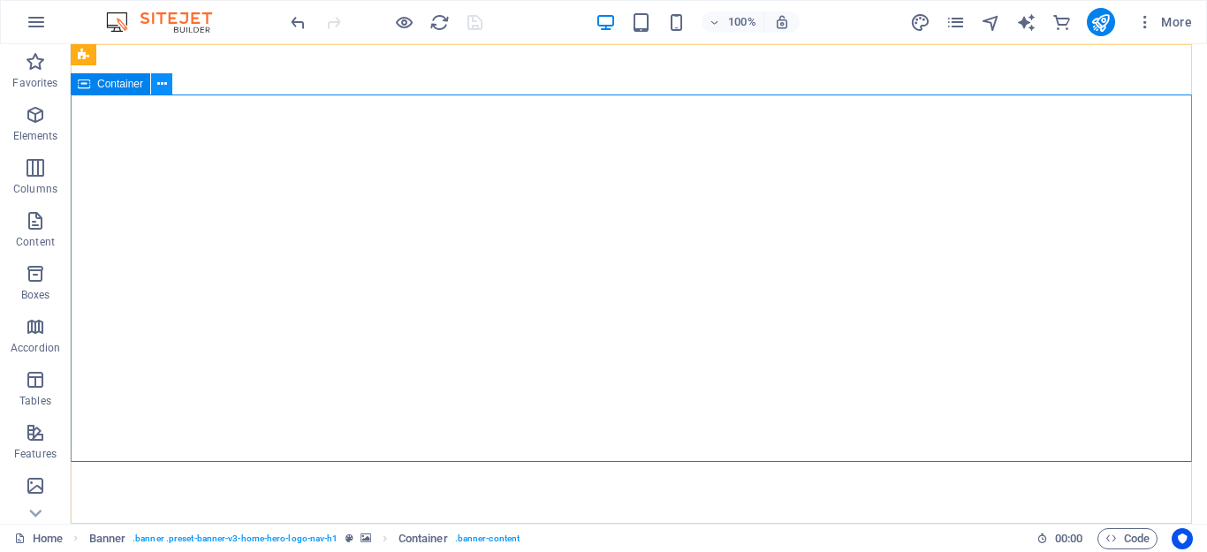
click at [165, 88] on icon at bounding box center [162, 84] width 10 height 19
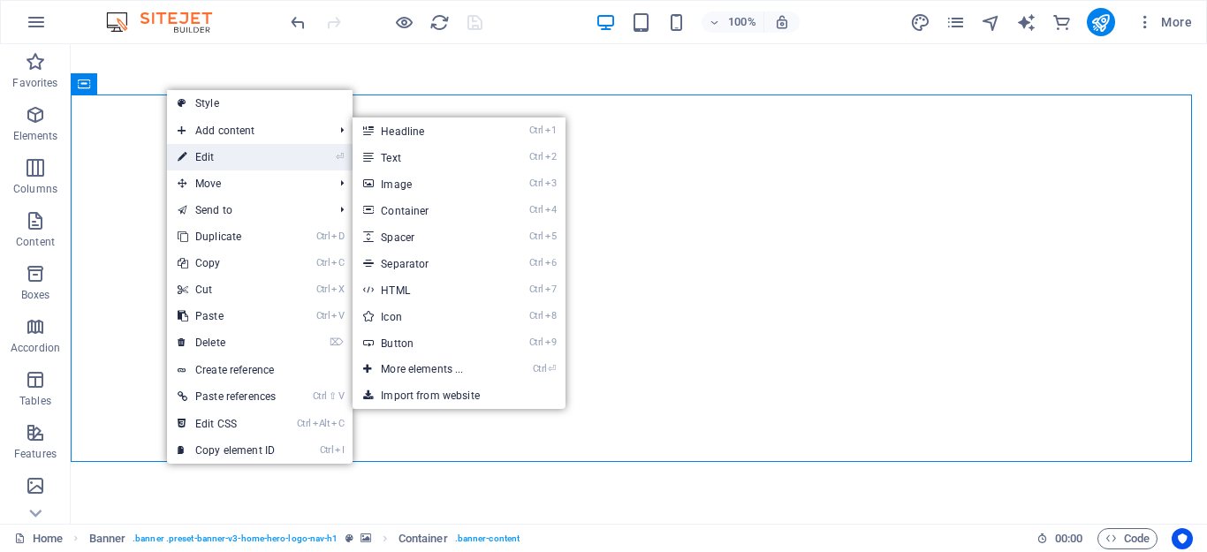
click at [216, 155] on link "⏎ Edit" at bounding box center [226, 157] width 119 height 26
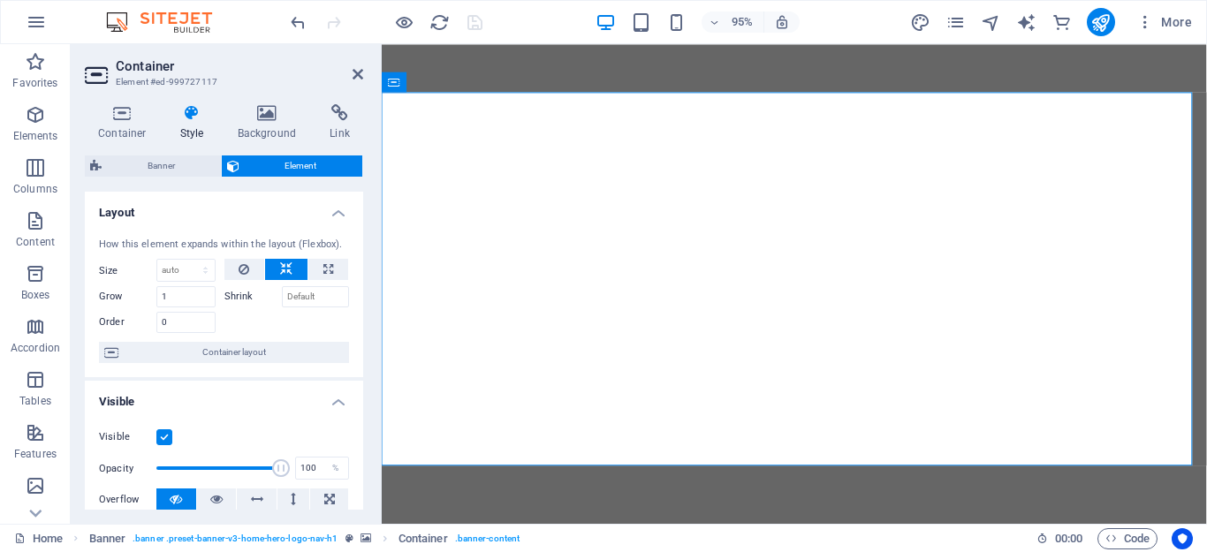
click at [186, 117] on icon at bounding box center [192, 113] width 50 height 18
click at [274, 124] on h4 "Background" at bounding box center [270, 122] width 93 height 37
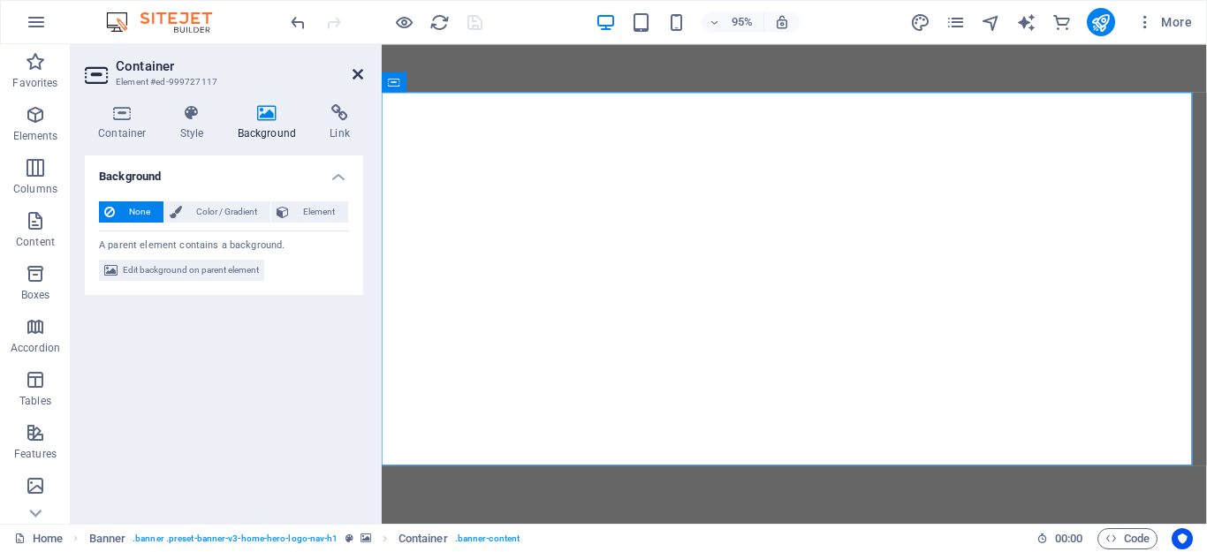
click at [359, 72] on icon at bounding box center [357, 74] width 11 height 14
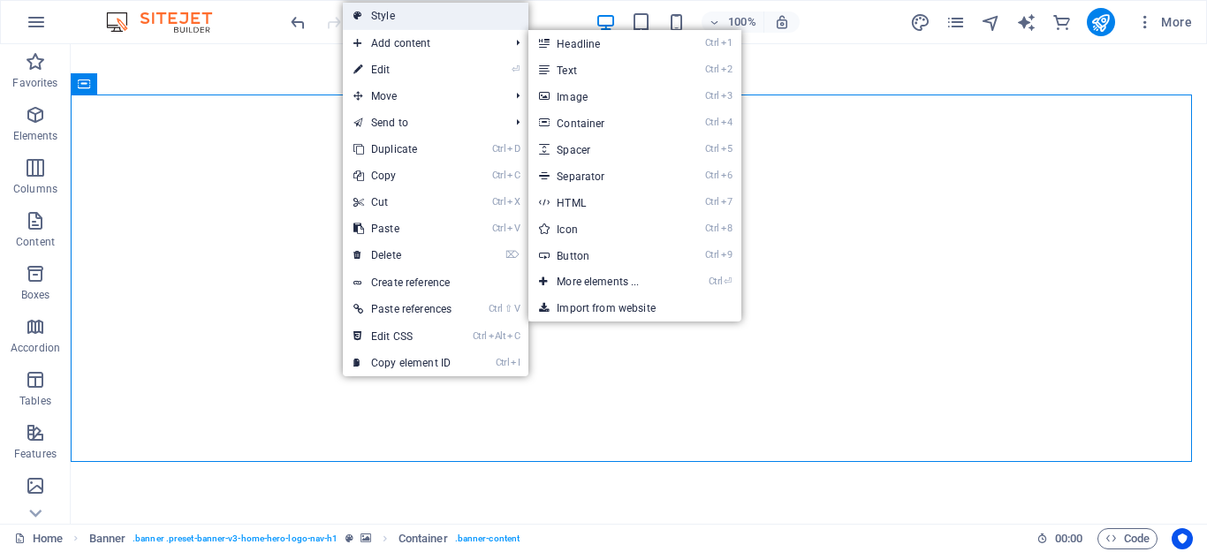
click at [412, 7] on link "Style" at bounding box center [435, 16] width 185 height 26
select select "preset-banner-v3-home-hero-logo-nav-h1"
select select "ms"
select select "s"
select select "progressive"
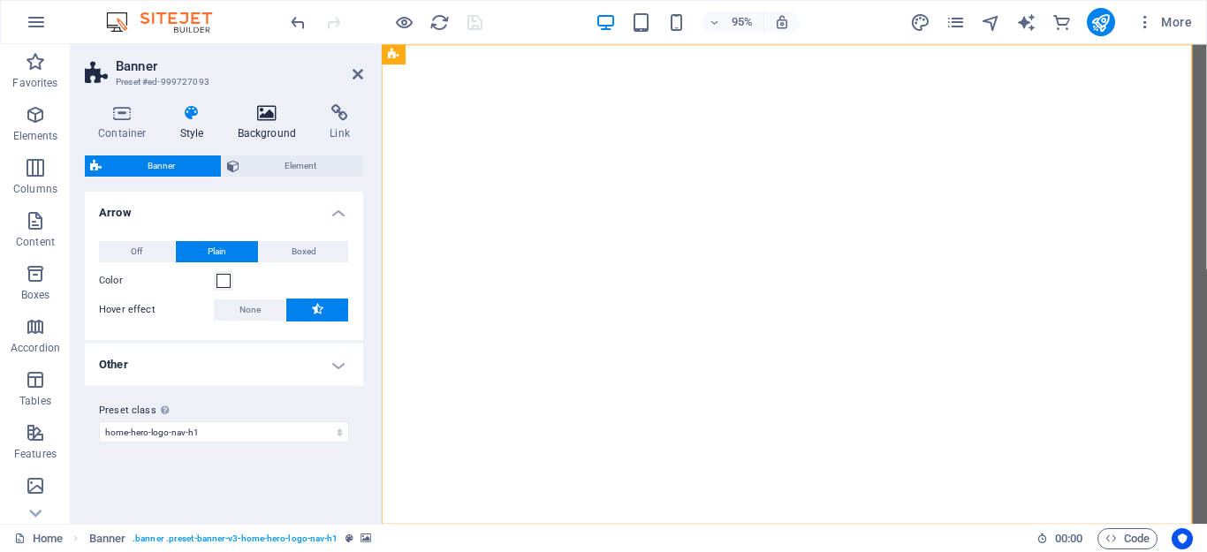
click at [277, 110] on icon at bounding box center [267, 113] width 86 height 18
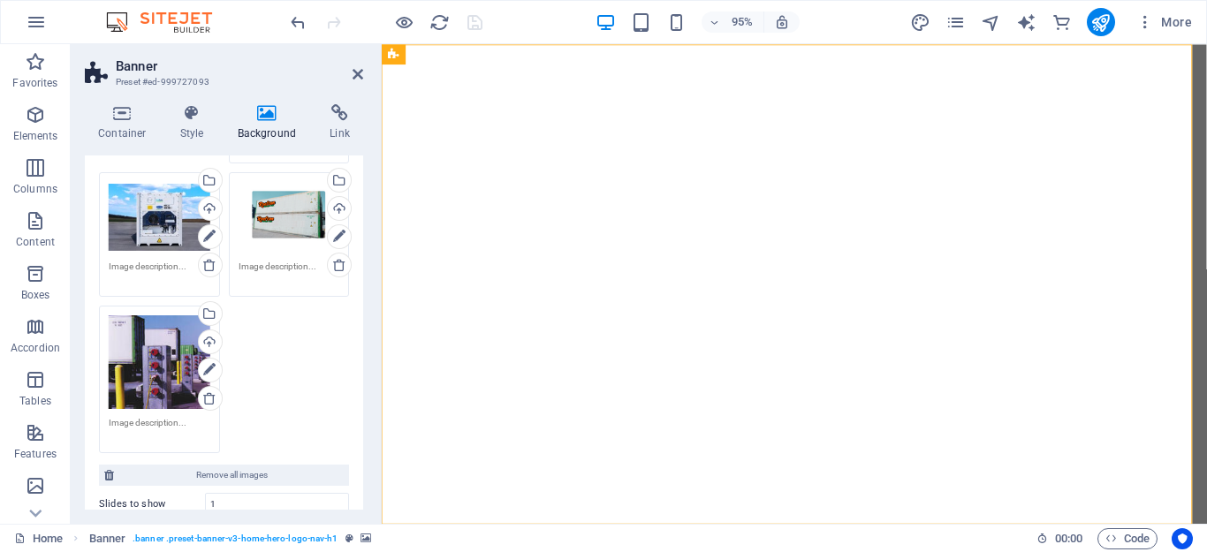
scroll to position [442, 0]
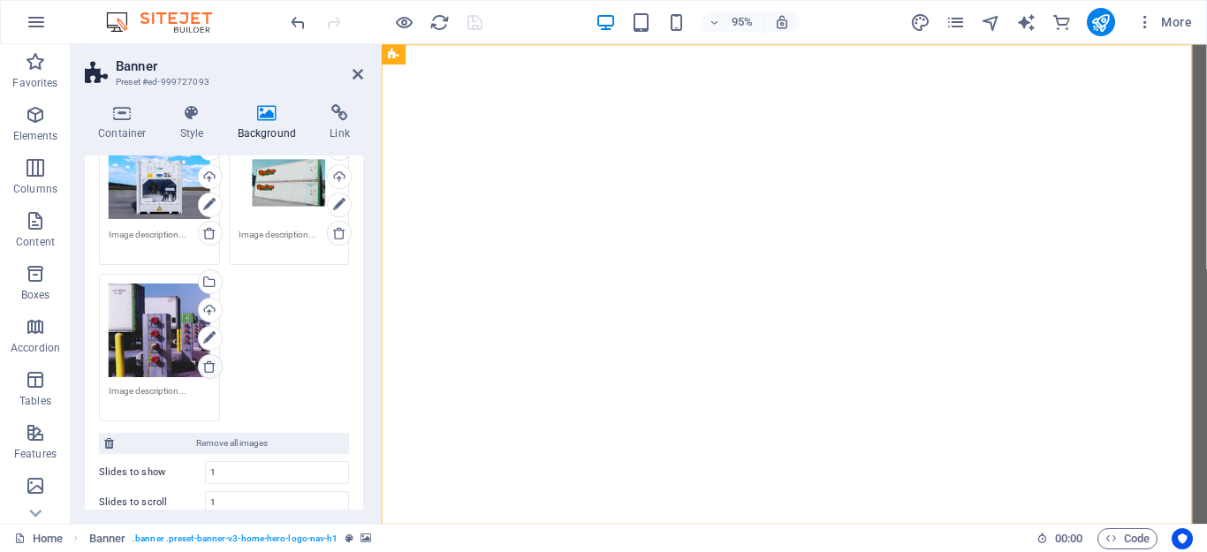
click at [210, 364] on icon at bounding box center [209, 366] width 14 height 14
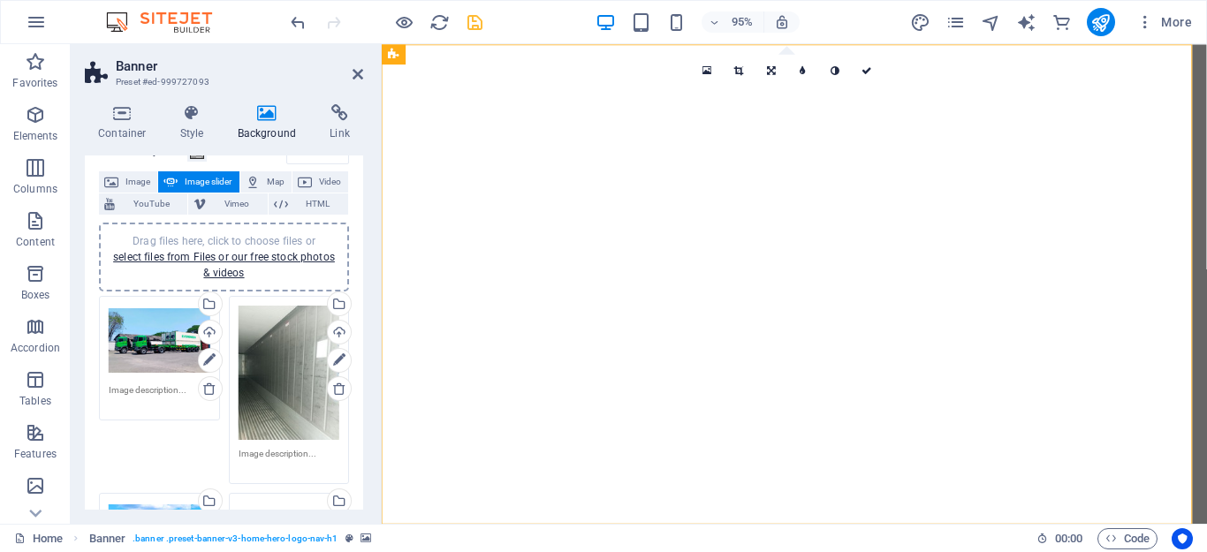
scroll to position [88, 0]
click at [218, 273] on link "select files from Files or our free stock photos & videos" at bounding box center [224, 266] width 222 height 28
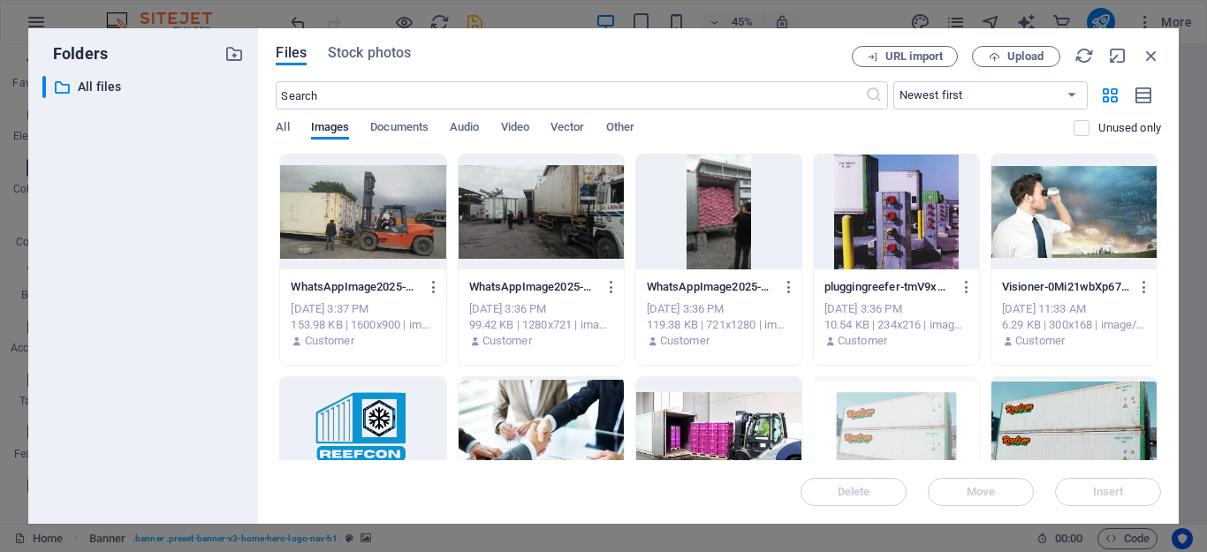
click at [571, 223] on div at bounding box center [540, 212] width 165 height 115
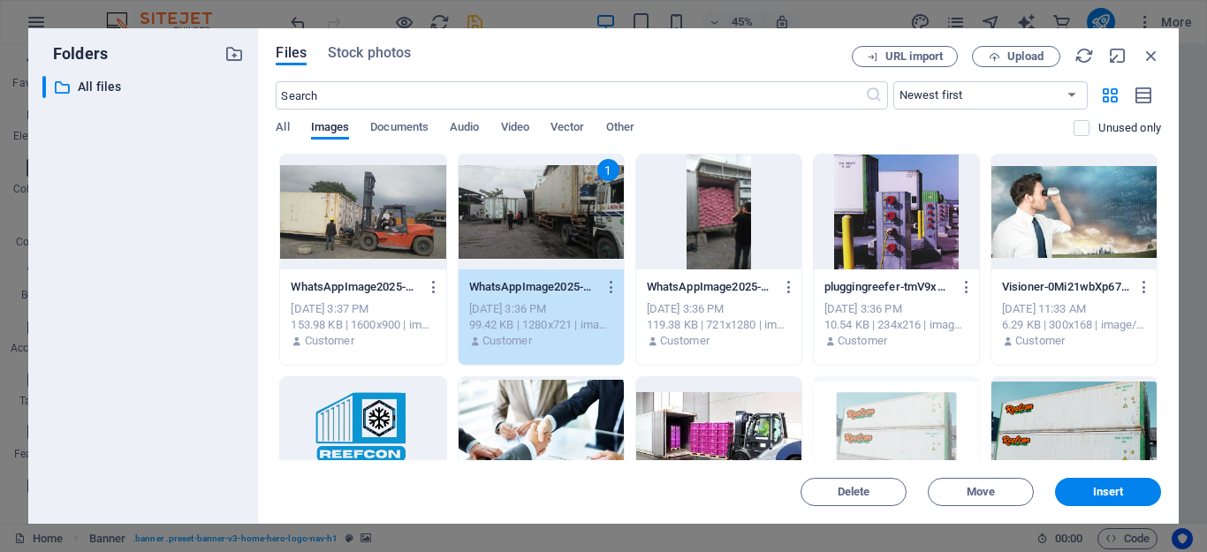
click at [571, 223] on div "1" at bounding box center [540, 212] width 165 height 115
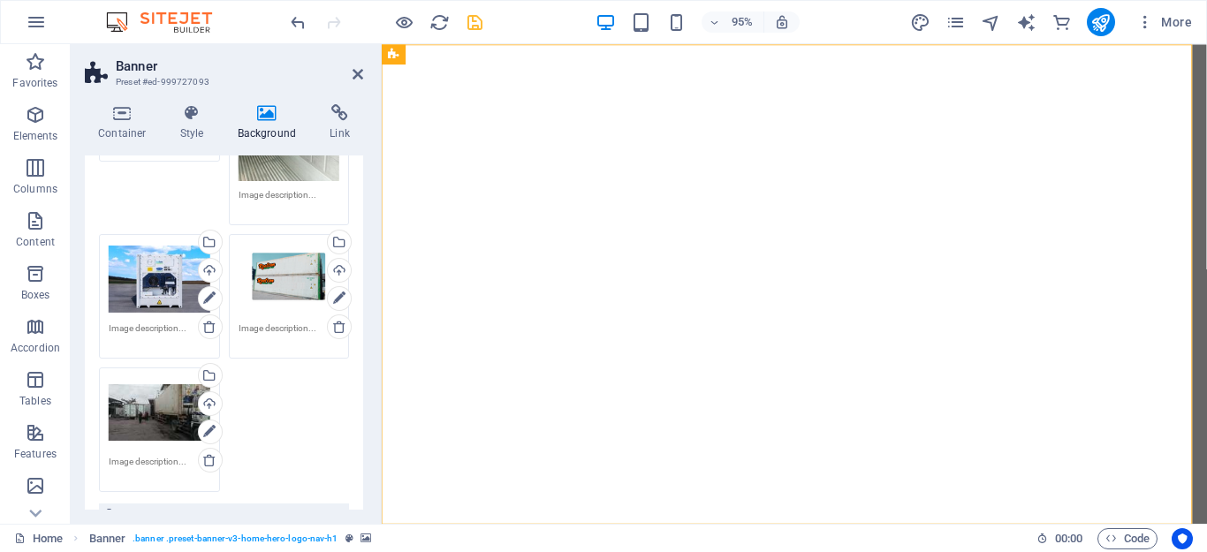
scroll to position [353, 0]
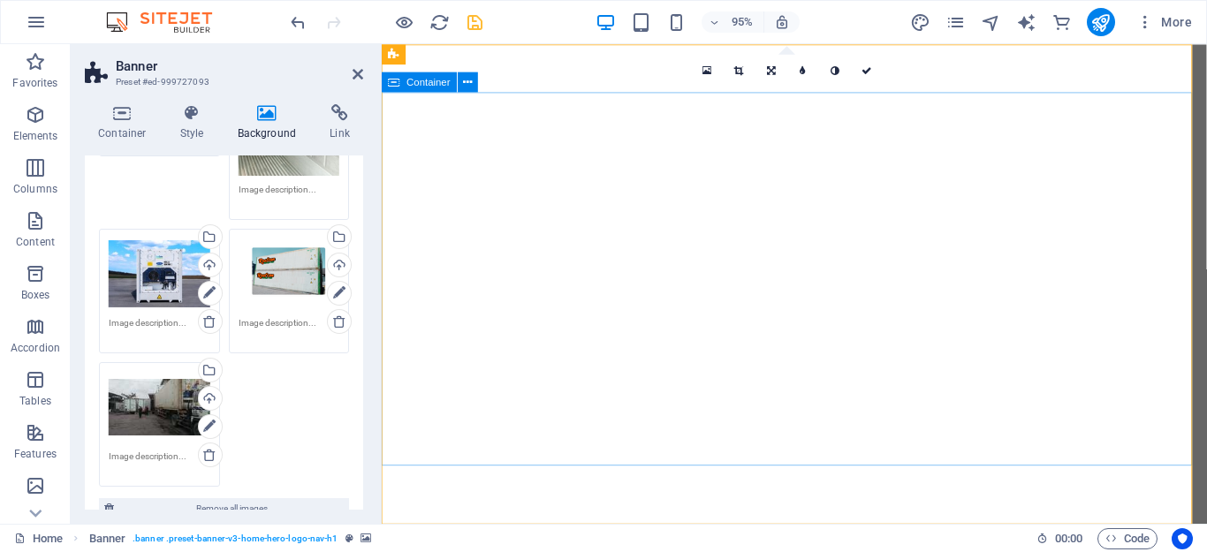
click at [354, 74] on icon at bounding box center [357, 74] width 11 height 14
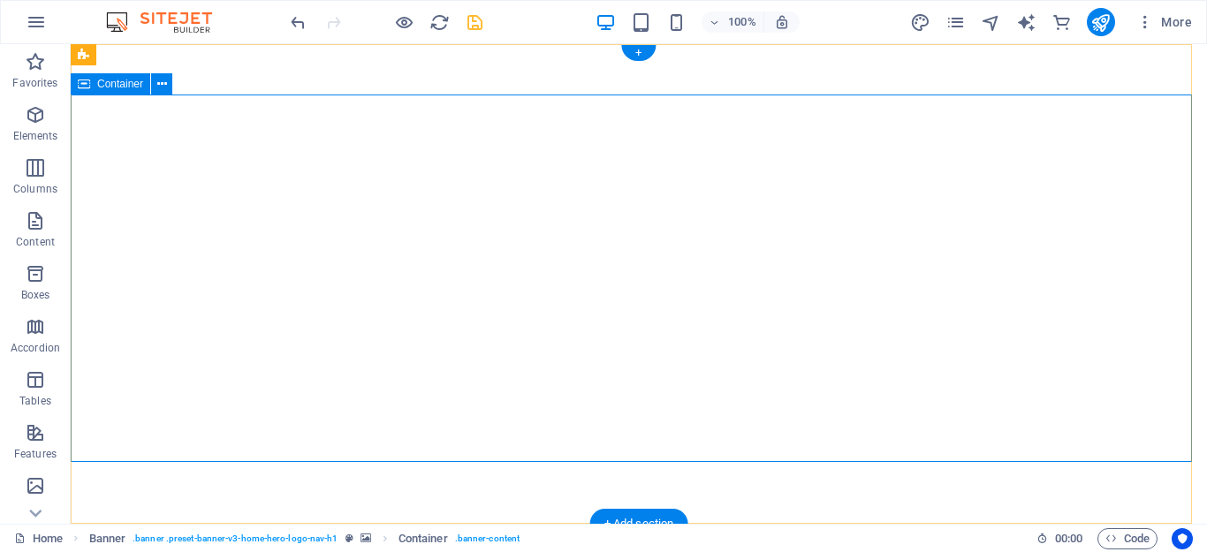
click at [160, 85] on icon at bounding box center [162, 84] width 10 height 19
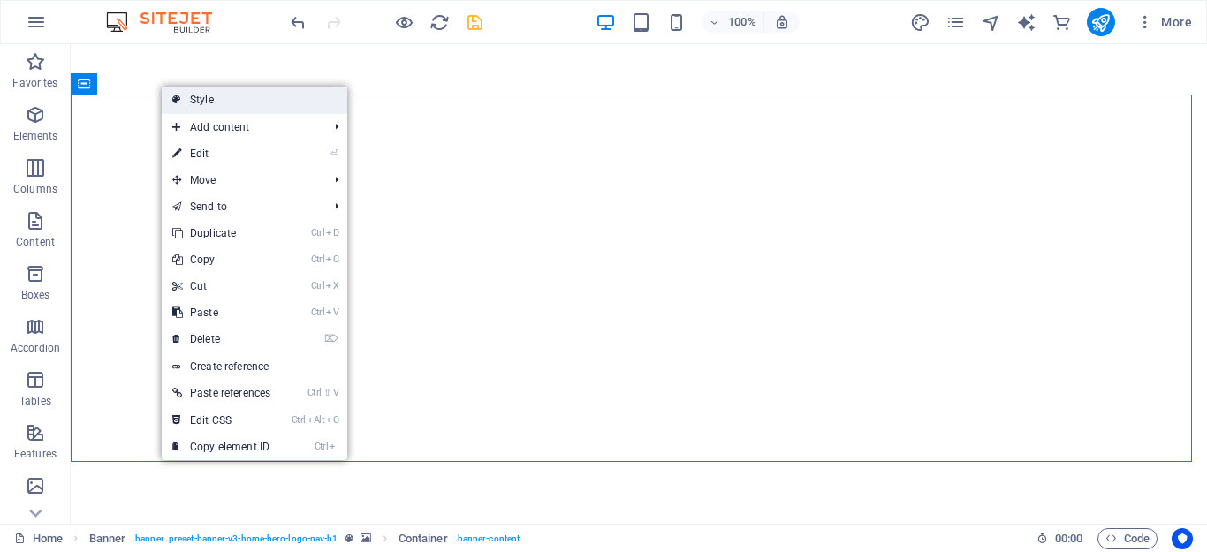
click at [244, 96] on link "Style" at bounding box center [254, 100] width 185 height 26
select select "preset-banner-v3-home-hero-logo-nav-h1"
select select "ms"
select select "s"
select select "progressive"
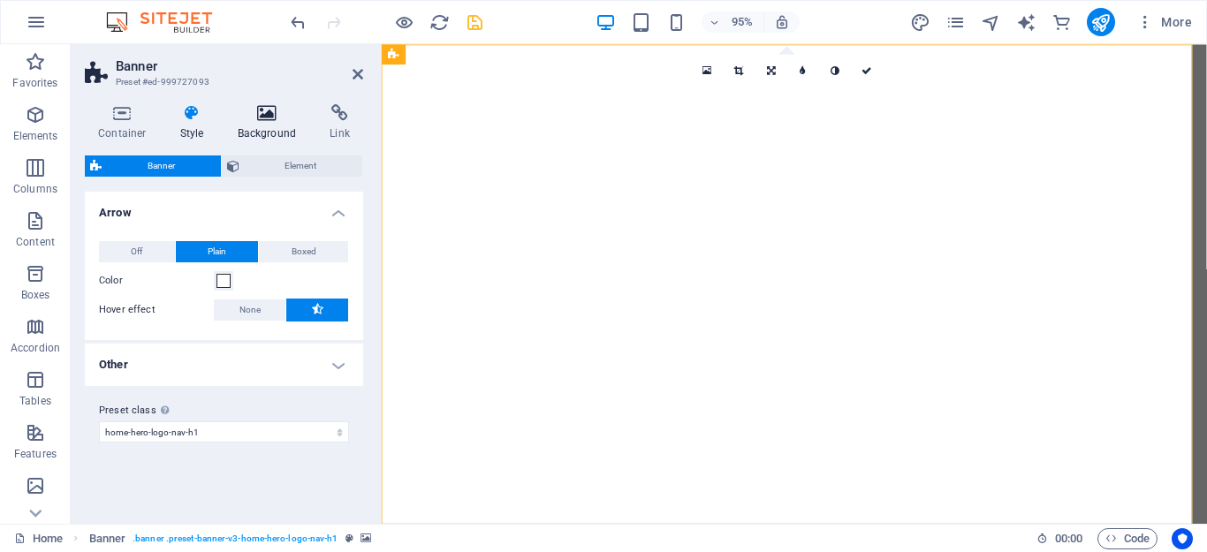
click at [258, 130] on h4 "Background" at bounding box center [270, 122] width 93 height 37
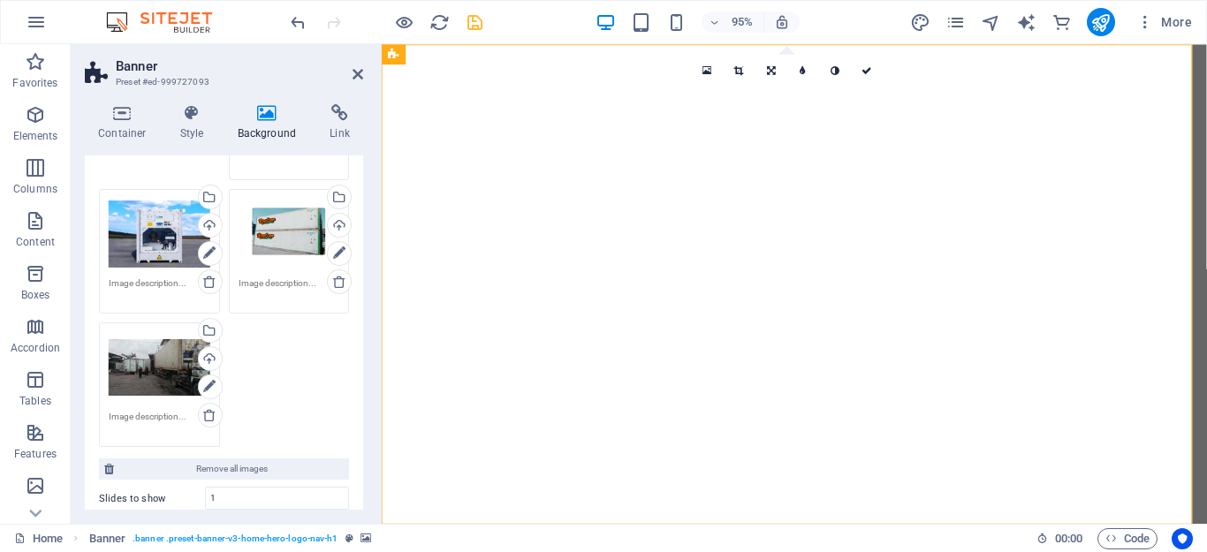
scroll to position [442, 0]
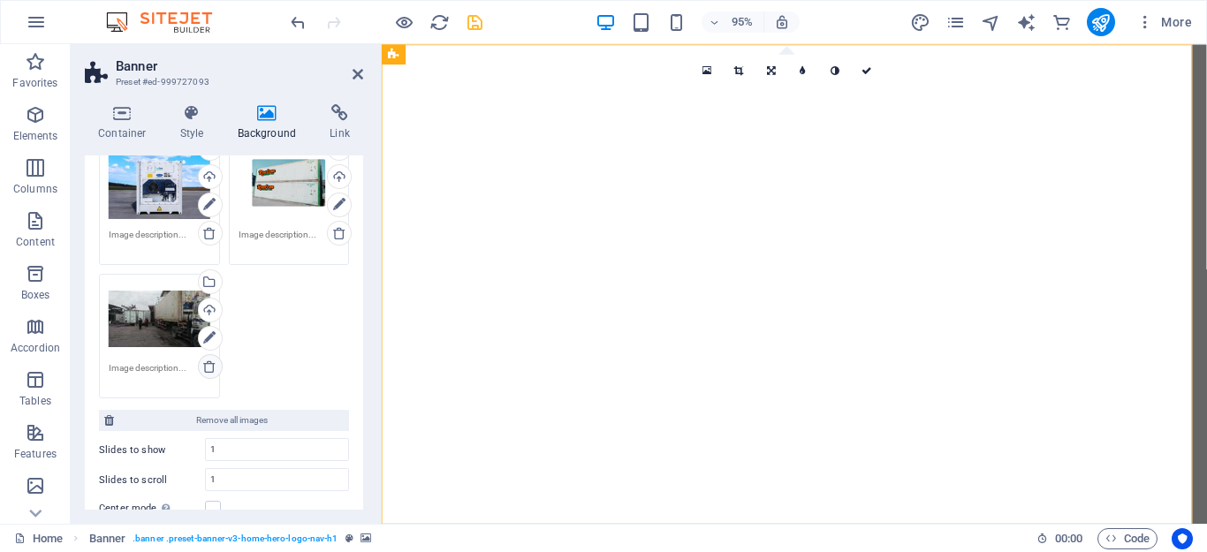
click at [205, 365] on icon at bounding box center [209, 366] width 14 height 14
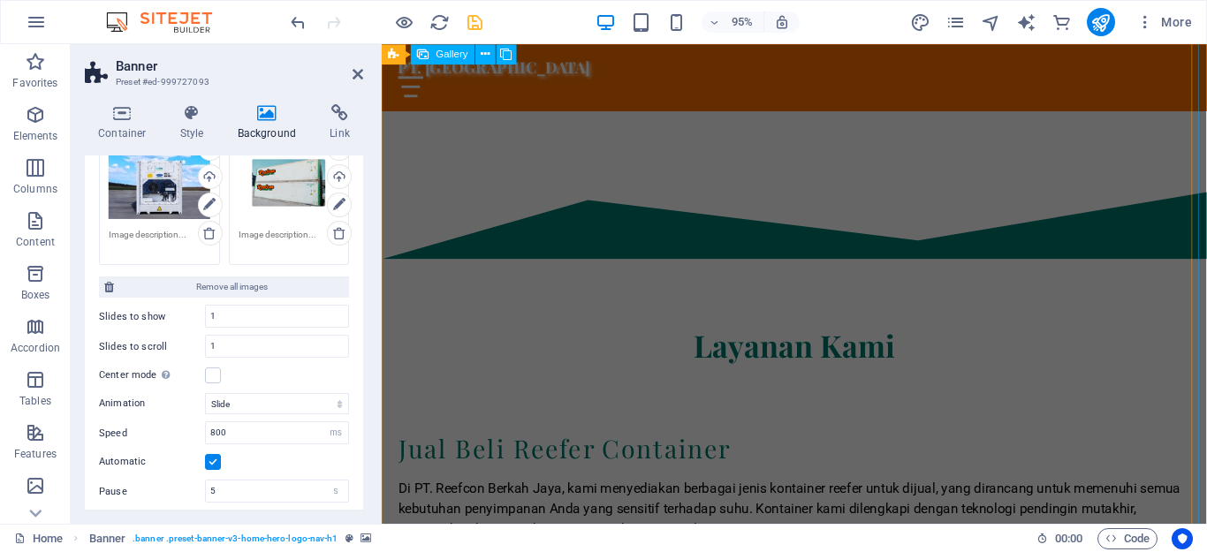
scroll to position [5388, 0]
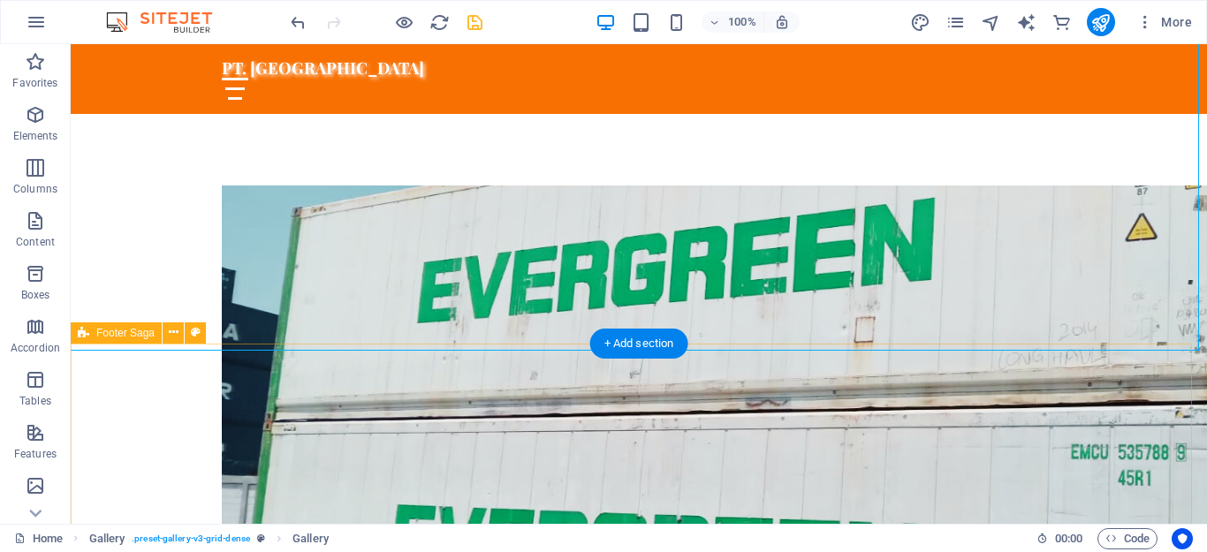
scroll to position [5638, 0]
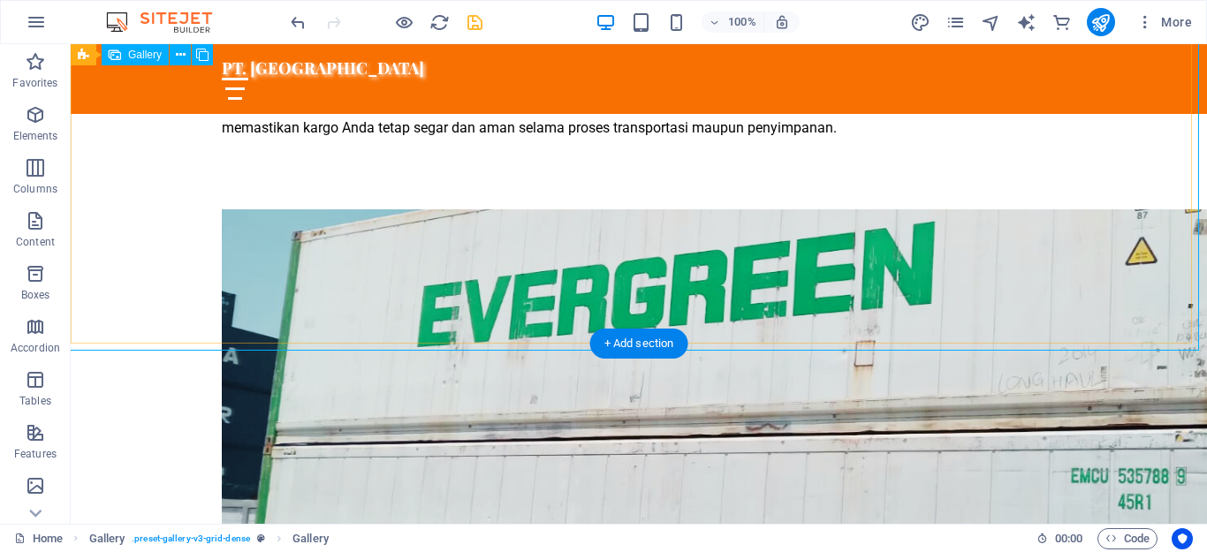
select select "4"
select select "px"
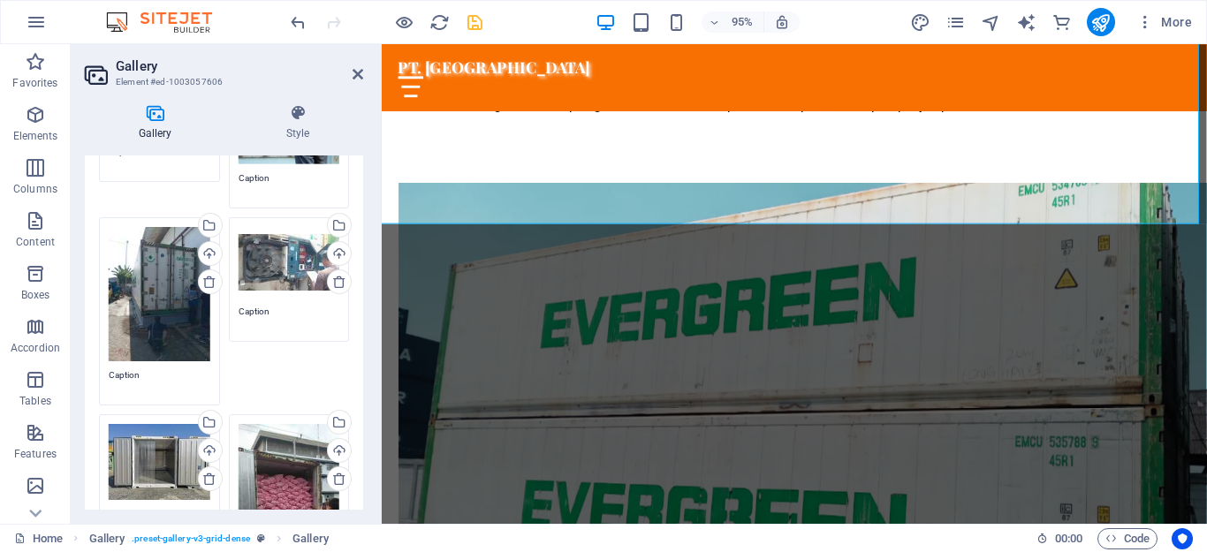
scroll to position [353, 0]
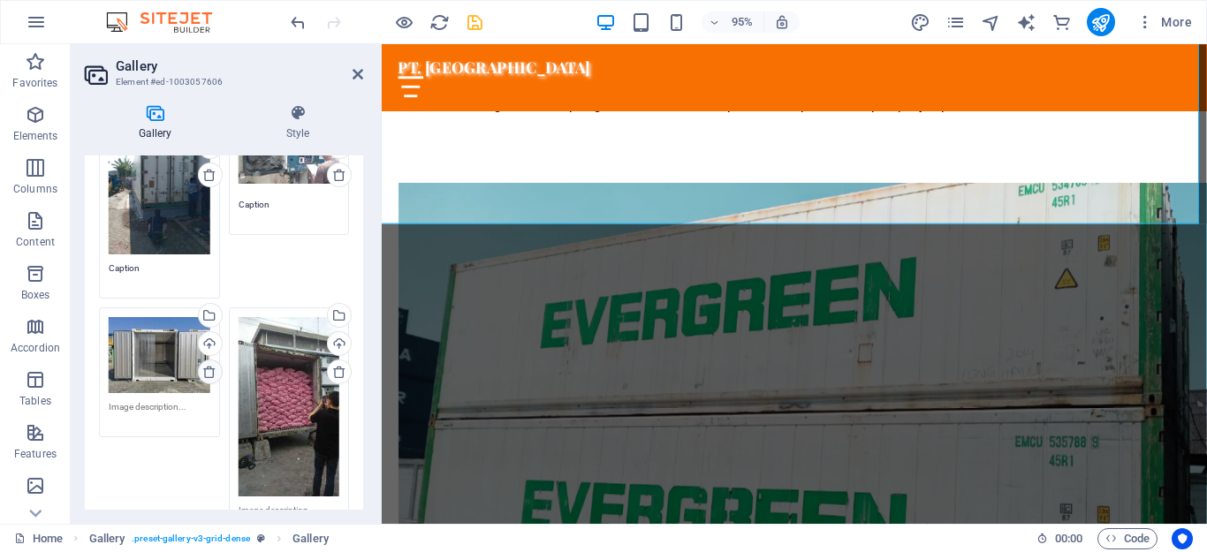
click at [202, 367] on icon at bounding box center [209, 372] width 14 height 14
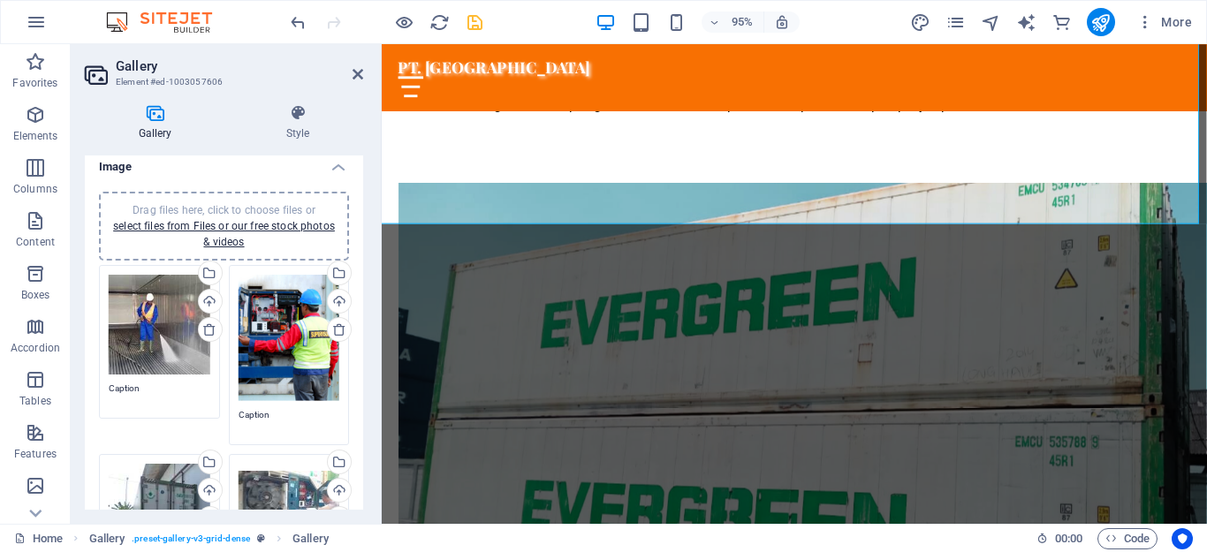
scroll to position [0, 0]
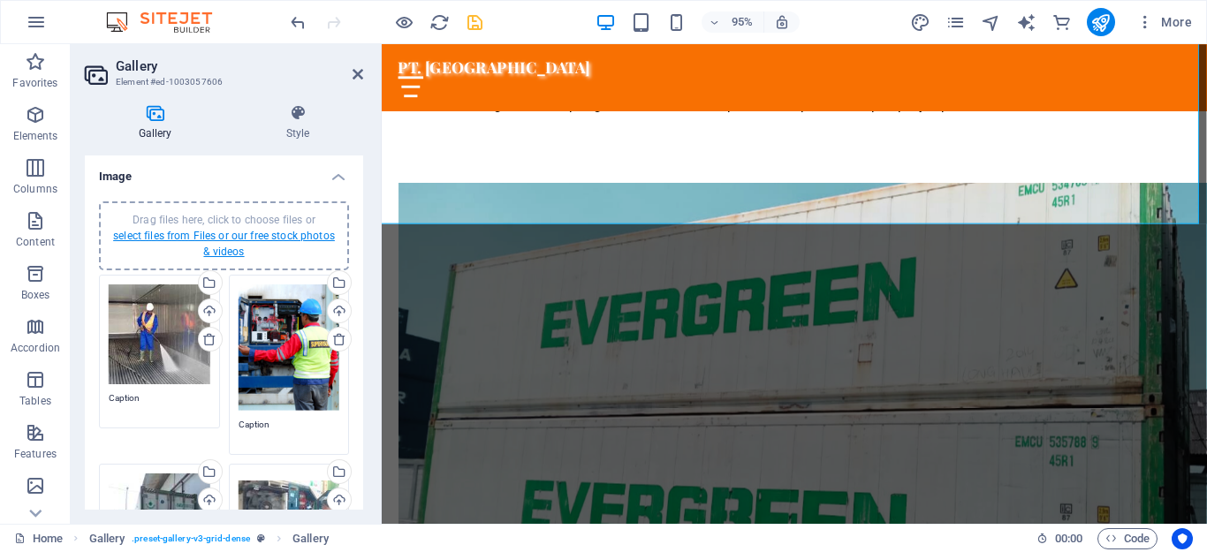
click at [227, 248] on link "select files from Files or our free stock photos & videos" at bounding box center [224, 244] width 222 height 28
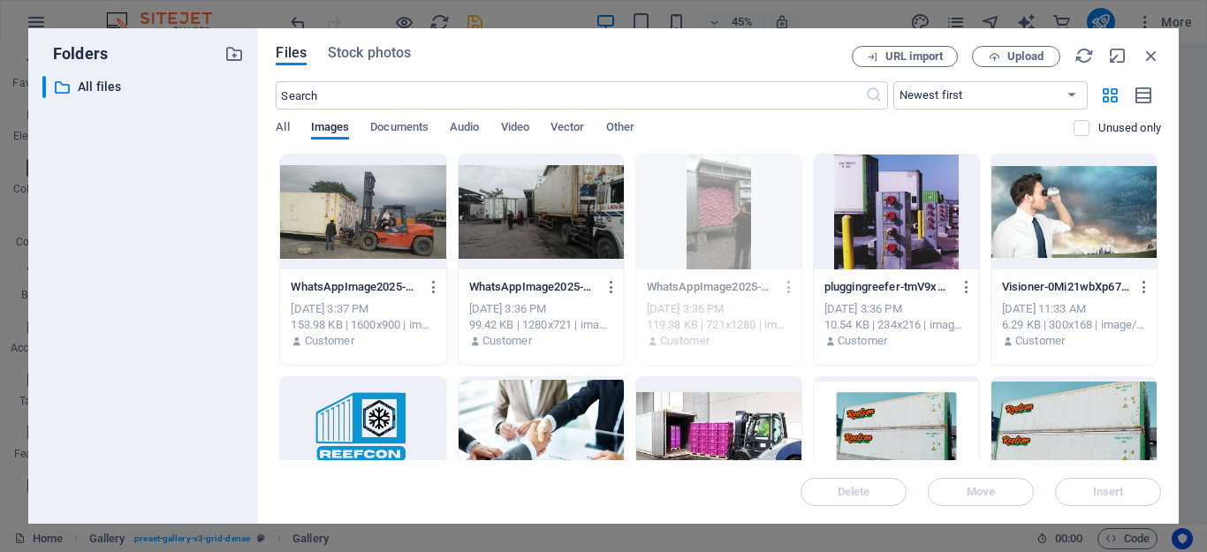
click at [526, 234] on div at bounding box center [540, 212] width 165 height 115
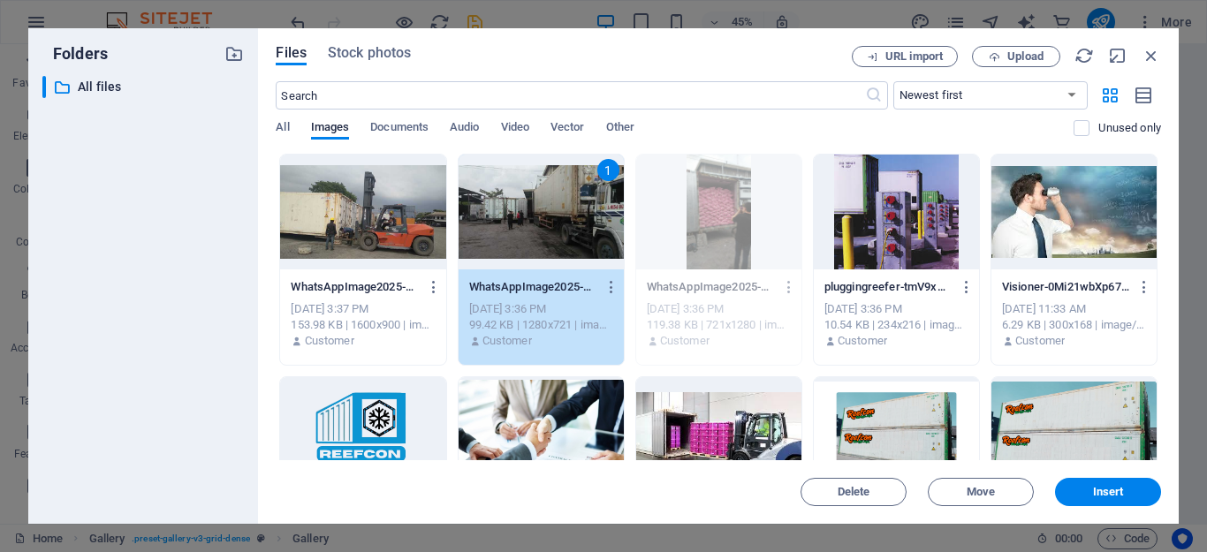
drag, startPoint x: 526, startPoint y: 234, endPoint x: 231, endPoint y: 469, distance: 376.5
click at [526, 234] on div "1" at bounding box center [540, 212] width 165 height 115
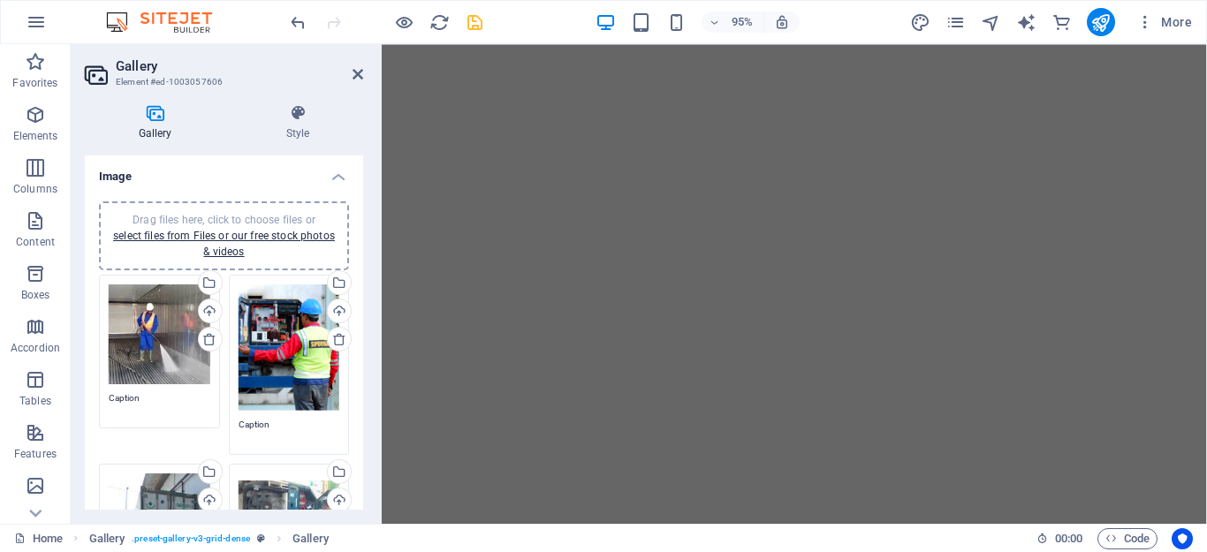
click at [461, 22] on div at bounding box center [386, 22] width 198 height 28
drag, startPoint x: 473, startPoint y: 26, endPoint x: 465, endPoint y: 109, distance: 82.5
click at [473, 26] on icon "save" at bounding box center [475, 22] width 20 height 20
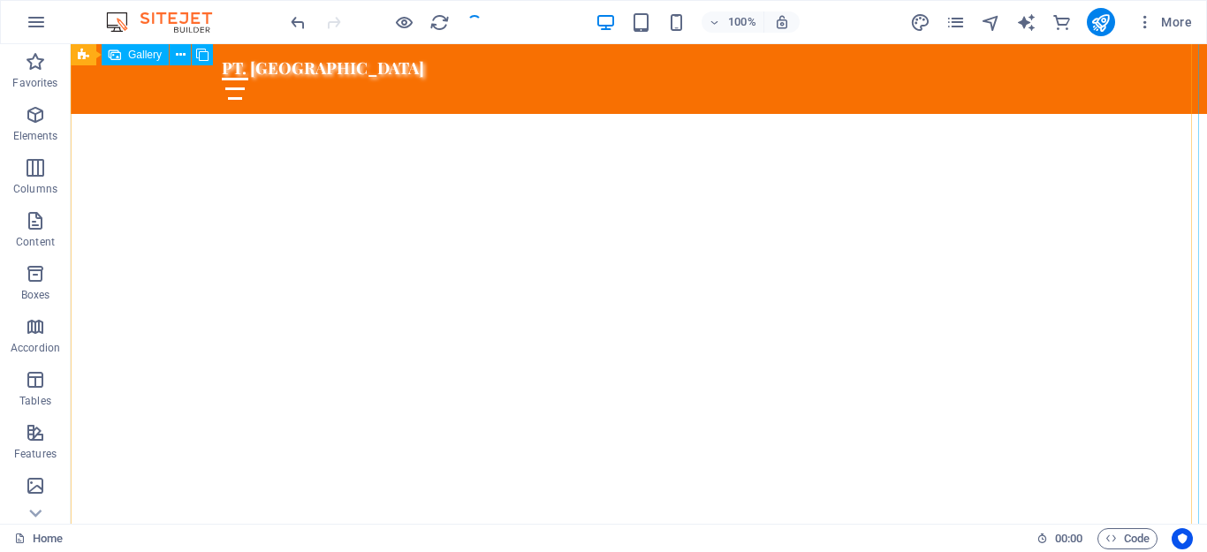
scroll to position [5278, 0]
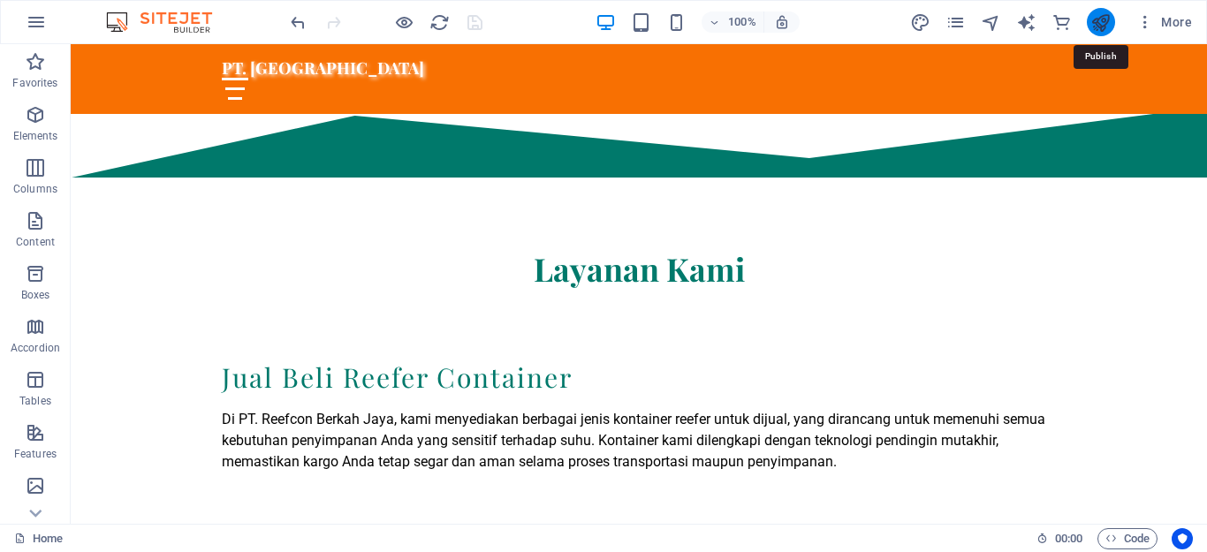
click at [1099, 18] on icon "publish" at bounding box center [1100, 22] width 20 height 20
